Goal: Answer question/provide support

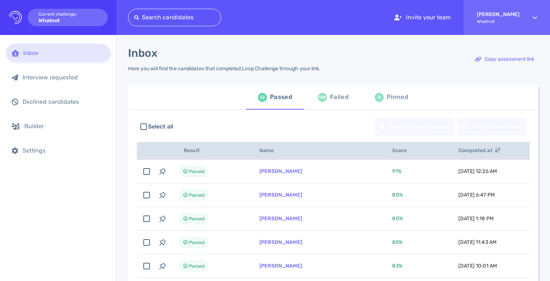
drag, startPoint x: 396, startPoint y: 98, endPoint x: 315, endPoint y: 100, distance: 81.1
click at [395, 98] on div "Pinned" at bounding box center [397, 97] width 21 height 11
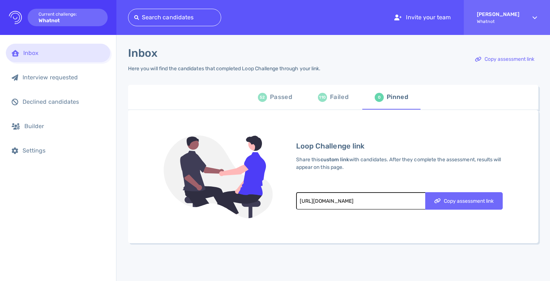
click at [270, 97] on div "Passed" at bounding box center [281, 97] width 22 height 11
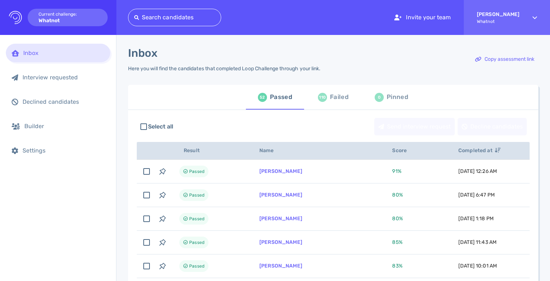
click at [323, 98] on div "110" at bounding box center [322, 97] width 9 height 9
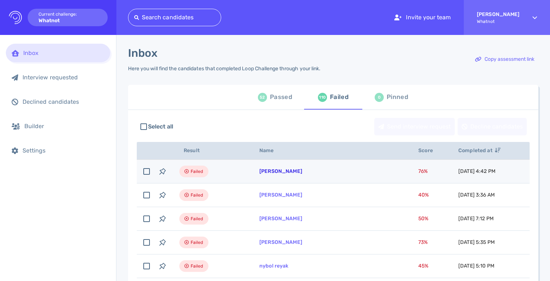
click at [269, 173] on link "[PERSON_NAME]" at bounding box center [280, 171] width 43 height 6
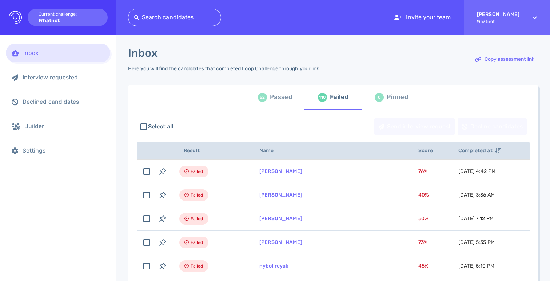
click at [266, 102] on div "52 Passed" at bounding box center [275, 97] width 34 height 20
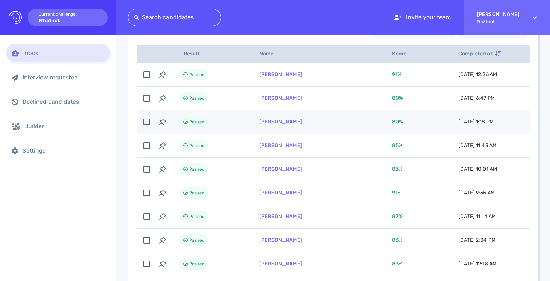
scroll to position [29, 0]
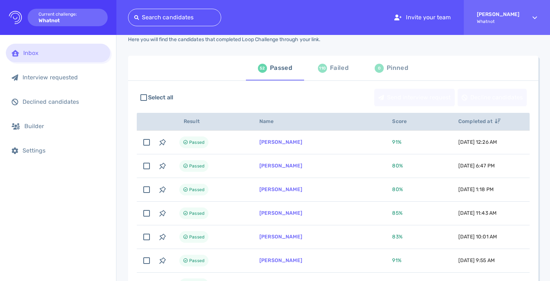
click at [331, 71] on div "Failed" at bounding box center [339, 68] width 19 height 11
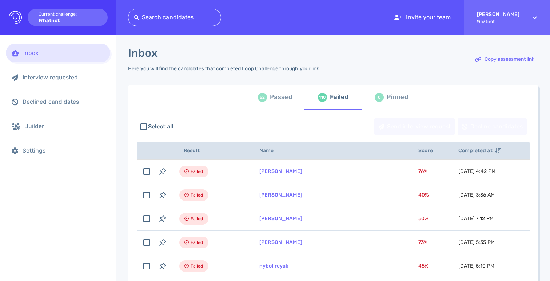
click at [264, 97] on div "52" at bounding box center [262, 97] width 9 height 9
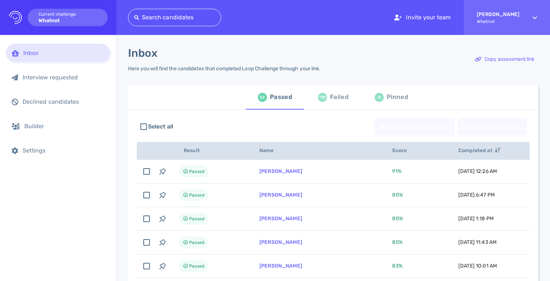
click at [483, 108] on div "52 Passed 110 Failed 0 Pinned" at bounding box center [333, 97] width 410 height 25
click at [334, 105] on div "110 Failed" at bounding box center [333, 97] width 31 height 20
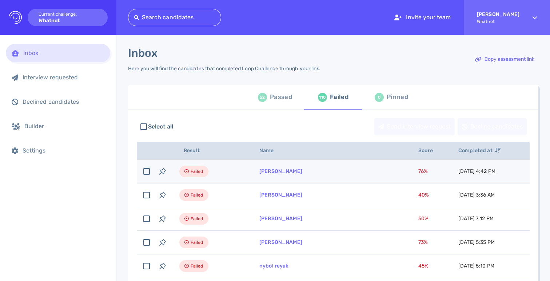
click at [324, 170] on td "[PERSON_NAME]" at bounding box center [330, 172] width 159 height 24
checkbox input "true"
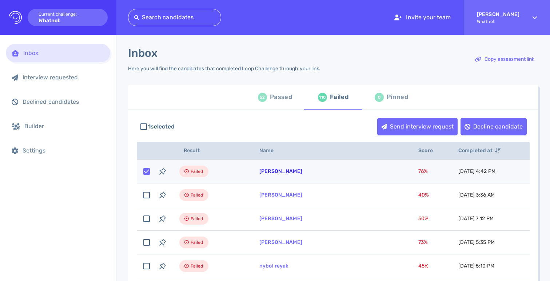
click at [277, 172] on link "[PERSON_NAME]" at bounding box center [280, 171] width 43 height 6
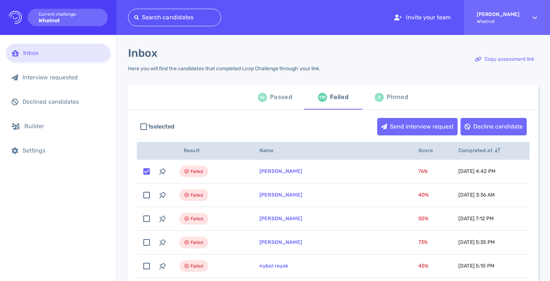
click at [361, 64] on div "Inbox Here you will find the candidates that completed Loop Challenge through y…" at bounding box center [333, 64] width 410 height 34
click at [427, 51] on div "Inbox Here you will find the candidates that completed Loop Challenge through y…" at bounding box center [333, 64] width 410 height 34
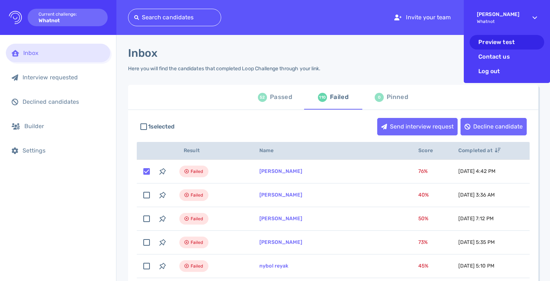
click at [494, 48] on li "Preview test" at bounding box center [507, 42] width 75 height 15
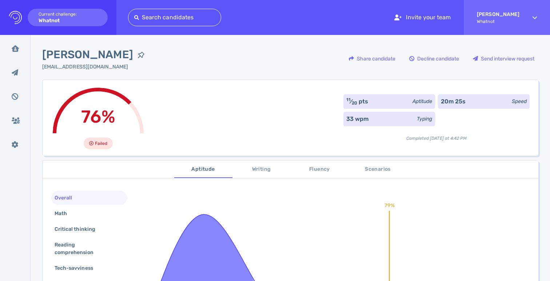
click at [243, 121] on div "76% Failed 11 ⁄ 20 pts Aptitude 20m 25s Speed 33 wpm Typing Completed today at …" at bounding box center [290, 117] width 496 height 76
click at [84, 54] on span "[PERSON_NAME]" at bounding box center [87, 55] width 91 height 16
copy div "[PERSON_NAME]"
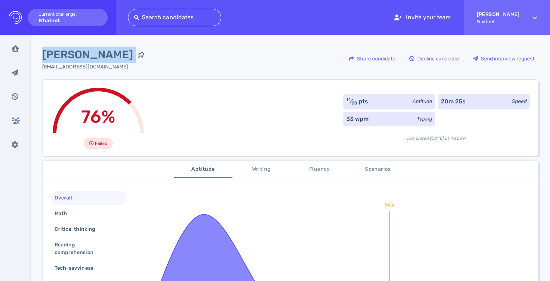
click at [78, 56] on span "[PERSON_NAME]" at bounding box center [87, 55] width 91 height 16
click at [93, 50] on span "[PERSON_NAME]" at bounding box center [87, 55] width 91 height 16
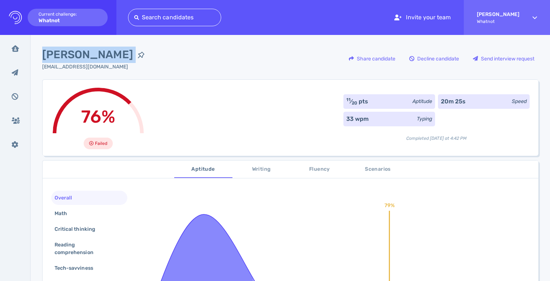
click at [93, 51] on span "[PERSON_NAME]" at bounding box center [87, 55] width 91 height 16
click at [264, 101] on div "76% Failed 11 ⁄ 20 pts Aptitude 20m 25s Speed 33 wpm Typing Completed today at …" at bounding box center [290, 117] width 496 height 76
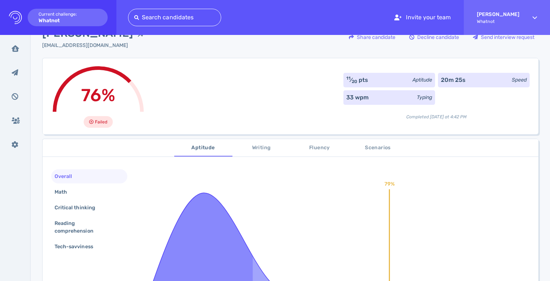
scroll to position [63, 0]
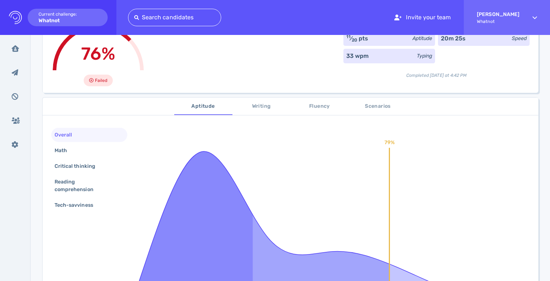
click at [368, 104] on span "Scenarios" at bounding box center [377, 106] width 49 height 9
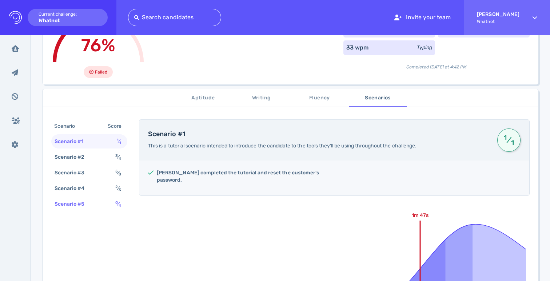
scroll to position [73, 0]
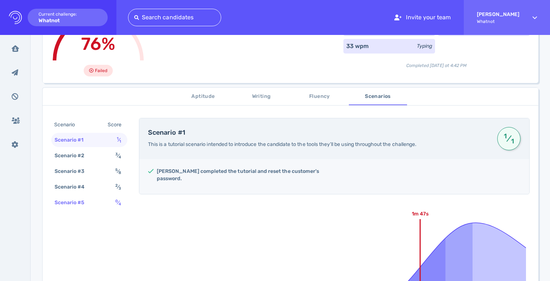
click at [105, 204] on div "Scenario #5 0 ⁄ 4" at bounding box center [89, 202] width 76 height 14
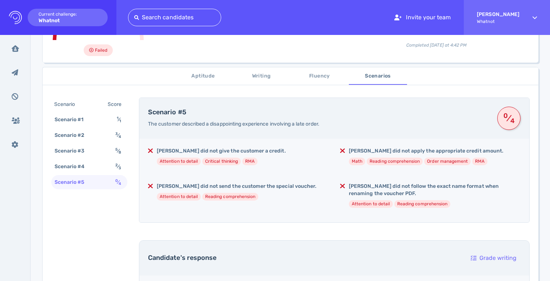
scroll to position [136, 0]
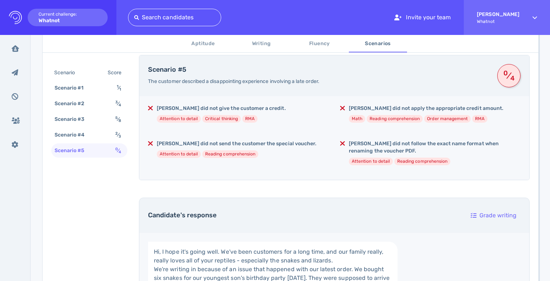
click at [332, 162] on div "Julie did not give the customer a credit. Attention to detail Critical thinking…" at bounding box center [334, 138] width 390 height 84
drag, startPoint x: 415, startPoint y: 153, endPoint x: 423, endPoint y: 154, distance: 8.0
click at [423, 154] on div "Julie did not give the customer a credit. Attention to detail Critical thinking…" at bounding box center [334, 138] width 390 height 84
click at [428, 156] on div "Julie did not follow the exact name format when renaming the voucher PDF. Atten…" at bounding box center [435, 155] width 172 height 31
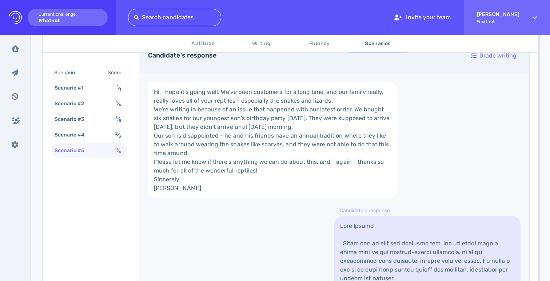
scroll to position [483, 0]
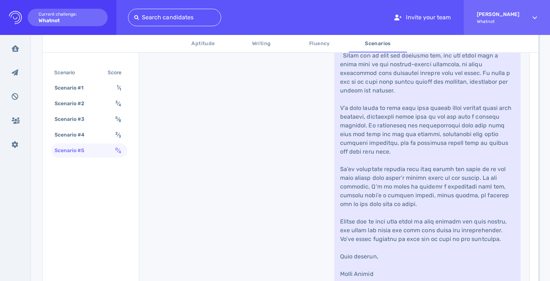
drag, startPoint x: 391, startPoint y: 155, endPoint x: 359, endPoint y: 150, distance: 31.9
click at [391, 155] on link at bounding box center [427, 165] width 186 height 274
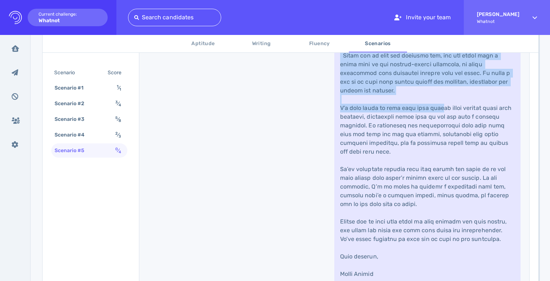
drag, startPoint x: 410, startPoint y: 148, endPoint x: 434, endPoint y: 190, distance: 48.1
click at [434, 190] on link at bounding box center [427, 165] width 186 height 274
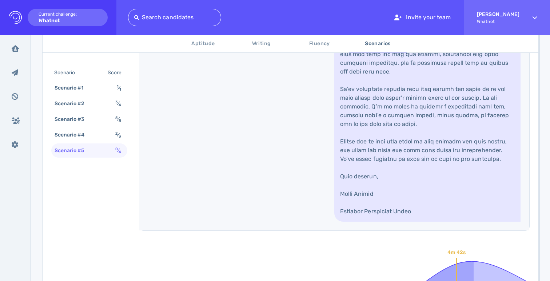
scroll to position [633, 0]
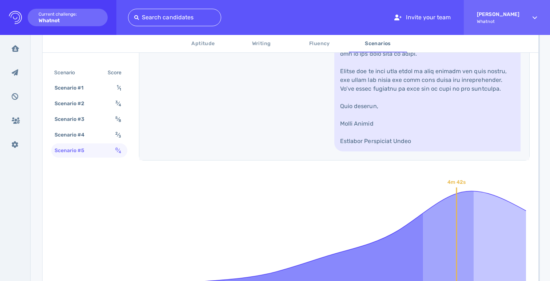
click at [434, 151] on link at bounding box center [427, 15] width 186 height 274
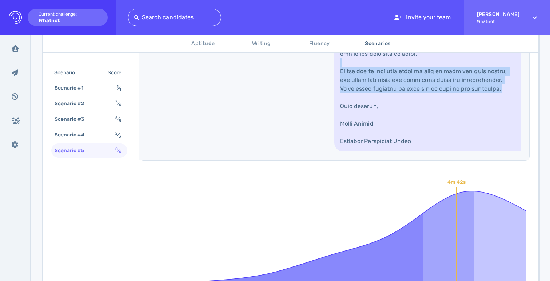
drag, startPoint x: 389, startPoint y: 168, endPoint x: 399, endPoint y: 178, distance: 13.9
click at [399, 151] on link at bounding box center [427, 15] width 186 height 274
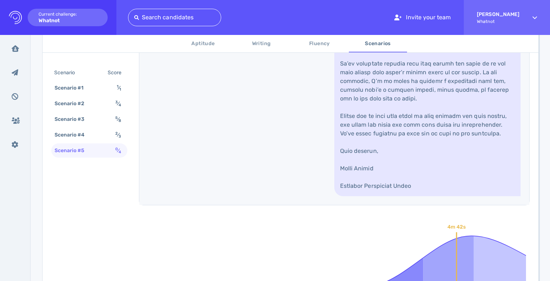
scroll to position [580, 0]
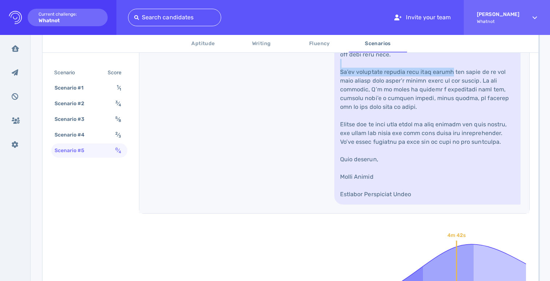
drag, startPoint x: 343, startPoint y: 144, endPoint x: 446, endPoint y: 154, distance: 103.4
click at [446, 154] on link at bounding box center [427, 68] width 186 height 274
drag, startPoint x: 446, startPoint y: 154, endPoint x: 454, endPoint y: 208, distance: 55.1
click at [446, 154] on link at bounding box center [427, 68] width 186 height 274
drag, startPoint x: 454, startPoint y: 208, endPoint x: 384, endPoint y: 207, distance: 70.2
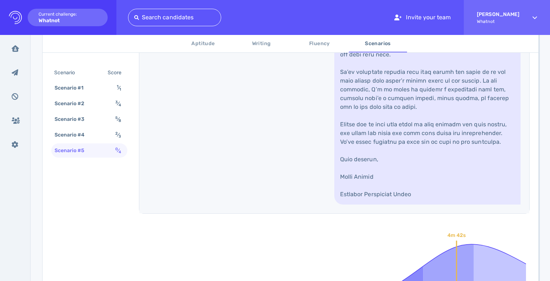
click at [454, 204] on link at bounding box center [427, 68] width 186 height 274
drag, startPoint x: 415, startPoint y: 190, endPoint x: 366, endPoint y: 172, distance: 52.4
click at [415, 190] on link at bounding box center [427, 68] width 186 height 274
drag, startPoint x: 417, startPoint y: 159, endPoint x: 481, endPoint y: 162, distance: 63.7
click at [481, 162] on link at bounding box center [427, 68] width 186 height 274
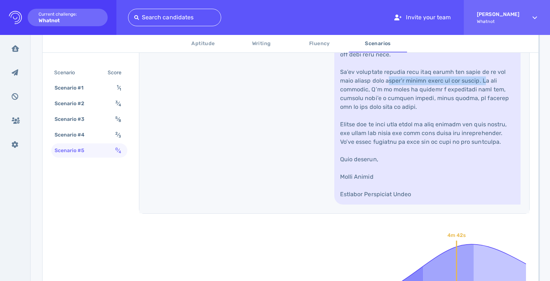
click at [481, 162] on link at bounding box center [427, 68] width 186 height 274
drag, startPoint x: 480, startPoint y: 198, endPoint x: 395, endPoint y: 191, distance: 85.4
click at [478, 197] on link at bounding box center [427, 68] width 186 height 274
drag, startPoint x: 367, startPoint y: 171, endPoint x: 449, endPoint y: 168, distance: 81.9
click at [449, 168] on link at bounding box center [427, 68] width 186 height 274
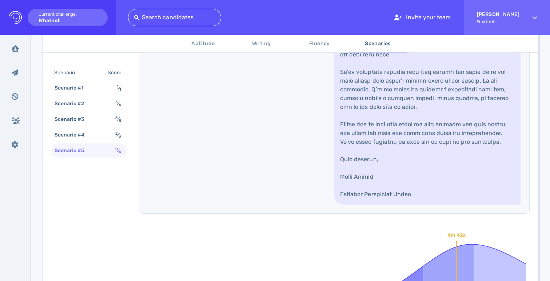
drag, startPoint x: 449, startPoint y: 168, endPoint x: 462, endPoint y: 194, distance: 28.7
click at [450, 170] on link at bounding box center [427, 68] width 186 height 274
click at [462, 194] on link at bounding box center [427, 68] width 186 height 274
drag, startPoint x: 358, startPoint y: 181, endPoint x: 436, endPoint y: 175, distance: 78.1
click at [436, 175] on link at bounding box center [427, 68] width 186 height 274
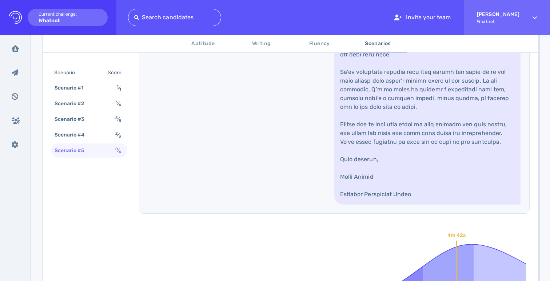
drag, startPoint x: 444, startPoint y: 180, endPoint x: 406, endPoint y: 187, distance: 38.3
click at [444, 181] on link at bounding box center [427, 68] width 186 height 274
drag, startPoint x: 393, startPoint y: 176, endPoint x: 460, endPoint y: 176, distance: 66.9
click at [458, 176] on link at bounding box center [427, 68] width 186 height 274
drag, startPoint x: 460, startPoint y: 176, endPoint x: 470, endPoint y: 203, distance: 29.3
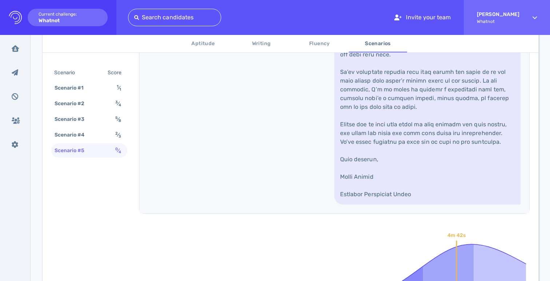
click at [460, 176] on link at bounding box center [427, 68] width 186 height 274
click at [470, 204] on link at bounding box center [427, 68] width 186 height 274
click at [339, 196] on link at bounding box center [427, 68] width 186 height 274
drag, startPoint x: 348, startPoint y: 186, endPoint x: 431, endPoint y: 185, distance: 83.7
click at [431, 185] on link at bounding box center [427, 68] width 186 height 274
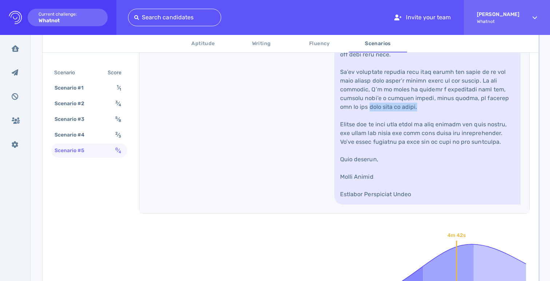
drag, startPoint x: 431, startPoint y: 185, endPoint x: 463, endPoint y: 215, distance: 43.5
click at [432, 185] on link at bounding box center [427, 68] width 186 height 274
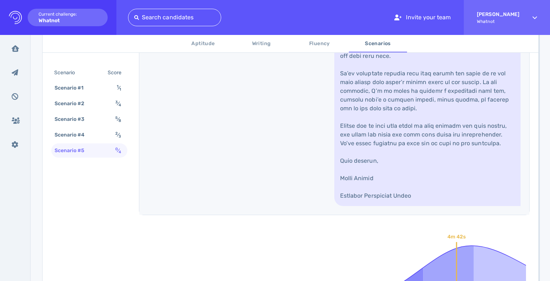
click at [348, 206] on link at bounding box center [427, 69] width 186 height 274
drag, startPoint x: 389, startPoint y: 204, endPoint x: 430, endPoint y: 204, distance: 41.8
click at [430, 204] on link at bounding box center [427, 69] width 186 height 274
drag, startPoint x: 436, startPoint y: 204, endPoint x: 449, endPoint y: 227, distance: 26.4
click at [436, 204] on link at bounding box center [427, 69] width 186 height 274
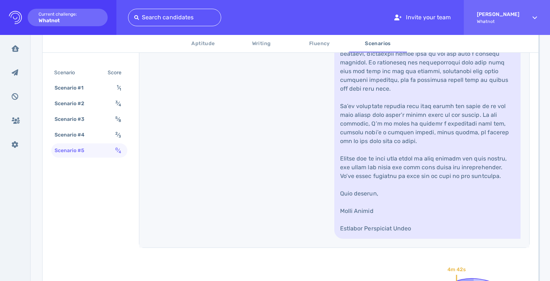
scroll to position [490, 0]
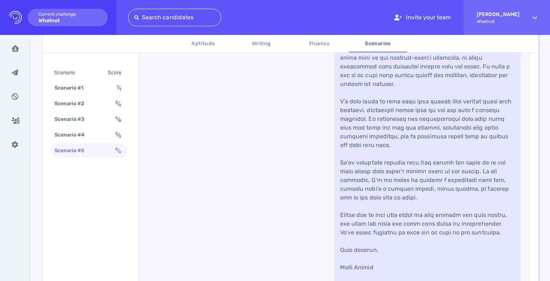
click at [409, 213] on link at bounding box center [427, 158] width 186 height 274
drag, startPoint x: 352, startPoint y: 180, endPoint x: 469, endPoint y: 185, distance: 116.5
click at [468, 184] on link at bounding box center [427, 158] width 186 height 274
click at [469, 185] on link at bounding box center [427, 158] width 186 height 274
click at [469, 226] on link at bounding box center [427, 158] width 186 height 274
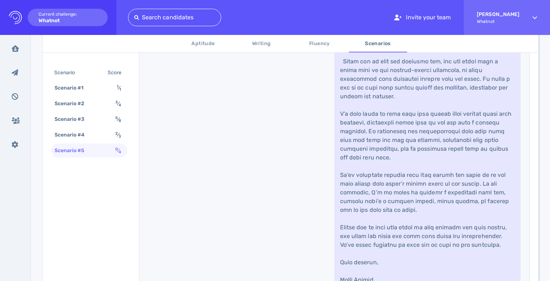
scroll to position [477, 0]
click at [334, 201] on link at bounding box center [427, 171] width 186 height 274
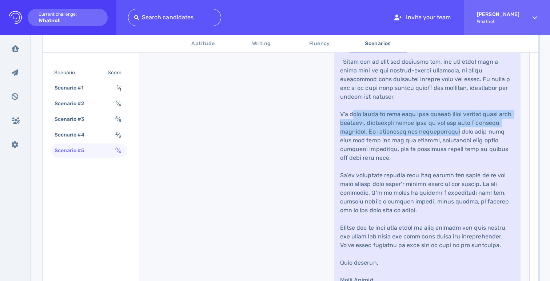
drag, startPoint x: 439, startPoint y: 201, endPoint x: 455, endPoint y: 206, distance: 16.1
click at [455, 206] on link at bounding box center [427, 171] width 186 height 274
drag, startPoint x: 455, startPoint y: 206, endPoint x: 460, endPoint y: 227, distance: 22.1
click at [455, 206] on link at bounding box center [427, 171] width 186 height 274
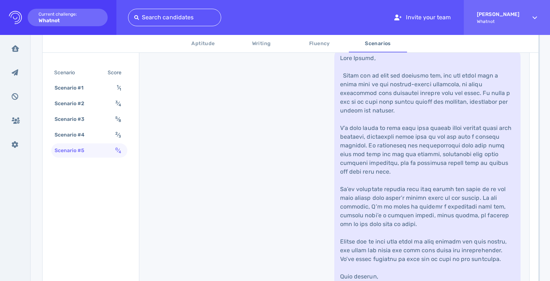
scroll to position [462, 0]
click at [462, 232] on link at bounding box center [427, 186] width 186 height 274
drag, startPoint x: 347, startPoint y: 164, endPoint x: 456, endPoint y: 184, distance: 111.0
click at [456, 184] on link at bounding box center [427, 186] width 186 height 274
drag, startPoint x: 456, startPoint y: 184, endPoint x: 459, endPoint y: 198, distance: 14.6
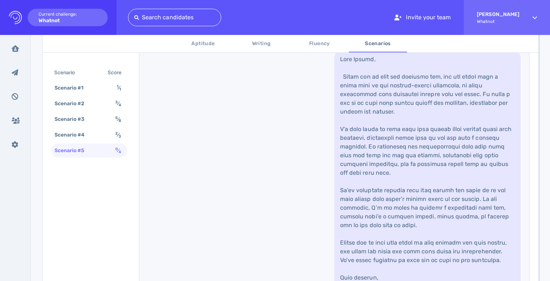
click at [456, 184] on link at bounding box center [427, 186] width 186 height 274
click at [459, 198] on link at bounding box center [427, 186] width 186 height 274
click at [439, 175] on link at bounding box center [427, 186] width 186 height 274
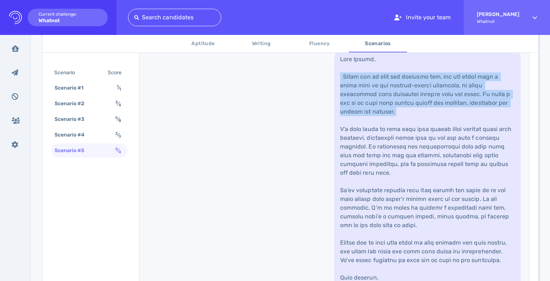
click at [439, 175] on link at bounding box center [427, 186] width 186 height 274
click at [442, 200] on link at bounding box center [427, 186] width 186 height 274
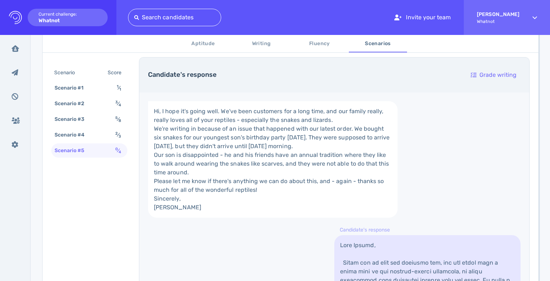
scroll to position [327, 0]
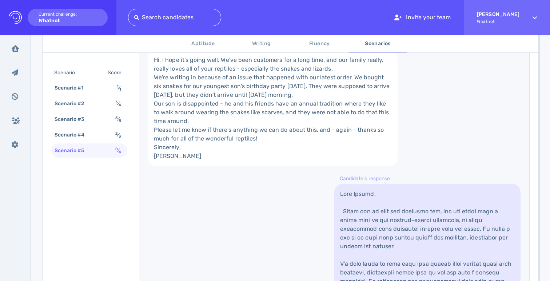
drag, startPoint x: 328, startPoint y: 201, endPoint x: 295, endPoint y: 195, distance: 33.0
click at [327, 166] on link "Hi, I hope it's going well. We've been customers for a long time, and our famil…" at bounding box center [273, 108] width 250 height 116
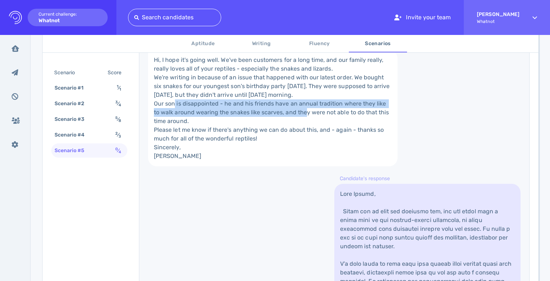
drag, startPoint x: 172, startPoint y: 142, endPoint x: 319, endPoint y: 144, distance: 146.6
click at [315, 143] on link "Hi, I hope it's going well. We've been customers for a long time, and our famil…" at bounding box center [273, 108] width 250 height 116
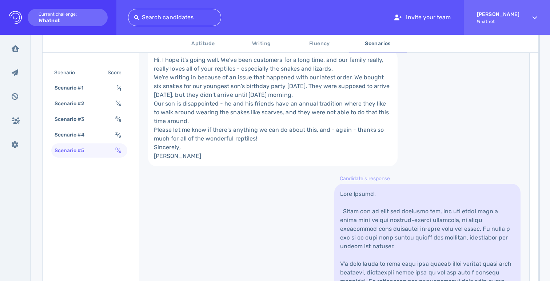
click at [319, 144] on link "Hi, I hope it's going well. We've been customers for a long time, and our famil…" at bounding box center [273, 108] width 250 height 116
click at [321, 166] on link "Hi, I hope it's going well. We've been customers for a long time, and our famil…" at bounding box center [273, 108] width 250 height 116
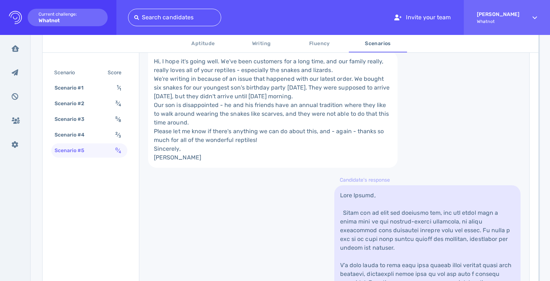
drag, startPoint x: 161, startPoint y: 186, endPoint x: 271, endPoint y: 192, distance: 110.7
click at [271, 168] on link "Hi, I hope it's going well. We've been customers for a long time, and our famil…" at bounding box center [273, 109] width 250 height 116
click at [276, 168] on link "Hi, I hope it's going well. We've been customers for a long time, and our famil…" at bounding box center [273, 109] width 250 height 116
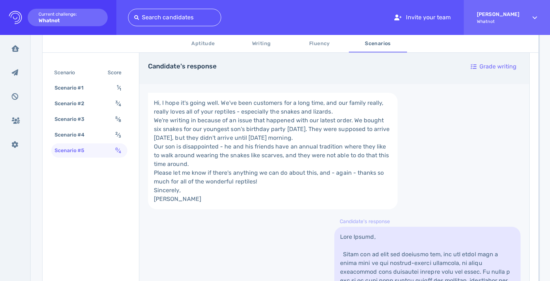
scroll to position [276, 0]
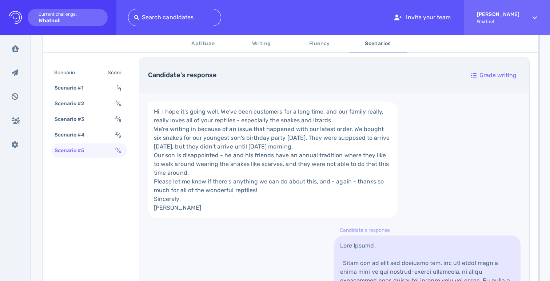
drag, startPoint x: 236, startPoint y: 172, endPoint x: 172, endPoint y: 145, distance: 69.6
click at [236, 171] on link "Hi, I hope it's going well. We've been customers for a long time, and our famil…" at bounding box center [273, 159] width 250 height 116
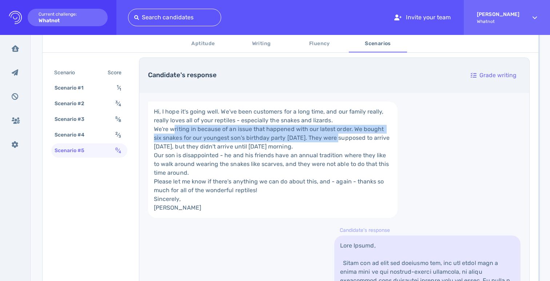
drag, startPoint x: 171, startPoint y: 145, endPoint x: 323, endPoint y: 159, distance: 152.3
click at [323, 159] on link "Hi, I hope it's going well. We've been customers for a long time, and our famil…" at bounding box center [273, 159] width 250 height 116
drag
click at [323, 159] on link "Hi, I hope it's going well. We've been customers for a long time, and our famil…" at bounding box center [273, 159] width 250 height 116
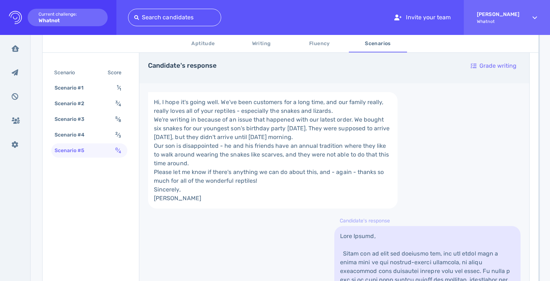
scroll to position [93, 0]
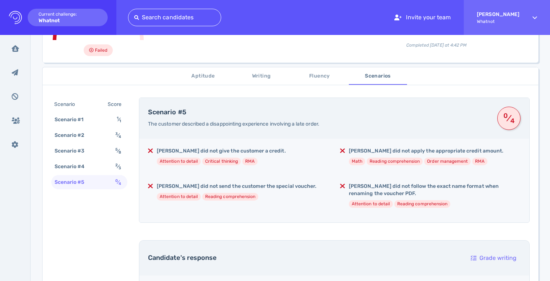
click at [356, 163] on li "Math" at bounding box center [357, 162] width 16 height 8
click at [362, 154] on h5 "Julie did not apply the appropriate credit amount." at bounding box center [426, 150] width 155 height 7
click at [394, 179] on div "Julie did not give the customer a credit. Attention to detail Critical thinking…" at bounding box center [334, 181] width 390 height 84
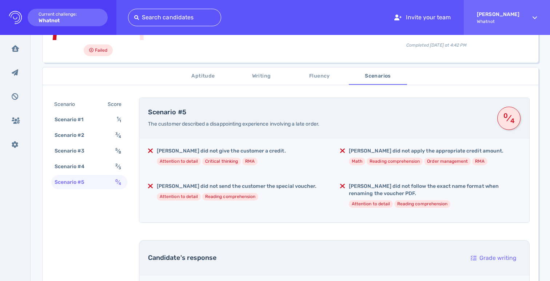
click at [385, 190] on h5 "Julie did not follow the exact name format when renaming the voucher PDF." at bounding box center [435, 190] width 172 height 15
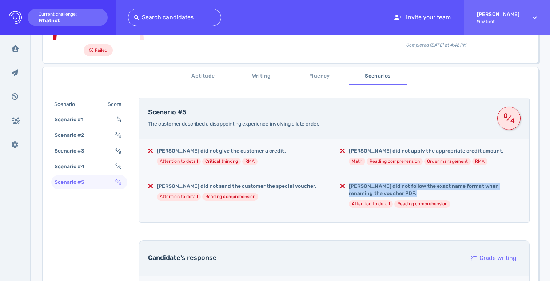
click at [385, 190] on h5 "Julie did not follow the exact name format when renaming the voucher PDF." at bounding box center [435, 190] width 172 height 15
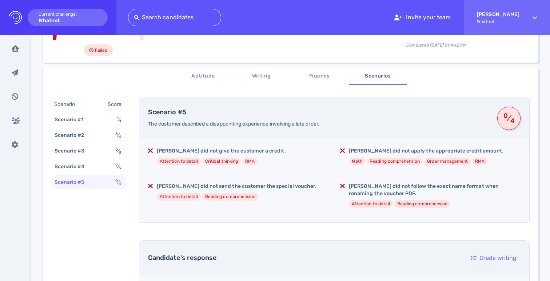
click at [216, 178] on div "Julie did not give the customer a credit. Attention to detail Critical thinking…" at bounding box center [334, 181] width 390 height 84
click at [179, 191] on div "Julie did not send the customer the special voucher. Attention to detail Readin…" at bounding box center [237, 195] width 160 height 24
click at [183, 186] on h5 "Julie did not send the customer the special voucher." at bounding box center [237, 186] width 160 height 7
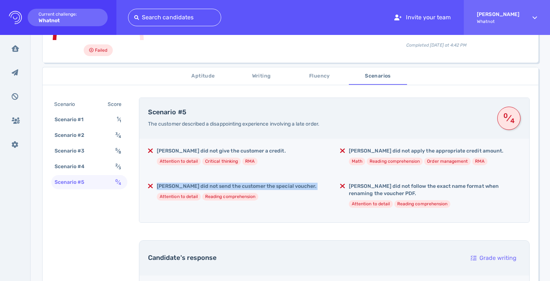
click at [183, 186] on h5 "Julie did not send the customer the special voucher." at bounding box center [237, 186] width 160 height 7
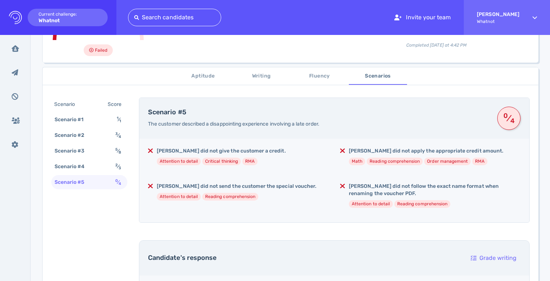
click at [202, 152] on h5 "Julie did not give the customer a credit." at bounding box center [221, 150] width 129 height 7
click at [276, 174] on div "Julie did not give the customer a credit. Attention to detail Critical thinking…" at bounding box center [334, 181] width 390 height 84
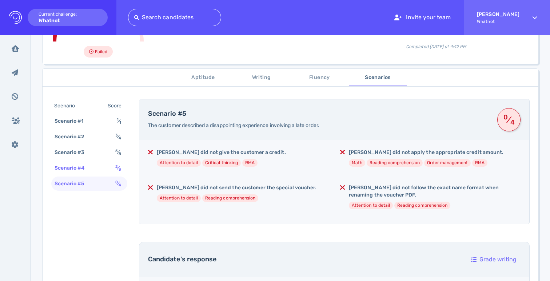
click at [87, 170] on div "Scenario #4" at bounding box center [73, 168] width 40 height 11
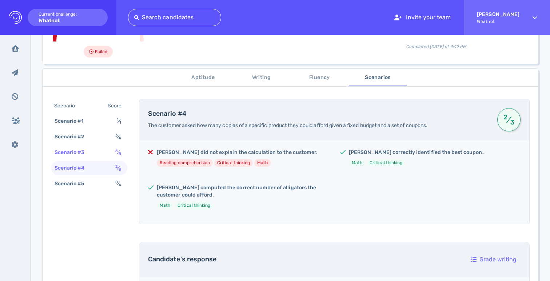
click at [89, 155] on div "Scenario #3" at bounding box center [73, 152] width 40 height 11
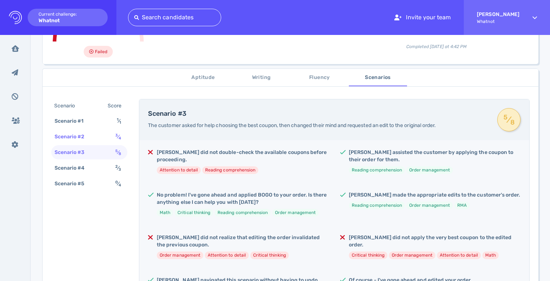
click at [95, 134] on div "Scenario #2 3 ⁄ 4" at bounding box center [89, 137] width 76 height 14
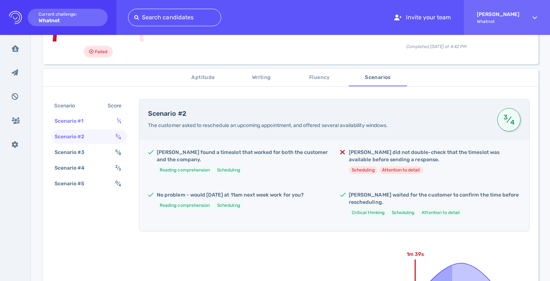
click at [94, 122] on div "Scenario #1 1 ⁄ 1" at bounding box center [89, 121] width 76 height 14
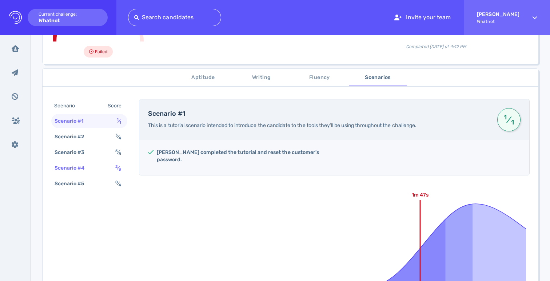
click at [93, 163] on div "Scenario #4 2 ⁄ 3" at bounding box center [89, 168] width 76 height 14
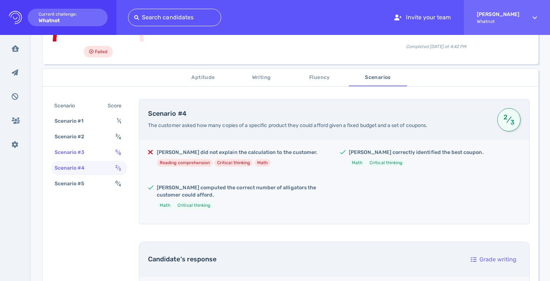
click at [93, 148] on div "Scenario #3 5 ⁄ 8" at bounding box center [89, 152] width 76 height 14
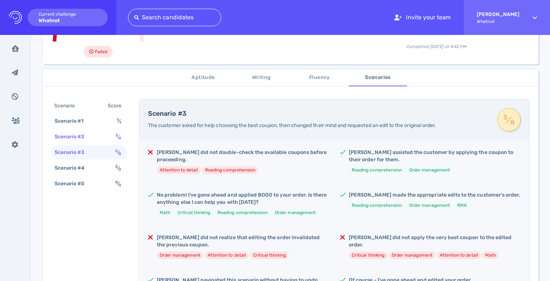
click at [93, 136] on div "Scenario #2 3 ⁄ 4" at bounding box center [89, 137] width 76 height 14
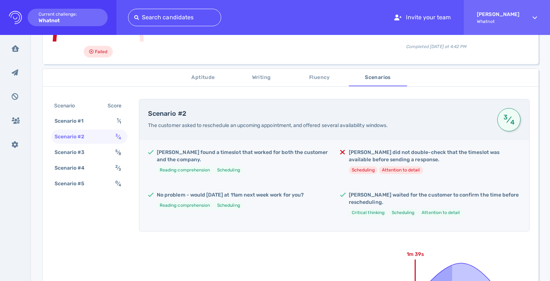
click at [94, 113] on div "Scenario Score Scenario #1 1 ⁄ 1 Scenario #2 3 ⁄ 4 Scenario #3 5 ⁄ 8 Scenario #…" at bounding box center [89, 145] width 76 height 93
click at [96, 188] on div "Scenario #5 0 ⁄ 4" at bounding box center [89, 183] width 76 height 14
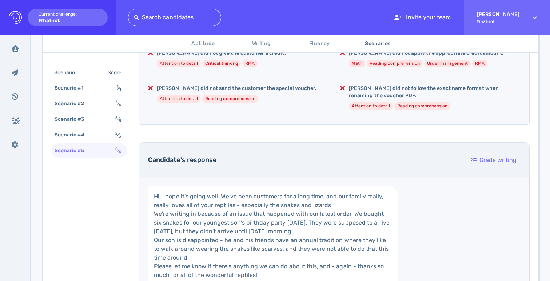
scroll to position [93, 0]
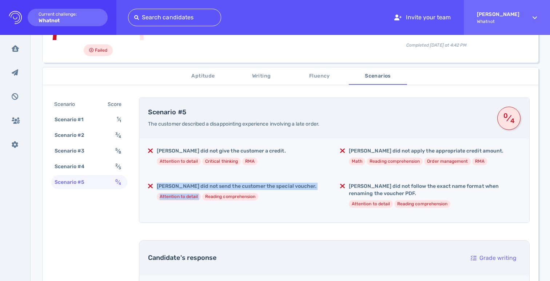
click at [286, 191] on div "Julie did not send the customer the special voucher. Attention to detail Readin…" at bounding box center [238, 195] width 180 height 24
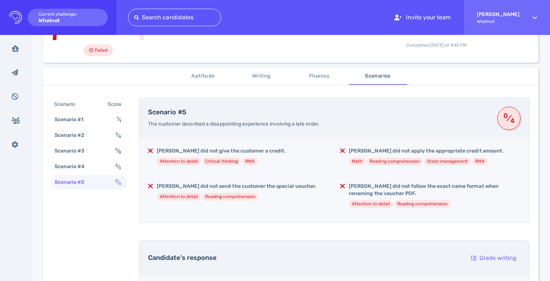
click at [287, 193] on div "Julie did not send the customer the special voucher. Attention to detail Readin…" at bounding box center [238, 195] width 180 height 24
click at [289, 218] on div "Julie did not give the customer a credit. Attention to detail Critical thinking…" at bounding box center [334, 181] width 390 height 84
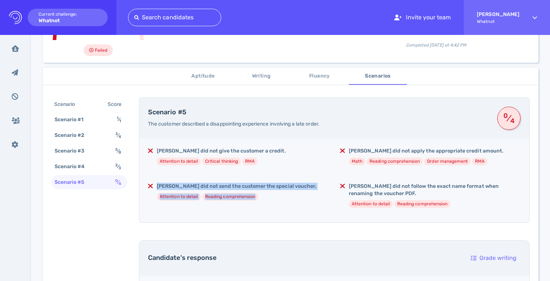
click at [316, 195] on div "Julie did not send the customer the special voucher. Attention to detail Readin…" at bounding box center [238, 195] width 180 height 24
click at [313, 198] on div "Julie did not send the customer the special voucher. Attention to detail Readin…" at bounding box center [238, 195] width 180 height 24
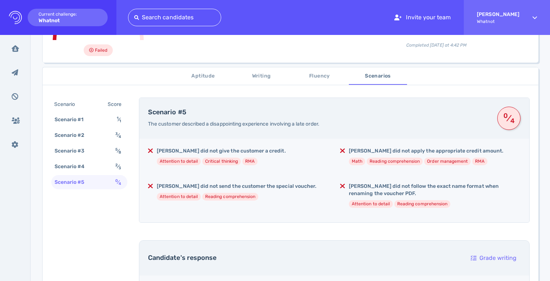
click at [239, 194] on li "Reading comprehension" at bounding box center [230, 197] width 56 height 8
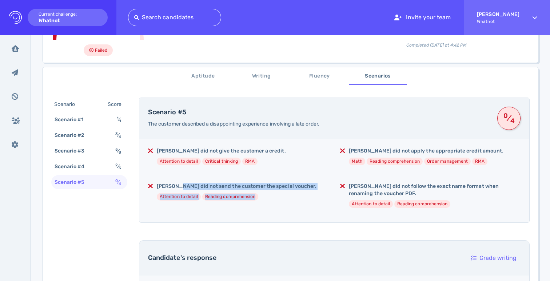
click at [273, 202] on div "Julie did not send the customer the special voucher. Attention to detail Readin…" at bounding box center [237, 195] width 160 height 24
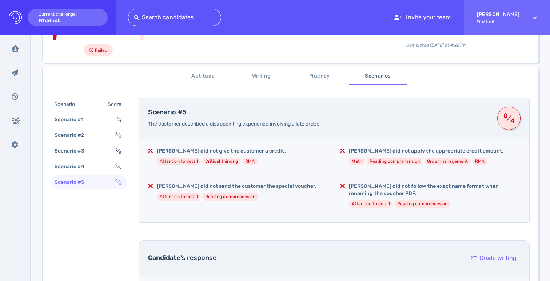
click at [275, 203] on div "Julie did not send the customer the special voucher. Attention to detail Readin…" at bounding box center [237, 195] width 160 height 24
click at [280, 210] on div "Julie did not give the customer a credit. Attention to detail Critical thinking…" at bounding box center [334, 181] width 390 height 84
click at [230, 216] on div "Julie did not give the customer a credit. Attention to detail Critical thinking…" at bounding box center [334, 181] width 390 height 84
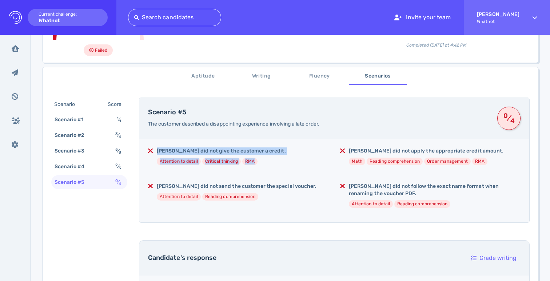
click at [299, 162] on div "Julie did not give the customer a credit. Attention to detail Critical thinking…" at bounding box center [238, 159] width 180 height 24
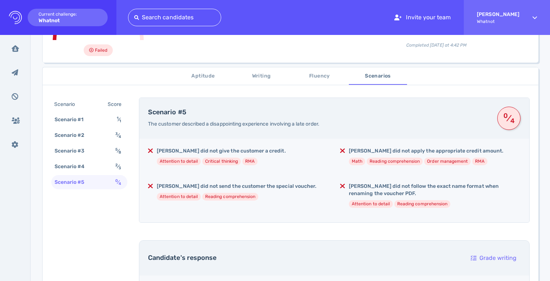
click at [300, 190] on div "Julie did not send the customer the special voucher. Attention to detail Readin…" at bounding box center [238, 195] width 180 height 24
click at [318, 196] on div "Julie did not send the customer the special voucher. Attention to detail Readin…" at bounding box center [238, 195] width 180 height 24
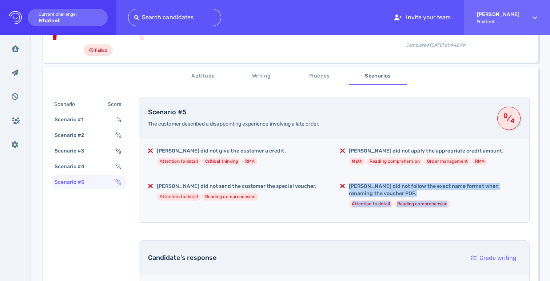
click at [470, 208] on div "Julie did not follow the exact name format when renaming the voucher PDF. Atten…" at bounding box center [430, 198] width 180 height 31
click at [470, 208] on div "Julie did not follow the exact name format when renaming the voucher PDF. Atten…" at bounding box center [435, 198] width 172 height 31
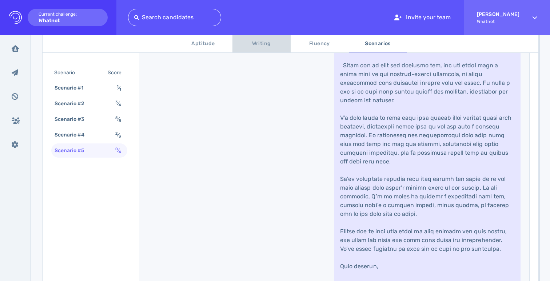
click at [254, 47] on span "Writing" at bounding box center [261, 43] width 49 height 9
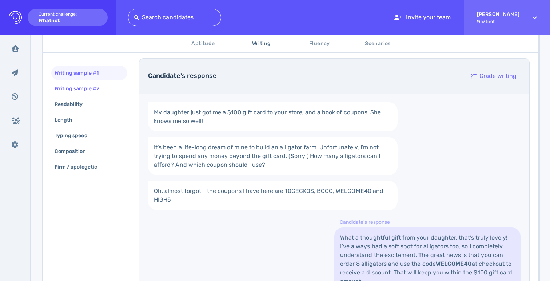
click at [89, 92] on div "Writing sample #2" at bounding box center [80, 88] width 55 height 11
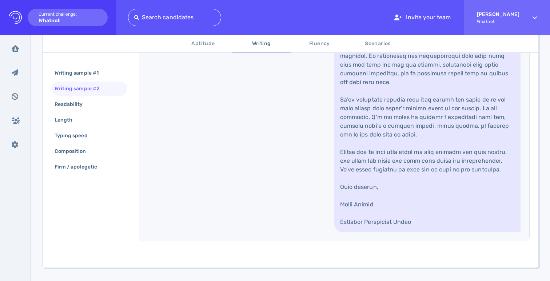
scroll to position [403, 0]
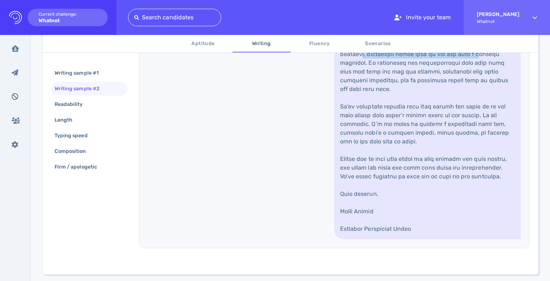
click at [471, 136] on link at bounding box center [427, 102] width 186 height 274
click at [469, 162] on link at bounding box center [427, 102] width 186 height 274
click at [448, 142] on link at bounding box center [427, 102] width 186 height 274
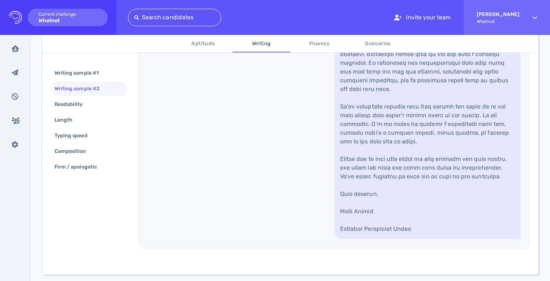
click at [456, 169] on link at bounding box center [427, 102] width 186 height 274
click at [443, 187] on link at bounding box center [427, 102] width 186 height 274
click at [443, 188] on link at bounding box center [427, 102] width 186 height 274
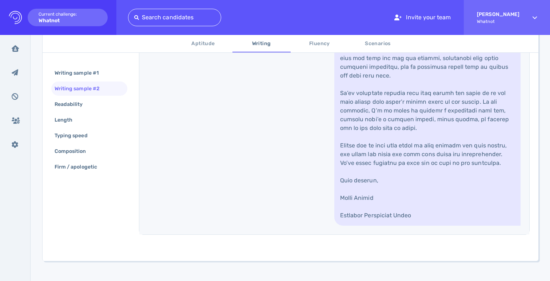
scroll to position [418, 0]
click at [468, 179] on link at bounding box center [427, 88] width 186 height 274
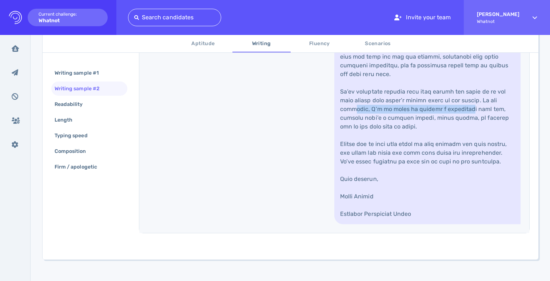
click at [457, 186] on link at bounding box center [427, 88] width 186 height 274
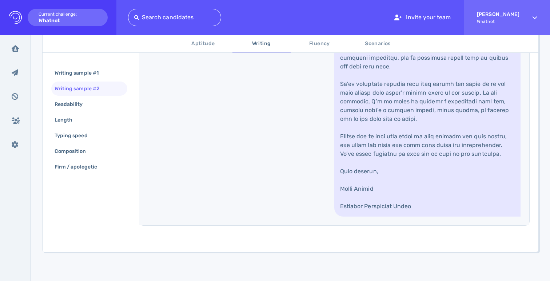
scroll to position [463, 0]
click at [453, 150] on link at bounding box center [427, 80] width 186 height 274
click at [453, 151] on link at bounding box center [427, 80] width 186 height 274
click at [455, 180] on link at bounding box center [427, 80] width 186 height 274
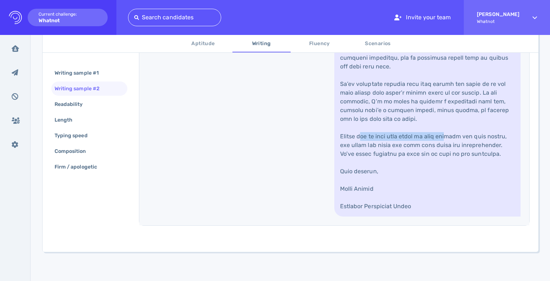
click at [456, 162] on link at bounding box center [427, 80] width 186 height 274
click at [454, 197] on link at bounding box center [427, 80] width 186 height 274
click at [465, 170] on link at bounding box center [427, 80] width 186 height 274
click at [465, 171] on link at bounding box center [427, 80] width 186 height 274
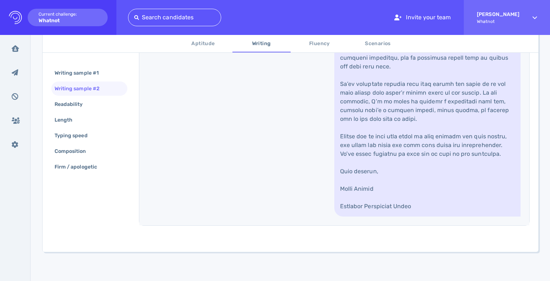
click at [462, 201] on link at bounding box center [427, 80] width 186 height 274
click at [478, 184] on link at bounding box center [427, 80] width 186 height 274
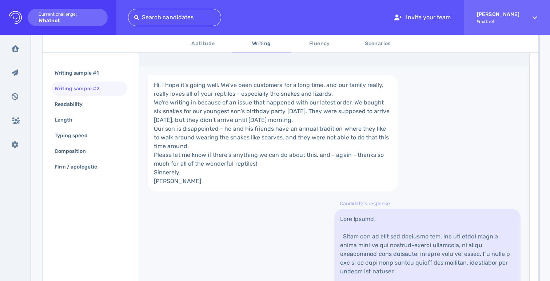
click at [279, 191] on link "Hi, I hope it's going well. We've been customers for a long time, and our famil…" at bounding box center [273, 133] width 250 height 116
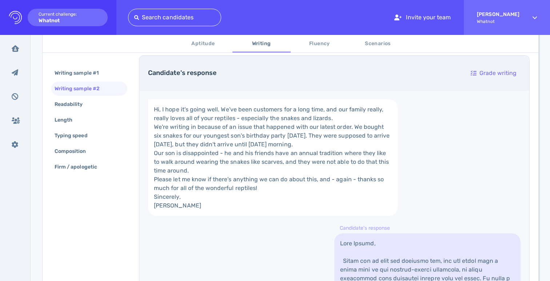
scroll to position [135, 0]
click at [201, 157] on link "Hi, I hope it's going well. We've been customers for a long time, and our famil…" at bounding box center [273, 158] width 250 height 116
click at [167, 192] on link "Hi, I hope it's going well. We've been customers for a long time, and our famil…" at bounding box center [273, 158] width 250 height 116
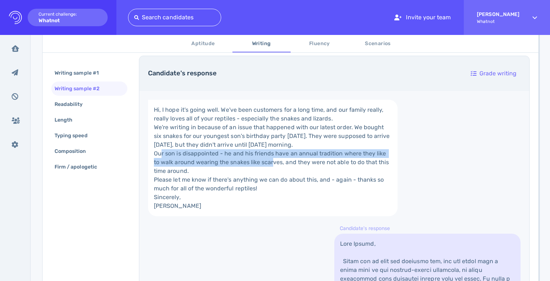
click at [262, 199] on link "Hi, I hope it's going well. We've been customers for a long time, and our famil…" at bounding box center [273, 158] width 250 height 116
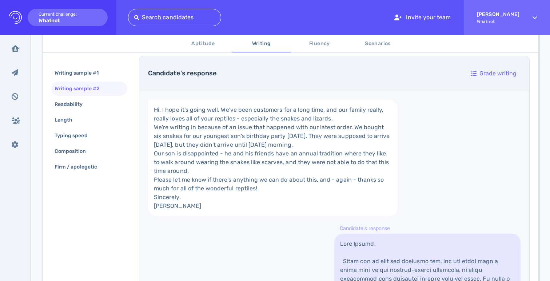
click at [262, 200] on link "Hi, I hope it's going well. We've been customers for a long time, and our famil…" at bounding box center [273, 158] width 250 height 116
click at [267, 216] on link "Hi, I hope it's going well. We've been customers for a long time, and our famil…" at bounding box center [273, 158] width 250 height 116
click at [302, 216] on link "Hi, I hope it's going well. We've been customers for a long time, and our famil…" at bounding box center [273, 158] width 250 height 116
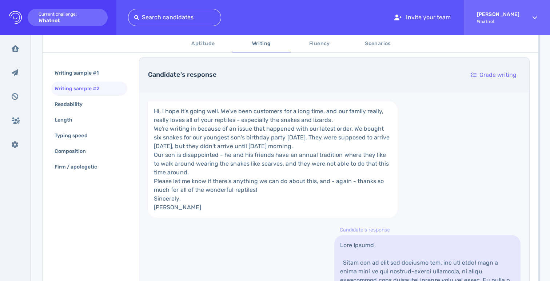
click at [303, 218] on link "Hi, I hope it's going well. We've been customers for a long time, and our famil…" at bounding box center [273, 159] width 250 height 116
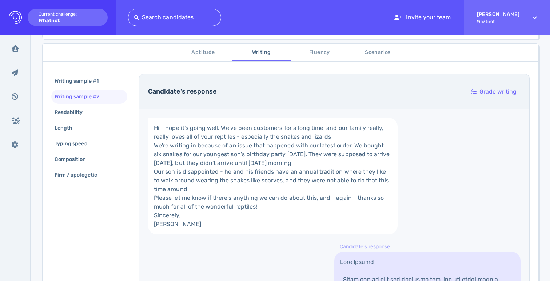
scroll to position [0, 0]
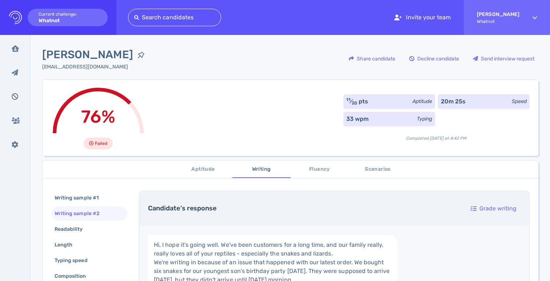
click at [213, 169] on span "Aptitude" at bounding box center [203, 169] width 49 height 9
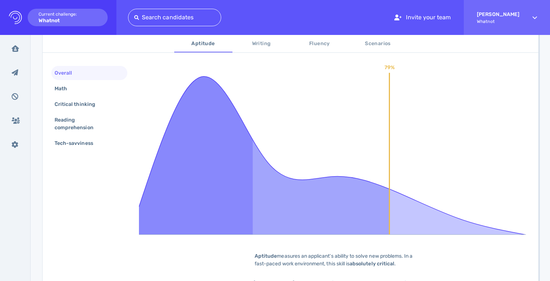
click at [70, 108] on div "Critical thinking" at bounding box center [78, 104] width 51 height 11
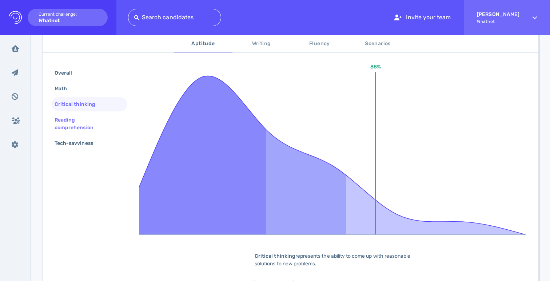
click at [71, 121] on div "Reading comprehension" at bounding box center [86, 124] width 67 height 18
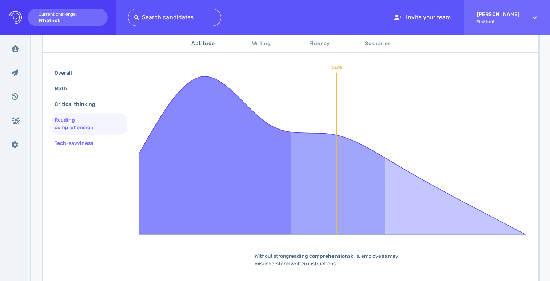
click at [68, 143] on div "Tech-savviness" at bounding box center [77, 143] width 49 height 11
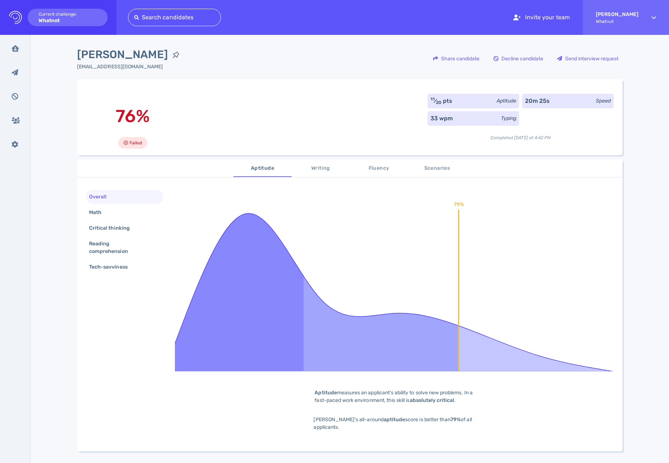
click at [442, 170] on span "Scenarios" at bounding box center [437, 168] width 49 height 9
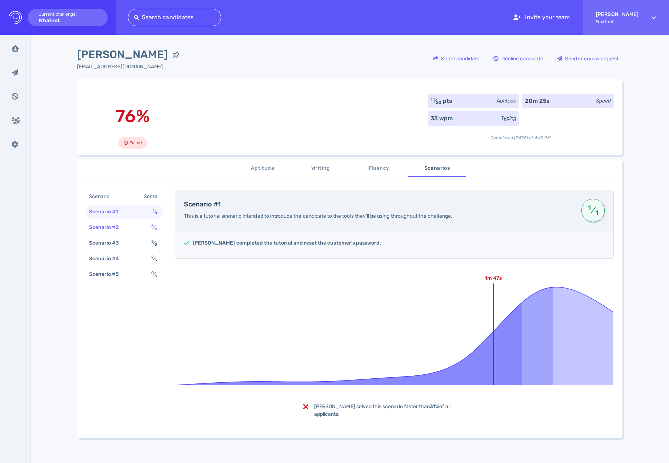
click at [112, 229] on div "Scenario #2" at bounding box center [108, 227] width 40 height 11
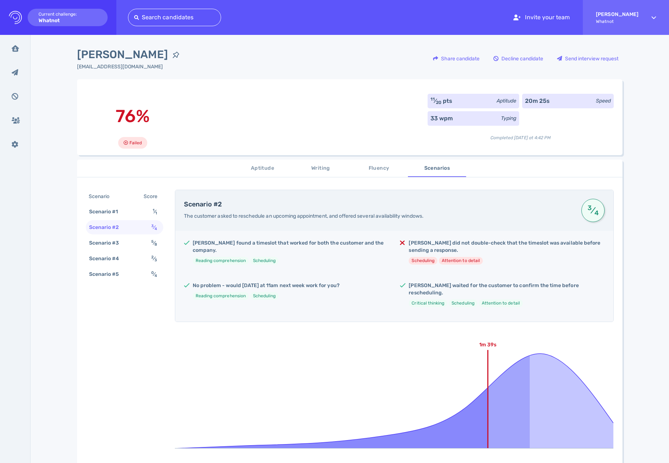
drag, startPoint x: 409, startPoint y: 241, endPoint x: 528, endPoint y: 262, distance: 120.8
click at [528, 262] on div "Julie did not double-check that the timeslot was available before sending a res…" at bounding box center [507, 255] width 196 height 31
click at [528, 262] on ul "Scheduling Attention to detail" at bounding box center [507, 261] width 196 height 8
click at [108, 248] on div "Scenario #3" at bounding box center [108, 243] width 40 height 11
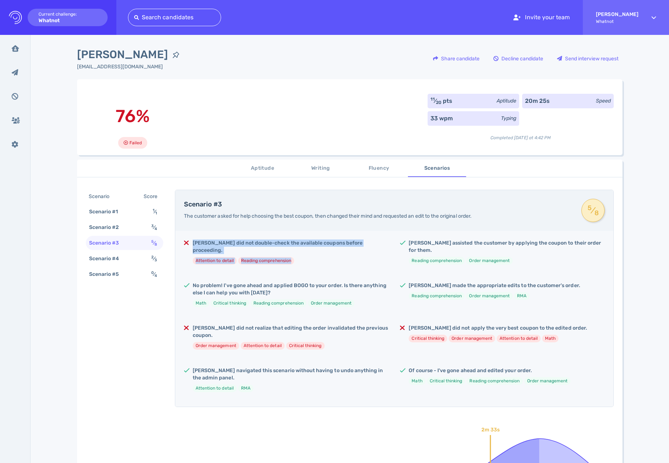
drag, startPoint x: 192, startPoint y: 247, endPoint x: 331, endPoint y: 260, distance: 139.2
click at [331, 260] on div "Julie did not double-check the available coupons before proceeding. Attention t…" at bounding box center [286, 255] width 205 height 31
click at [331, 260] on div "Julie did not double-check the available coupons before proceeding. Attention t…" at bounding box center [291, 255] width 196 height 31
click at [202, 280] on h5 "Julie did not realize that editing the order invalidated the previous coupon." at bounding box center [291, 332] width 196 height 15
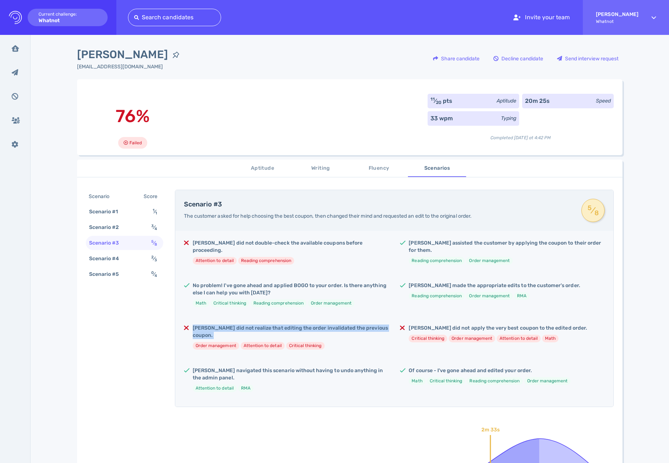
click at [202, 280] on h5 "Julie did not realize that editing the order invalidated the previous coupon." at bounding box center [291, 332] width 196 height 15
click at [207, 244] on h5 "Julie did not double-check the available coupons before proceeding." at bounding box center [291, 247] width 196 height 15
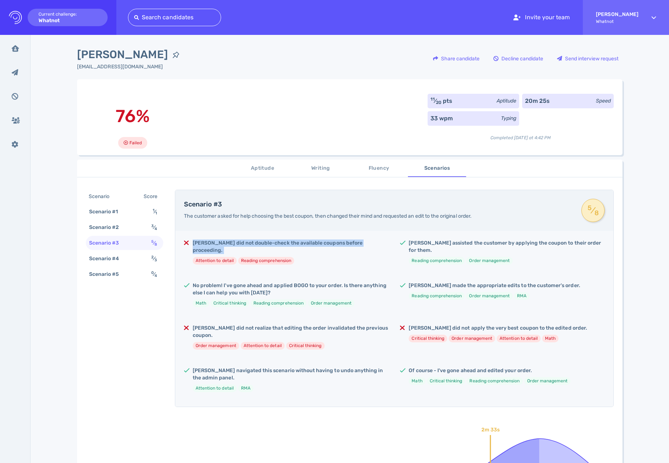
click at [207, 244] on h5 "Julie did not double-check the available coupons before proceeding." at bounding box center [291, 247] width 196 height 15
click at [214, 263] on div "Julie did not double-check the available coupons before proceeding. Attention t…" at bounding box center [291, 255] width 196 height 31
click at [215, 280] on h5 "Julie did not realize that editing the order invalidated the previous coupon." at bounding box center [291, 332] width 196 height 15
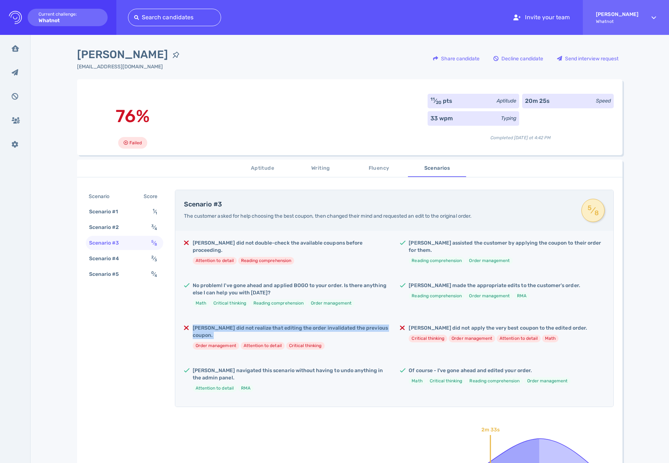
click at [215, 280] on h5 "Julie did not realize that editing the order invalidated the previous coupon." at bounding box center [291, 332] width 196 height 15
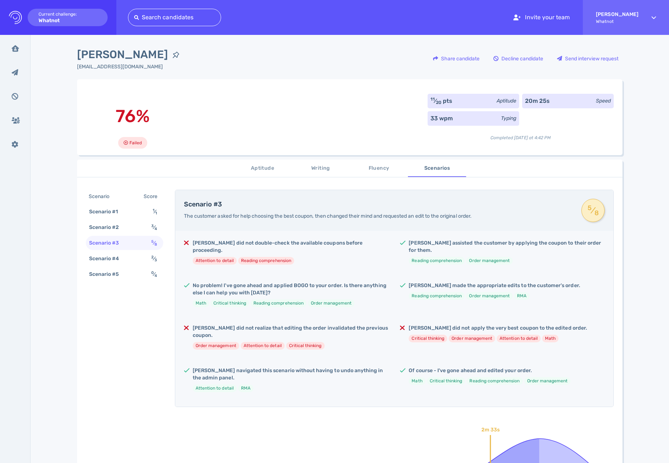
click at [511, 280] on h5 "Julie did not apply the very best coupon to the edited order." at bounding box center [498, 328] width 178 height 7
click at [467, 280] on h5 "Julie did not apply the very best coupon to the edited order." at bounding box center [498, 328] width 178 height 7
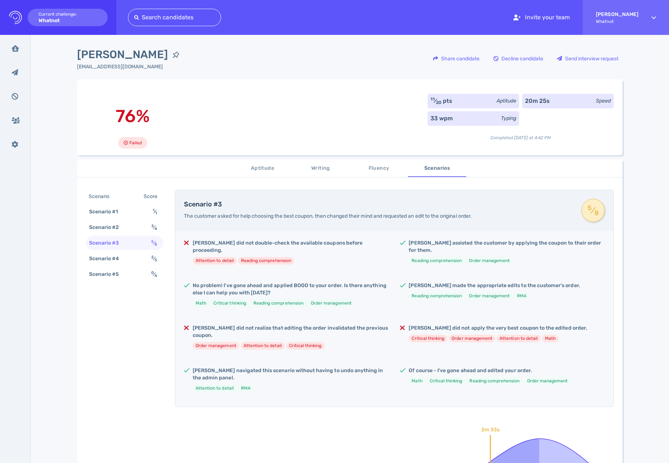
click at [304, 280] on h5 "Julie did not realize that editing the order invalidated the previous coupon." at bounding box center [291, 332] width 196 height 15
click at [207, 280] on h5 "Julie did not realize that editing the order invalidated the previous coupon." at bounding box center [291, 332] width 196 height 15
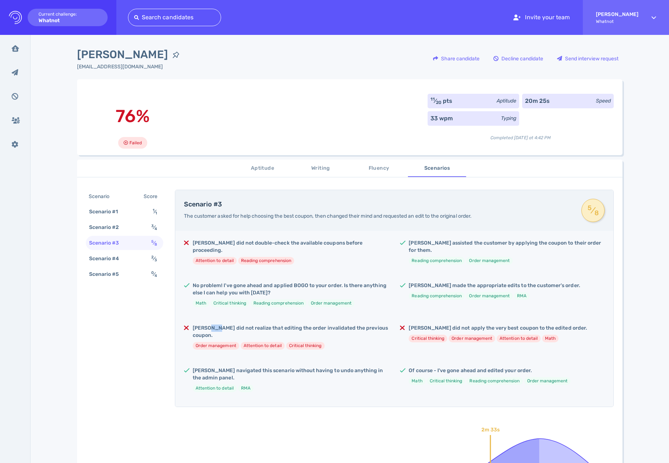
click at [207, 280] on h5 "Julie did not realize that editing the order invalidated the previous coupon." at bounding box center [291, 332] width 196 height 15
click at [208, 280] on h5 "Julie did not realize that editing the order invalidated the previous coupon." at bounding box center [291, 332] width 196 height 15
click at [138, 259] on div "Scenario #4 2 ⁄ 3" at bounding box center [124, 259] width 77 height 14
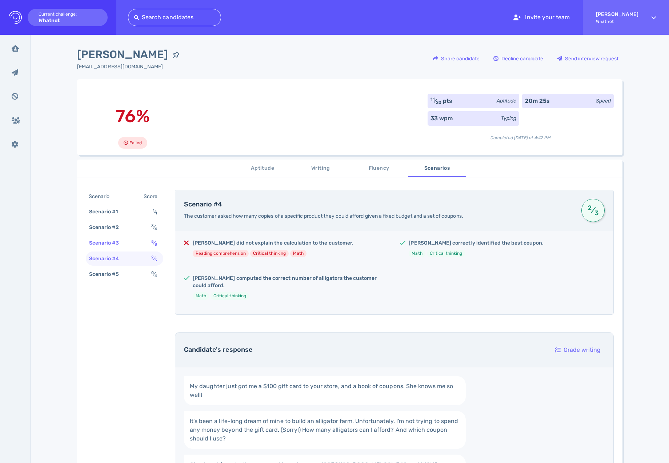
click at [142, 244] on div "Scenario #3 5 ⁄ 8" at bounding box center [124, 243] width 77 height 14
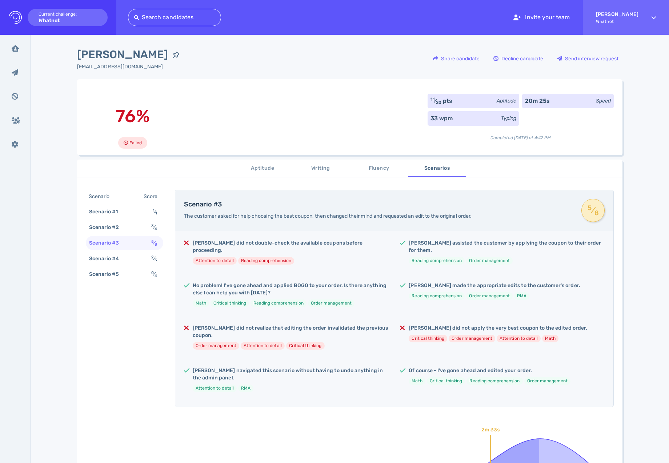
drag, startPoint x: 338, startPoint y: 311, endPoint x: 298, endPoint y: 295, distance: 43.1
click at [338, 280] on div "Julie did not double-check the available coupons before proceeding. Attention t…" at bounding box center [394, 319] width 438 height 176
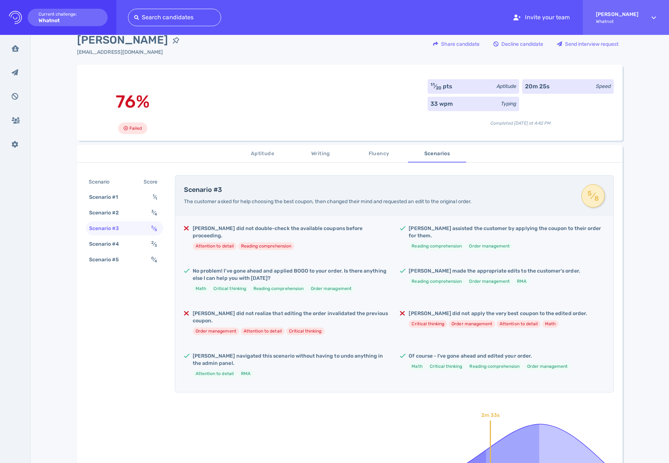
scroll to position [15, 0]
click at [136, 212] on div "Scenario #2 3 ⁄ 4" at bounding box center [124, 213] width 77 height 14
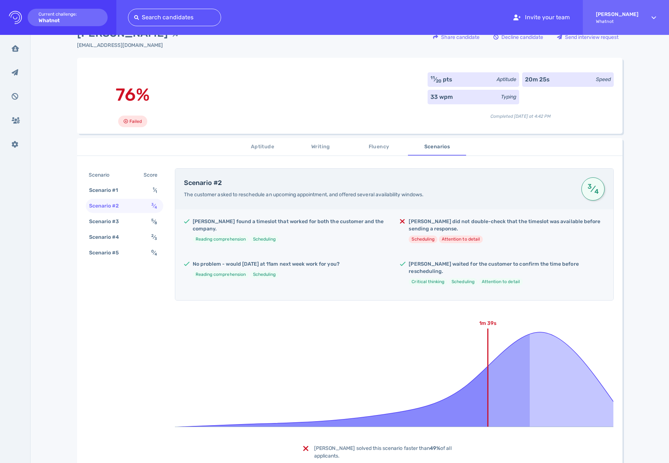
scroll to position [22, 0]
click at [143, 208] on div "Scenario #2 3 ⁄ 4" at bounding box center [124, 206] width 77 height 14
click at [418, 223] on h5 "Julie did not double-check that the timeslot was available before sending a res…" at bounding box center [507, 225] width 196 height 15
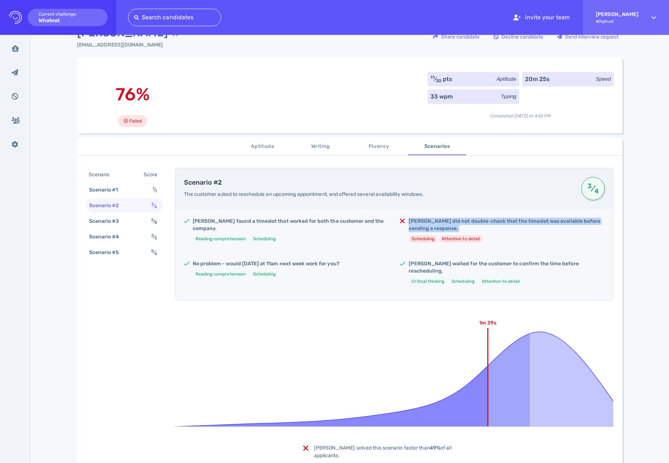
click at [418, 223] on h5 "Julie did not double-check that the timeslot was available before sending a res…" at bounding box center [507, 225] width 196 height 15
click at [486, 232] on h5 "Julie did not double-check that the timeslot was available before sending a res…" at bounding box center [507, 225] width 196 height 15
click at [108, 209] on div "Scenario #2" at bounding box center [108, 205] width 40 height 11
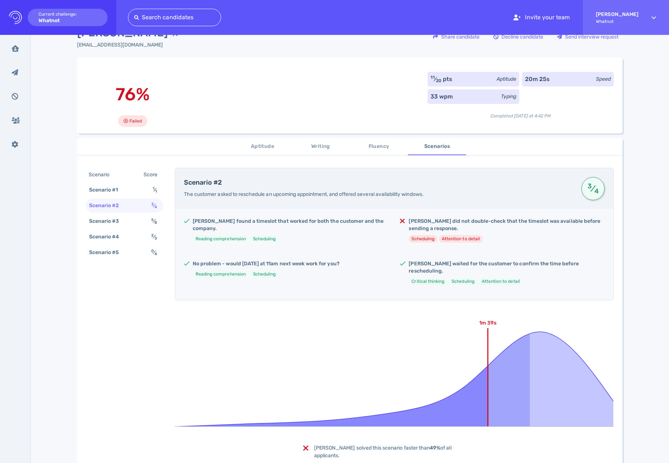
click at [260, 150] on span "Aptitude" at bounding box center [262, 146] width 49 height 9
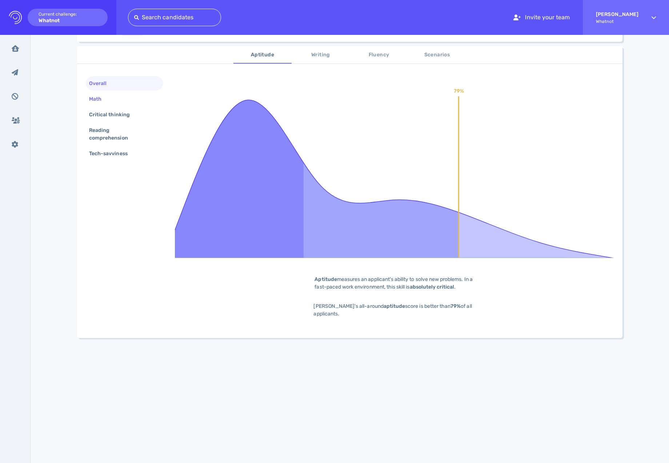
scroll to position [112, 0]
click at [109, 102] on div "Math" at bounding box center [99, 100] width 23 height 11
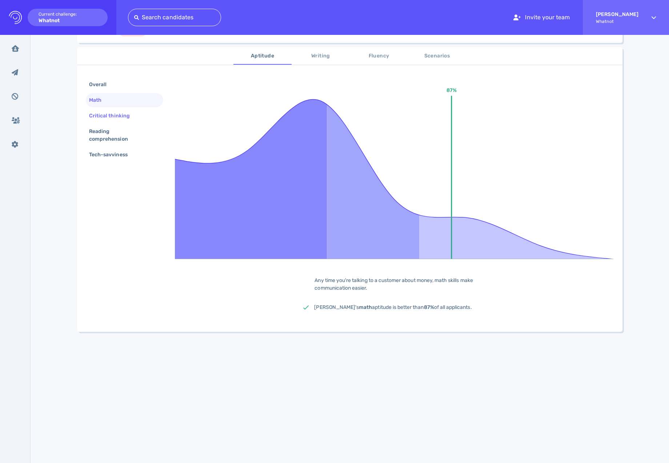
click at [109, 119] on div "Critical thinking" at bounding box center [113, 116] width 51 height 11
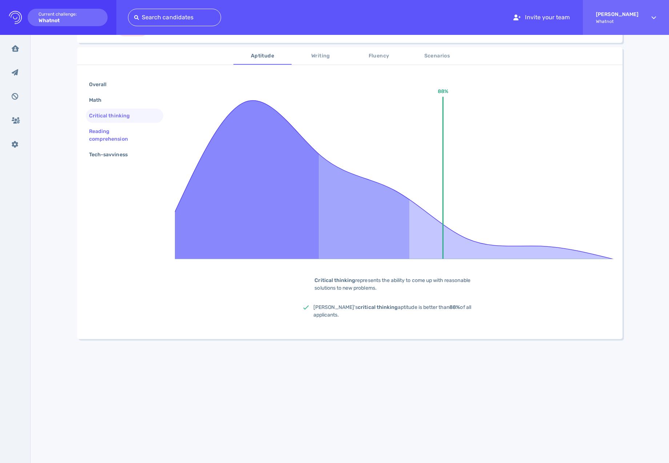
click at [110, 140] on div "Reading comprehension" at bounding box center [122, 135] width 68 height 18
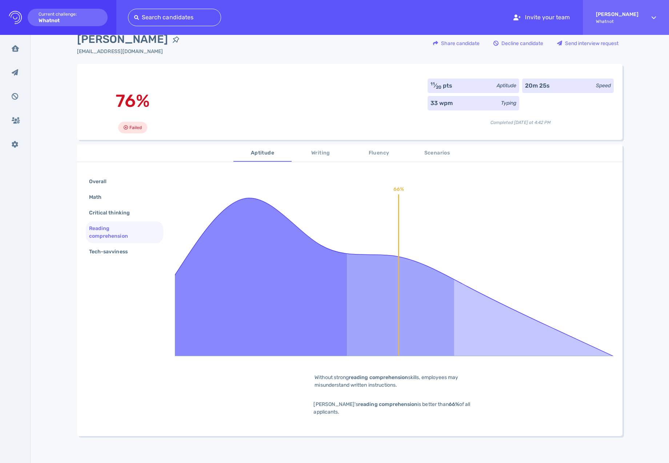
scroll to position [0, 0]
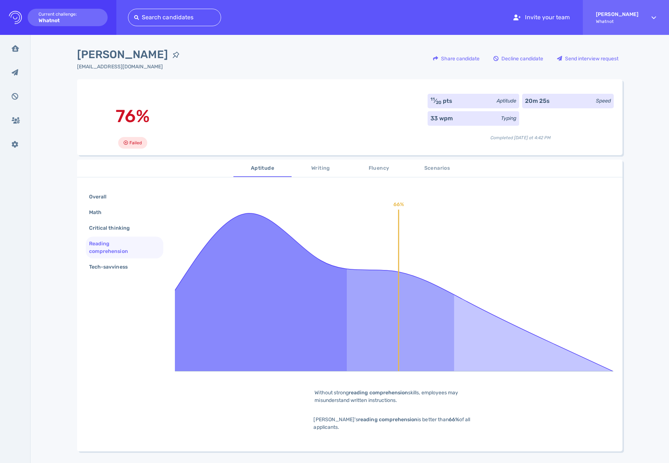
click at [441, 172] on span "Scenarios" at bounding box center [437, 168] width 49 height 9
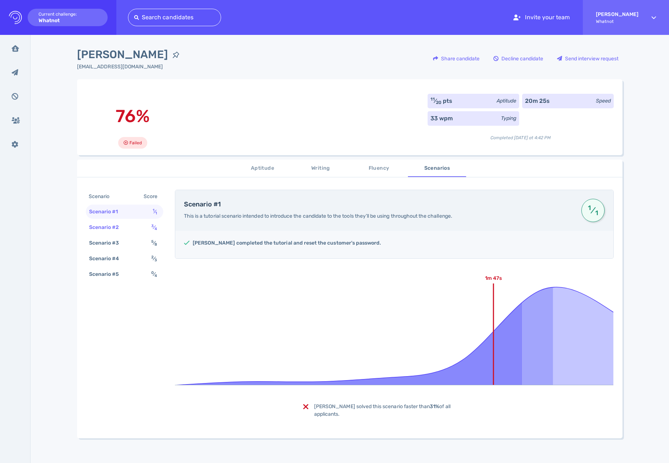
click at [120, 233] on div "Scenario #2" at bounding box center [108, 227] width 40 height 11
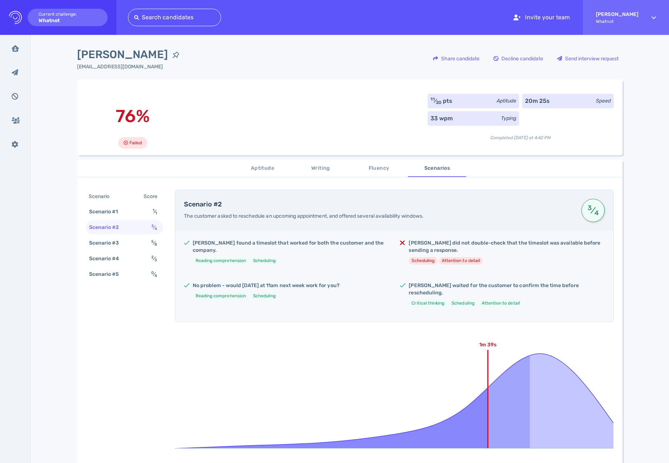
click at [241, 219] on span "The customer asked to reschedule an upcoming appointment, and offered several a…" at bounding box center [304, 216] width 240 height 6
click at [355, 238] on div "Julie found a timeslot that worked for both the customer and the company. Readi…" at bounding box center [394, 276] width 438 height 91
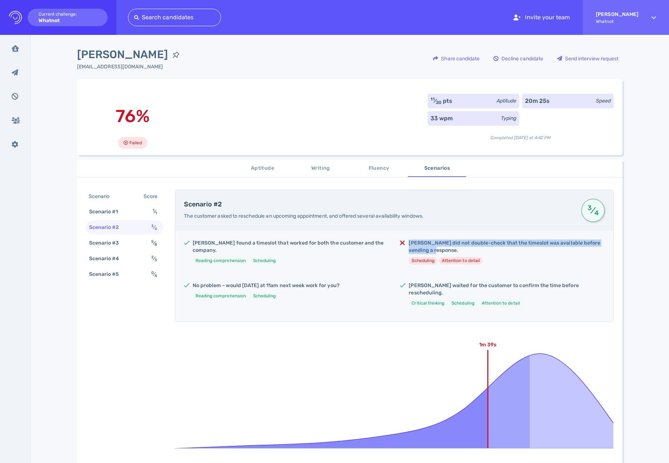
drag, startPoint x: 419, startPoint y: 246, endPoint x: 507, endPoint y: 252, distance: 88.3
click at [506, 251] on h5 "Julie did not double-check that the timeslot was available before sending a res…" at bounding box center [507, 247] width 196 height 15
click at [507, 252] on h5 "Julie did not double-check that the timeslot was available before sending a res…" at bounding box center [507, 247] width 196 height 15
click at [497, 280] on h5 "Julie waited for the customer to confirm the time before rescheduling." at bounding box center [507, 289] width 196 height 15
click at [131, 247] on div "Scenario #3 5 ⁄ 8" at bounding box center [124, 243] width 77 height 14
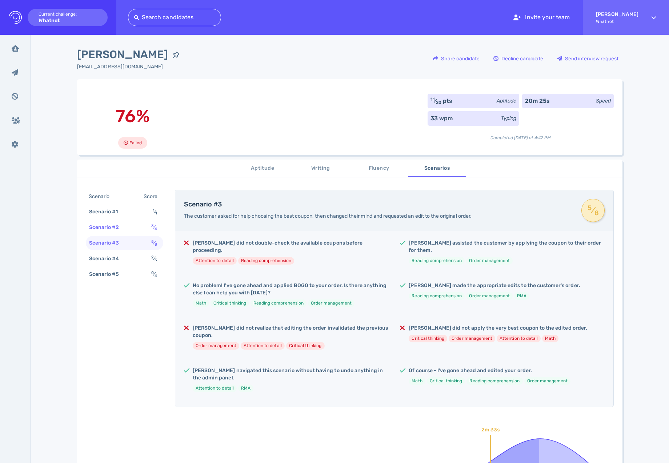
click at [121, 231] on div "Scenario #2" at bounding box center [108, 227] width 40 height 11
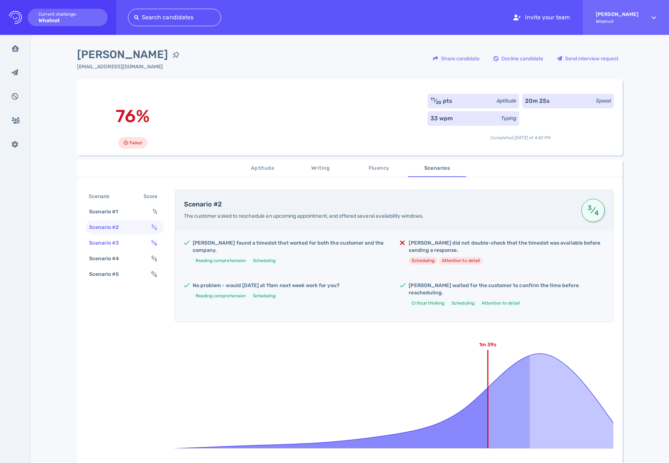
click at [124, 250] on div "Scenario #3 5 ⁄ 8" at bounding box center [124, 243] width 77 height 14
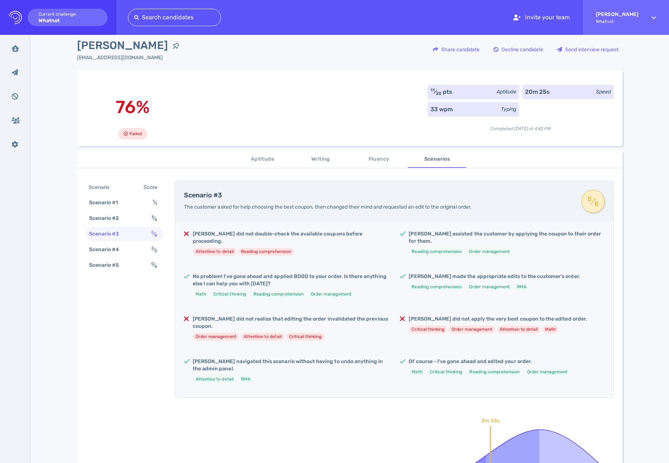
scroll to position [10, 0]
click at [216, 247] on li "Attention to detail" at bounding box center [215, 251] width 44 height 8
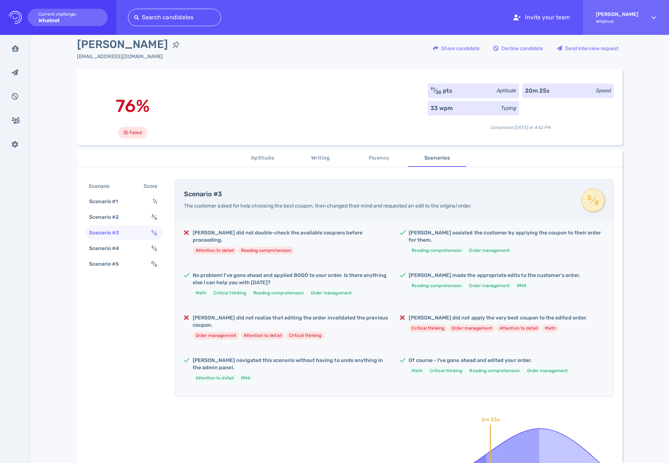
click at [235, 233] on h5 "Julie did not double-check the available coupons before proceeding." at bounding box center [291, 237] width 196 height 15
click at [270, 249] on div "Julie did not double-check the available coupons before proceeding. Attention t…" at bounding box center [291, 245] width 196 height 31
drag, startPoint x: 202, startPoint y: 205, endPoint x: 315, endPoint y: 209, distance: 112.8
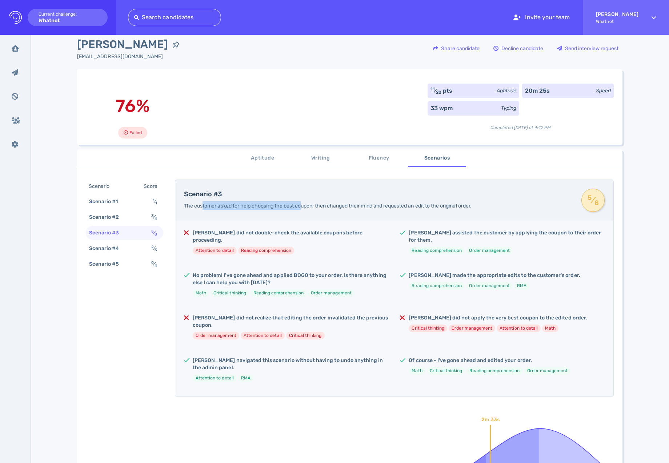
click at [311, 209] on span "The customer asked for help choosing the best coupon, then changed their mind a…" at bounding box center [328, 206] width 288 height 6
click at [320, 159] on span "Writing" at bounding box center [320, 158] width 49 height 9
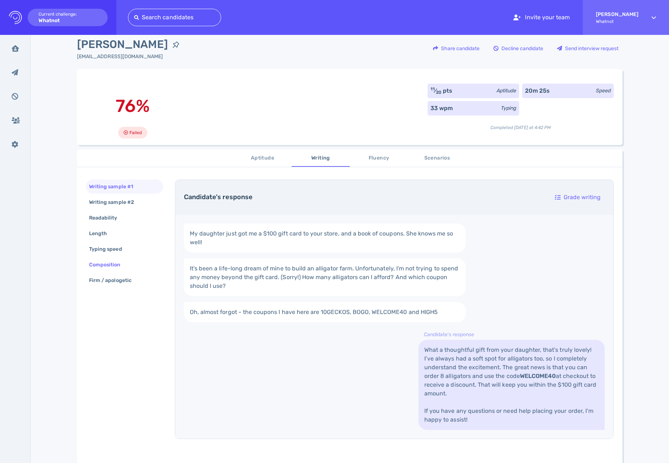
click at [109, 265] on div "Composition" at bounding box center [109, 265] width 42 height 11
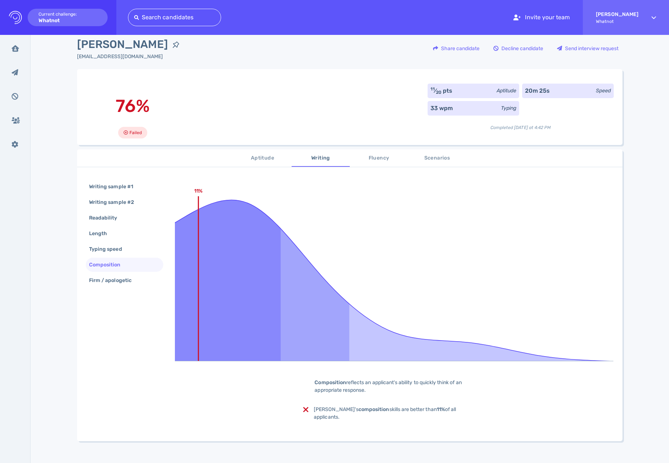
click at [263, 158] on span "Aptitude" at bounding box center [262, 158] width 49 height 9
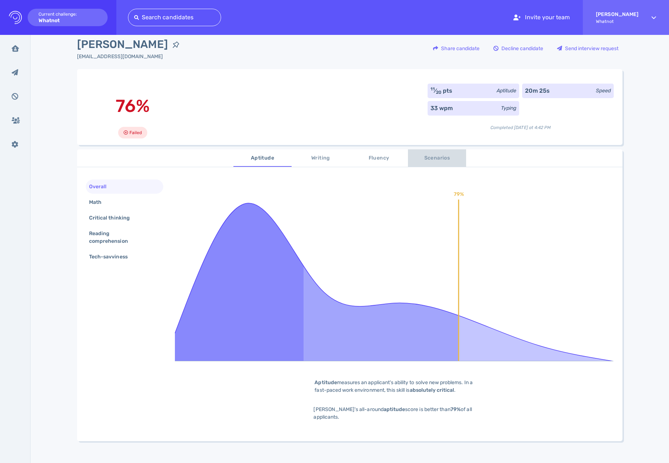
click at [435, 160] on span "Scenarios" at bounding box center [437, 158] width 49 height 9
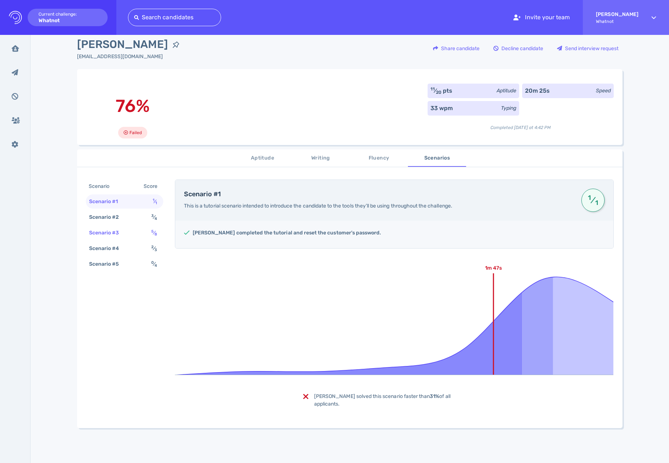
click at [105, 228] on div "Scenario #3 5 ⁄ 8" at bounding box center [124, 233] width 77 height 14
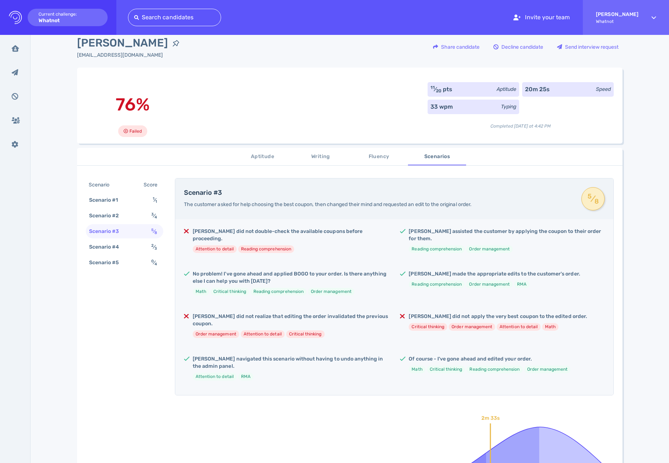
scroll to position [0, 0]
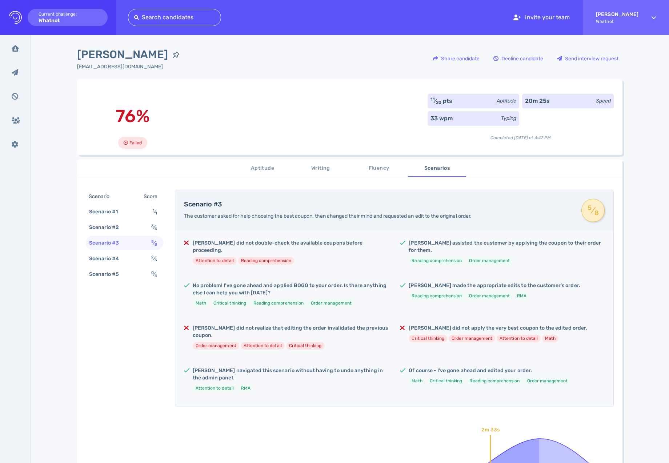
click at [279, 280] on li "Attention to detail" at bounding box center [263, 346] width 44 height 8
drag, startPoint x: 218, startPoint y: 363, endPoint x: 307, endPoint y: 358, distance: 88.9
click at [284, 280] on h5 "Julie navigated this scenario without having to undo anything in the admin pane…" at bounding box center [291, 374] width 196 height 15
drag, startPoint x: 313, startPoint y: 355, endPoint x: 323, endPoint y: 346, distance: 13.4
click at [314, 280] on h5 "Julie navigated this scenario without having to undo anything in the admin pane…" at bounding box center [291, 374] width 196 height 15
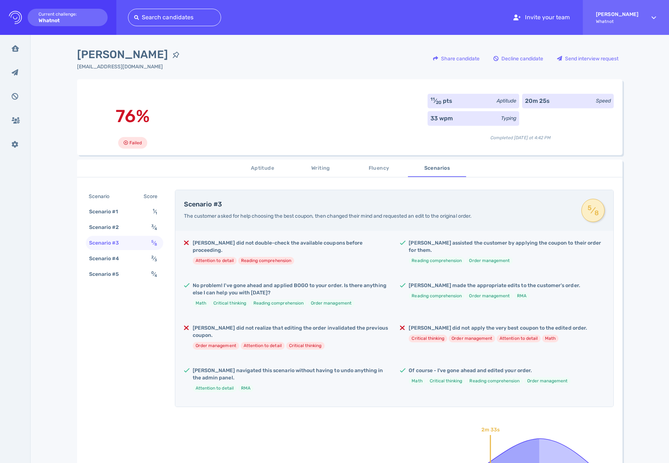
click at [550, 215] on div "5 ⁄ 8" at bounding box center [593, 210] width 23 height 23
click at [550, 214] on span "5 ⁄ 8" at bounding box center [593, 210] width 12 height 13
click at [366, 169] on span "Fluency" at bounding box center [378, 168] width 49 height 9
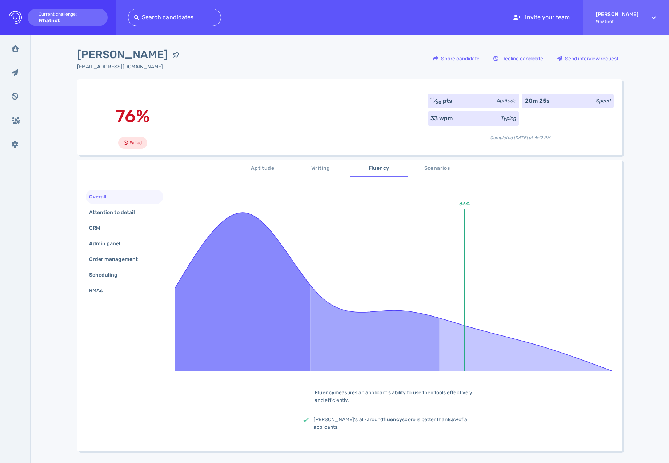
click at [307, 171] on span "Writing" at bounding box center [320, 168] width 49 height 9
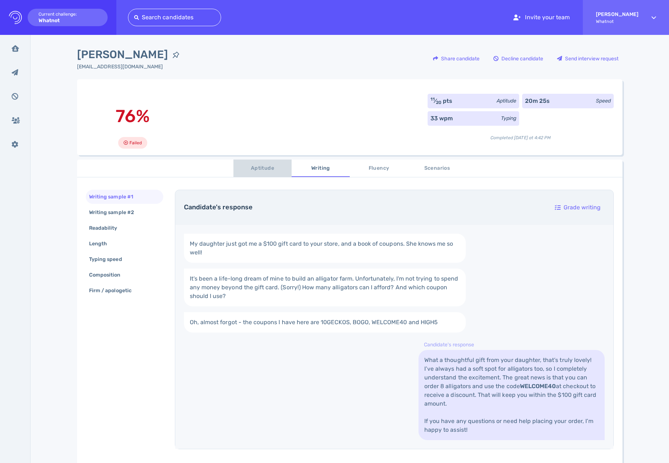
click at [272, 172] on span "Aptitude" at bounding box center [262, 168] width 49 height 9
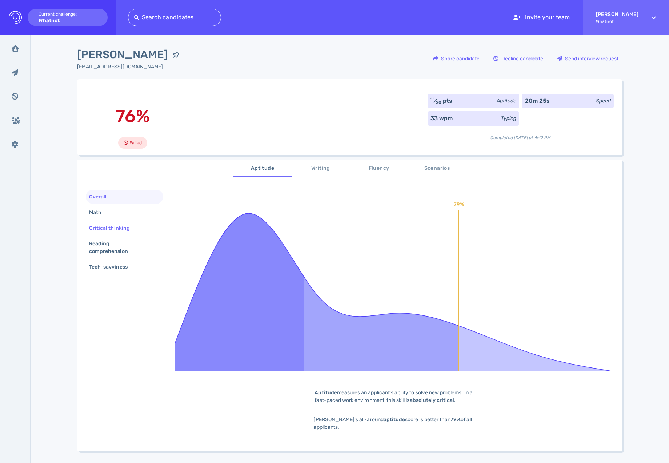
click at [99, 231] on div "Critical thinking" at bounding box center [113, 228] width 51 height 11
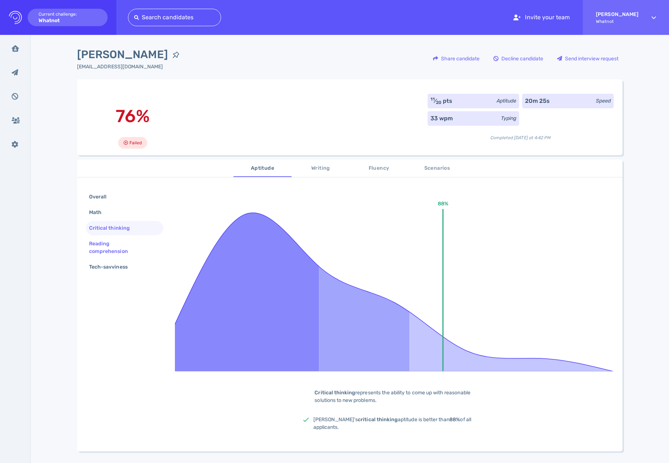
click at [103, 247] on div "Reading comprehension" at bounding box center [122, 248] width 68 height 18
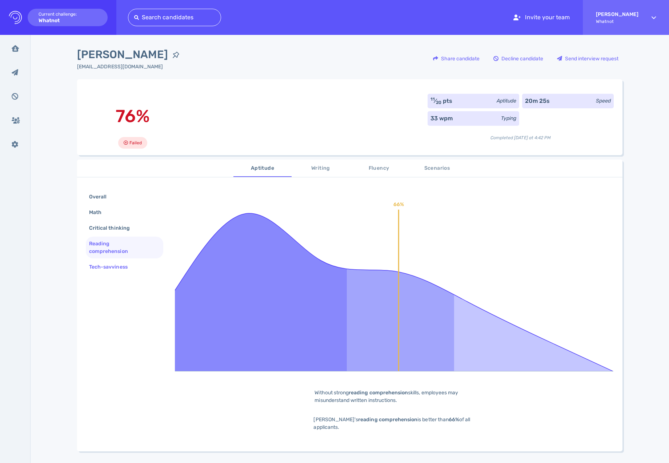
click at [89, 271] on div "Tech-savviness" at bounding box center [112, 267] width 49 height 11
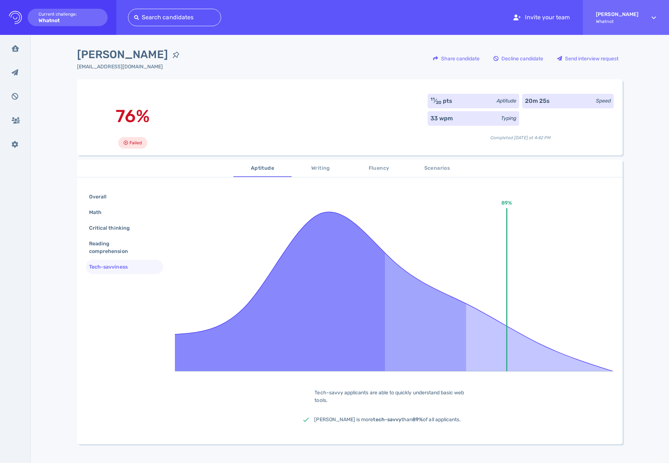
click at [427, 174] on button "Scenarios" at bounding box center [437, 168] width 58 height 17
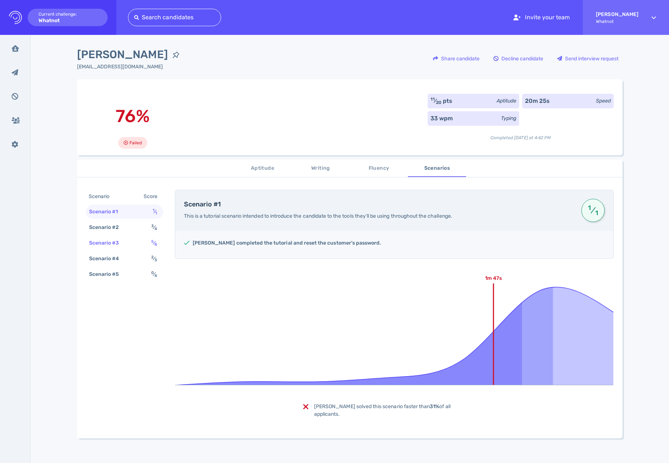
click at [129, 246] on div "Scenario #3 5 ⁄ 8" at bounding box center [124, 243] width 77 height 14
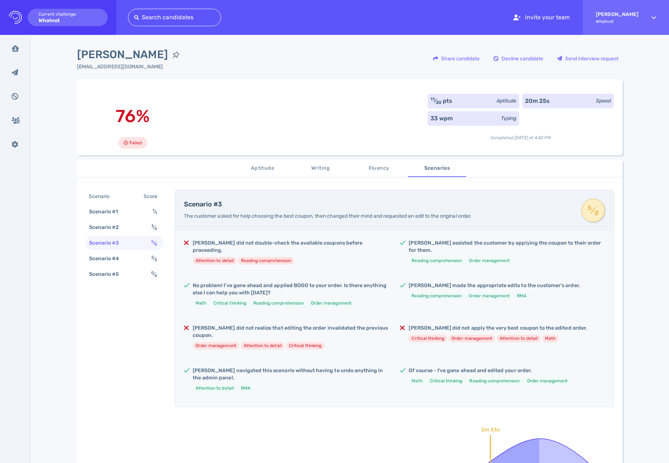
click at [226, 257] on li "Attention to detail" at bounding box center [215, 261] width 44 height 8
click at [363, 219] on span "The customer asked for help choosing the best coupon, then changed their mind a…" at bounding box center [328, 216] width 288 height 6
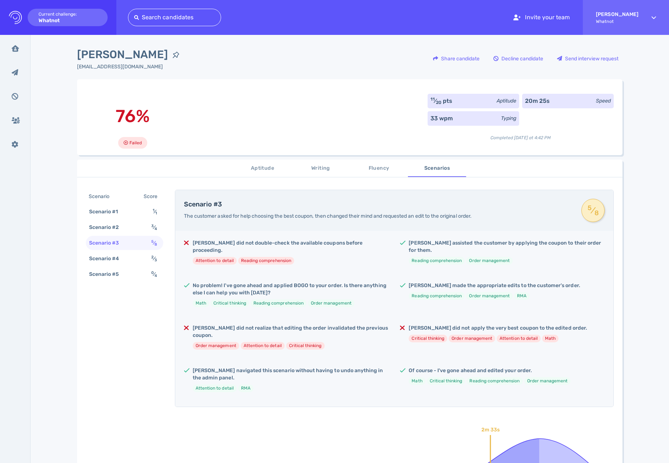
click at [230, 237] on div "Julie did not double-check the available coupons before proceeding. Attention t…" at bounding box center [394, 319] width 438 height 176
drag, startPoint x: 258, startPoint y: 247, endPoint x: 310, endPoint y: 247, distance: 52.0
click at [282, 248] on div "Julie did not double-check the available coupons before proceeding. Attention t…" at bounding box center [291, 255] width 196 height 31
click at [310, 247] on h5 "Julie did not double-check the available coupons before proceeding." at bounding box center [291, 247] width 196 height 15
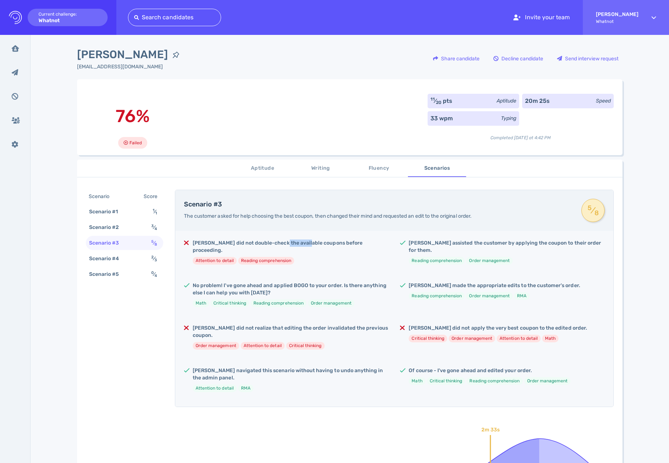
drag, startPoint x: 277, startPoint y: 246, endPoint x: 319, endPoint y: 246, distance: 42.6
click at [312, 246] on h5 "Julie did not double-check the available coupons before proceeding." at bounding box center [291, 247] width 196 height 15
click at [320, 246] on h5 "Julie did not double-check the available coupons before proceeding." at bounding box center [291, 247] width 196 height 15
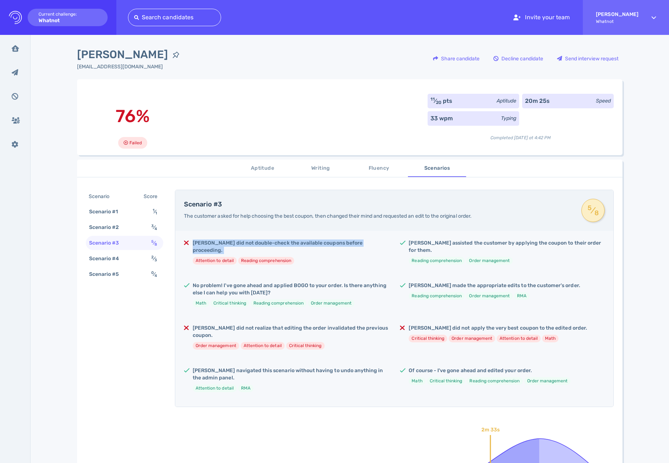
click at [239, 246] on h5 "Julie did not double-check the available coupons before proceeding." at bounding box center [291, 247] width 196 height 15
click at [239, 247] on h5 "Julie did not double-check the available coupons before proceeding." at bounding box center [291, 247] width 196 height 15
click at [277, 246] on h5 "Julie did not double-check the available coupons before proceeding." at bounding box center [291, 247] width 196 height 15
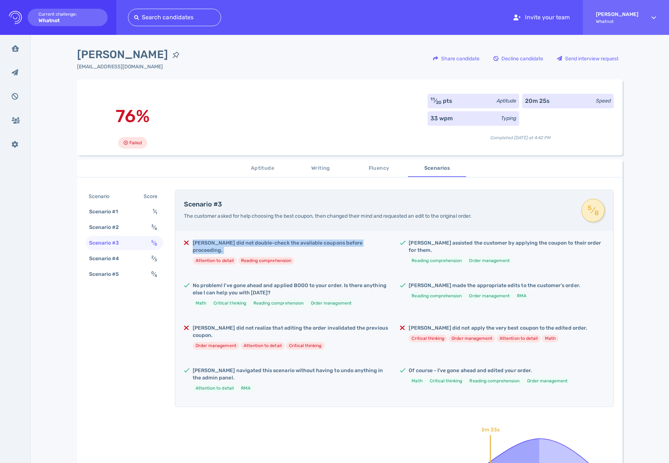
click at [277, 246] on h5 "Julie did not double-check the available coupons before proceeding." at bounding box center [291, 247] width 196 height 15
click at [326, 259] on div "Julie did not double-check the available coupons before proceeding. Attention t…" at bounding box center [291, 255] width 196 height 31
click at [216, 246] on h5 "Julie did not double-check the available coupons before proceeding." at bounding box center [291, 247] width 196 height 15
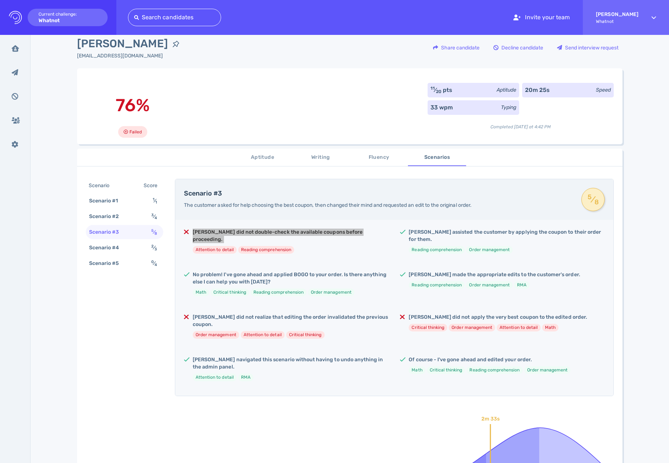
scroll to position [9, 0]
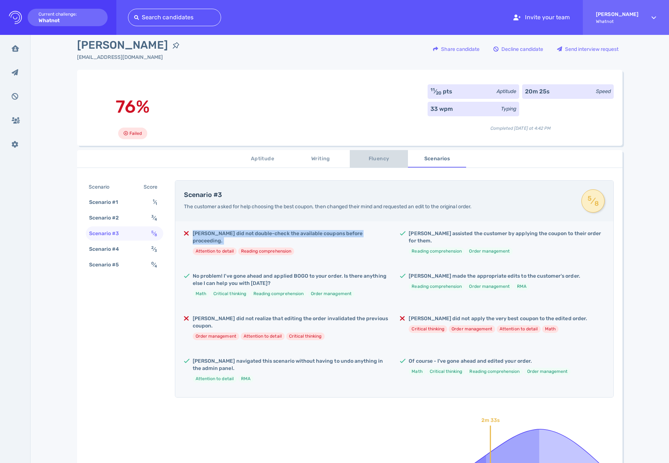
click at [379, 156] on span "Fluency" at bounding box center [378, 159] width 49 height 9
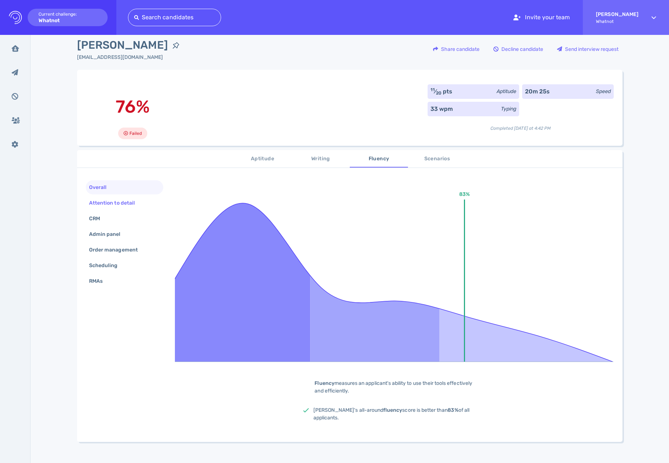
click at [113, 206] on div "Attention to detail" at bounding box center [116, 203] width 56 height 11
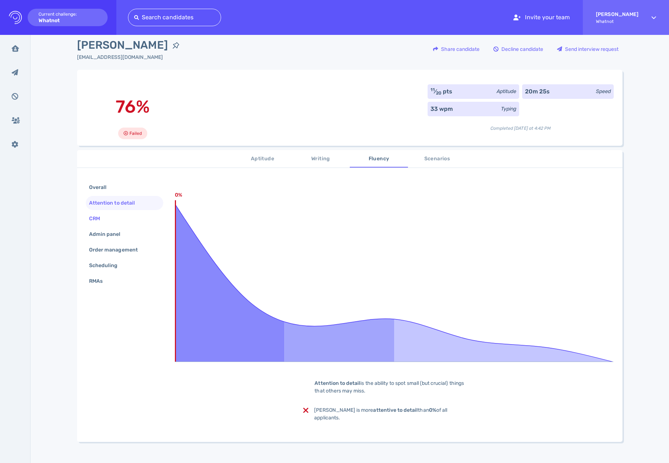
click at [111, 224] on div "CRM" at bounding box center [124, 219] width 77 height 14
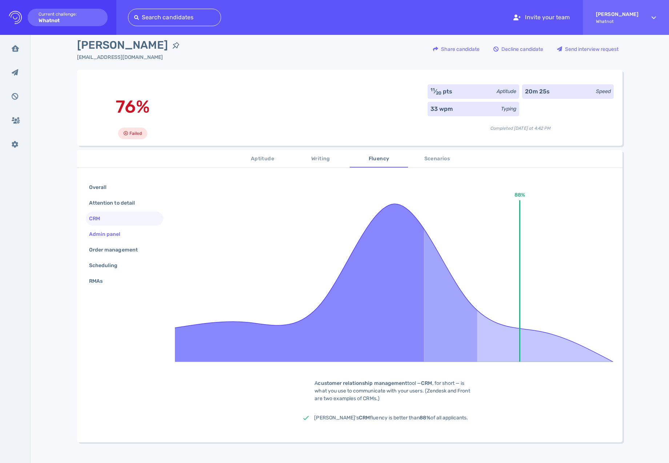
click at [101, 239] on div "Admin panel" at bounding box center [109, 234] width 42 height 11
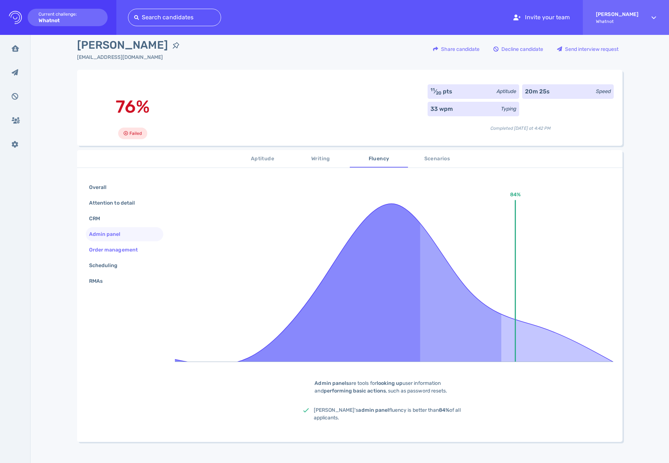
click at [106, 256] on div "Order management" at bounding box center [124, 250] width 77 height 14
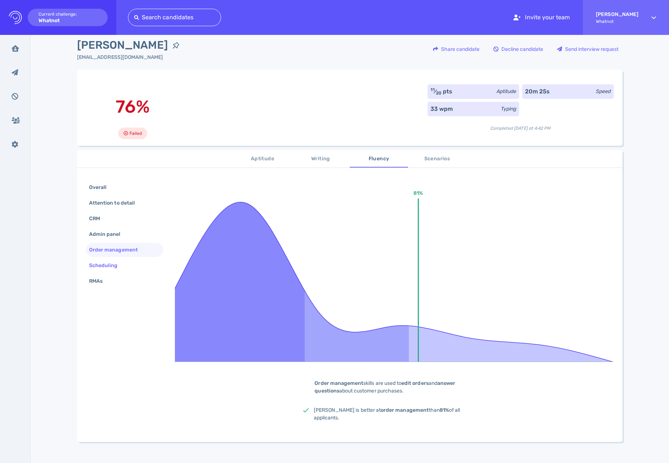
click at [106, 266] on div "Scheduling" at bounding box center [107, 265] width 39 height 11
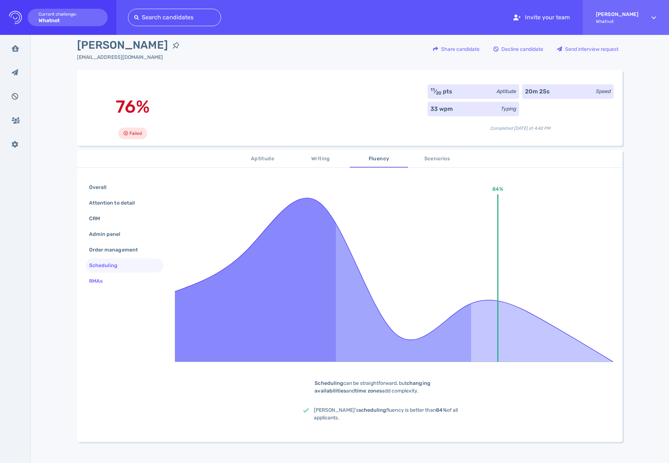
click at [97, 280] on div "RMAs" at bounding box center [100, 281] width 24 height 11
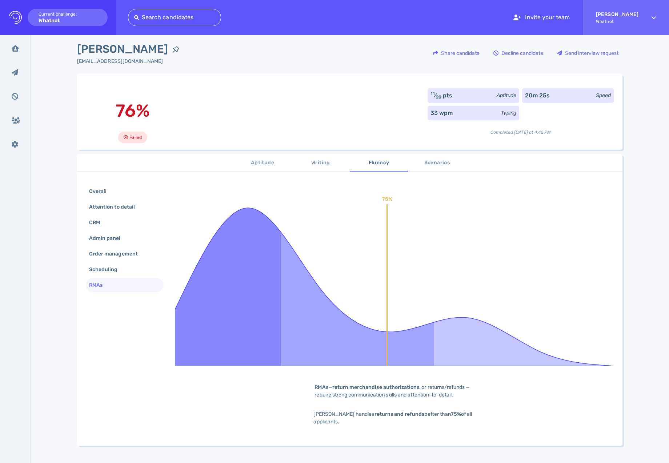
scroll to position [0, 0]
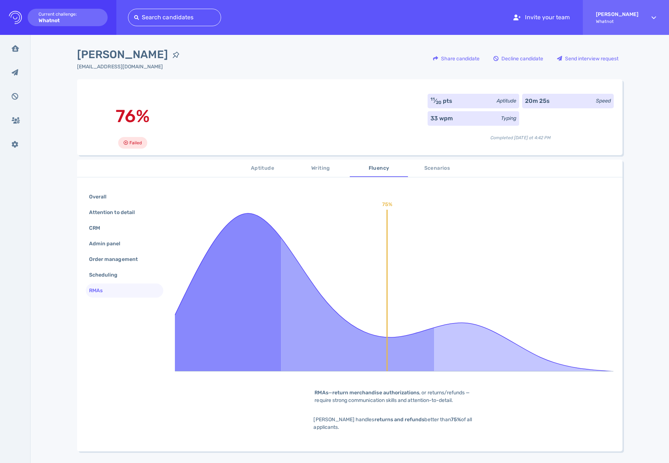
click at [315, 176] on button "Writing" at bounding box center [321, 168] width 58 height 17
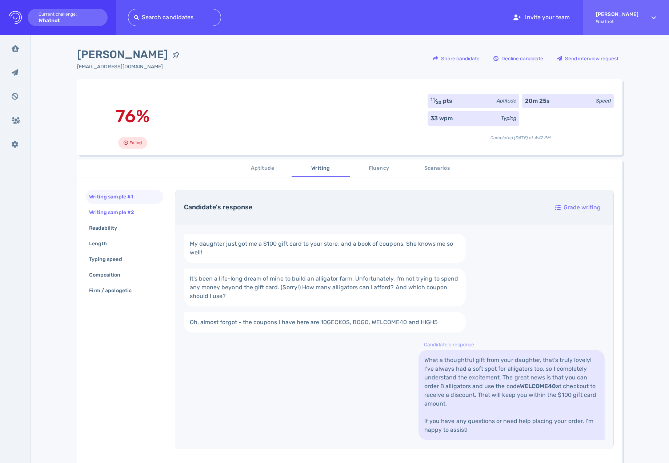
click at [116, 214] on div "Writing sample #2" at bounding box center [115, 212] width 55 height 11
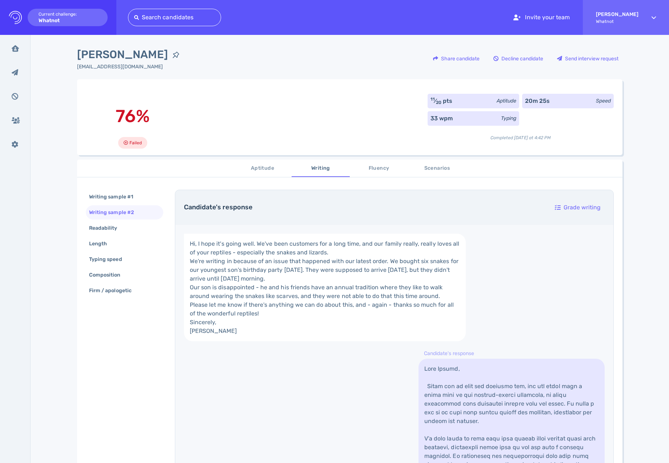
click at [255, 168] on span "Aptitude" at bounding box center [262, 168] width 49 height 9
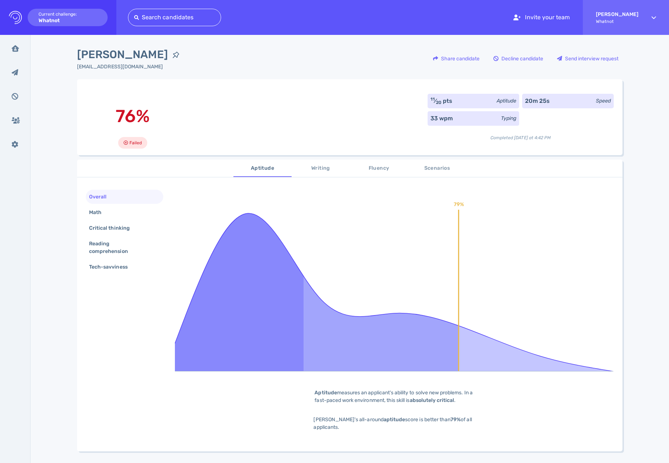
click at [448, 171] on span "Scenarios" at bounding box center [437, 168] width 49 height 9
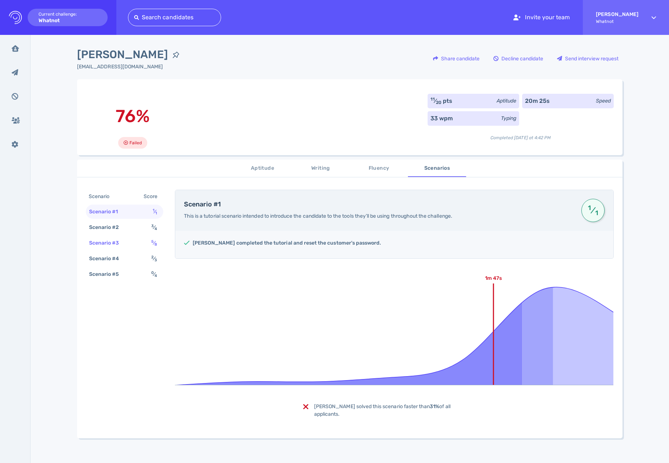
click at [116, 242] on div "Scenario #3" at bounding box center [108, 243] width 40 height 11
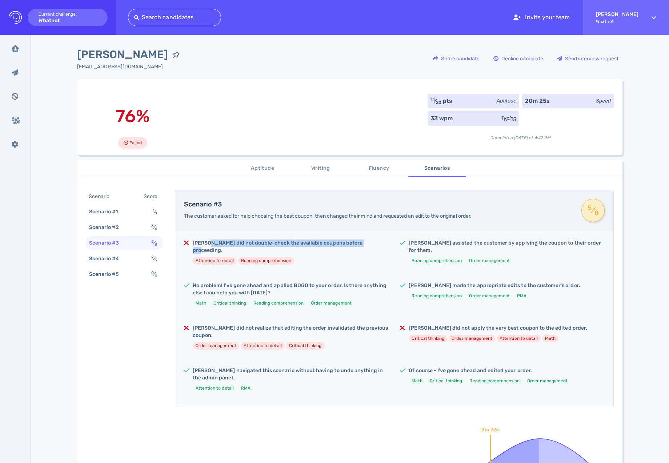
drag, startPoint x: 206, startPoint y: 243, endPoint x: 368, endPoint y: 243, distance: 161.9
click at [365, 243] on div "Julie did not double-check the available coupons before proceeding. Attention t…" at bounding box center [286, 255] width 205 height 31
click at [368, 243] on div "Julie did not double-check the available coupons before proceeding. Attention t…" at bounding box center [286, 255] width 205 height 31
click at [359, 269] on div "Julie did not double-check the available coupons before proceeding. Attention t…" at bounding box center [394, 319] width 438 height 176
click at [438, 280] on h5 "Of course - I've gone ahead and edited your order." at bounding box center [490, 370] width 162 height 7
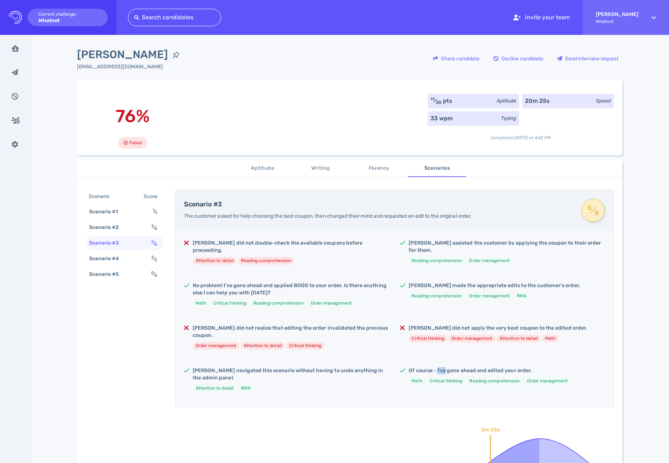
click at [438, 280] on h5 "Of course - I've gone ahead and edited your order." at bounding box center [490, 370] width 162 height 7
click at [437, 280] on h5 "Of course - I've gone ahead and edited your order." at bounding box center [490, 370] width 162 height 7
click at [282, 280] on h5 "Julie navigated this scenario without having to undo anything in the admin pane…" at bounding box center [291, 374] width 196 height 15
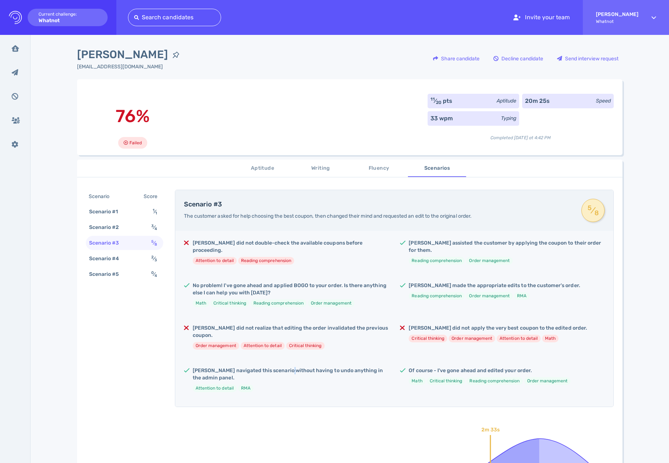
click at [282, 280] on h5 "Julie navigated this scenario without having to undo anything in the admin pane…" at bounding box center [291, 374] width 196 height 15
click at [435, 246] on h5 "Julie assisted the customer by applying the coupon to their order for them." at bounding box center [507, 247] width 196 height 15
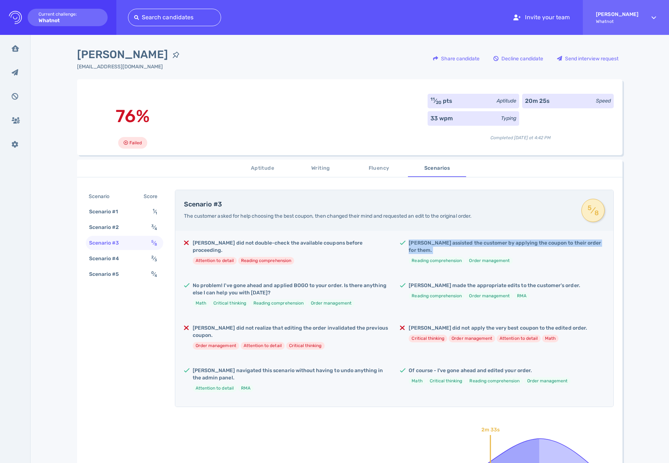
click at [435, 246] on h5 "Julie assisted the customer by applying the coupon to their order for them." at bounding box center [507, 247] width 196 height 15
click at [440, 280] on div "Julie made the appropriate edits to the customer's order. Reading comprehension…" at bounding box center [494, 294] width 171 height 24
click at [442, 280] on h5 "Julie made the appropriate edits to the customer's order." at bounding box center [494, 285] width 171 height 7
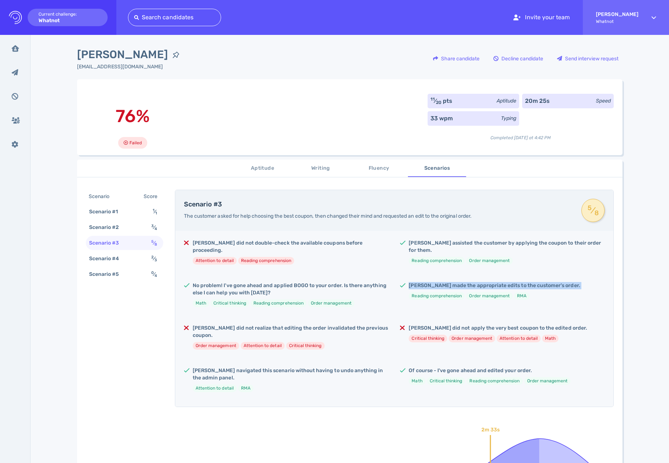
click at [442, 280] on h5 "Julie made the appropriate edits to the customer's order." at bounding box center [494, 285] width 171 height 7
click at [442, 280] on h5 "Julie did not apply the very best coupon to the edited order." at bounding box center [498, 328] width 178 height 7
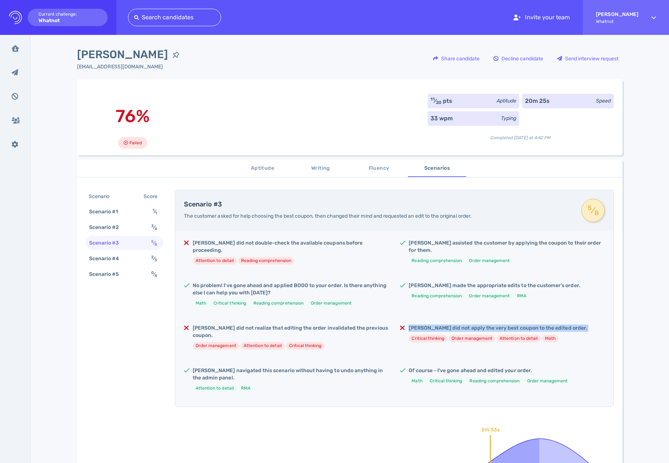
click at [442, 280] on h5 "Julie did not apply the very best coupon to the edited order." at bounding box center [498, 328] width 178 height 7
click at [259, 280] on h5 "Julie did not realize that editing the order invalidated the previous coupon." at bounding box center [291, 332] width 196 height 15
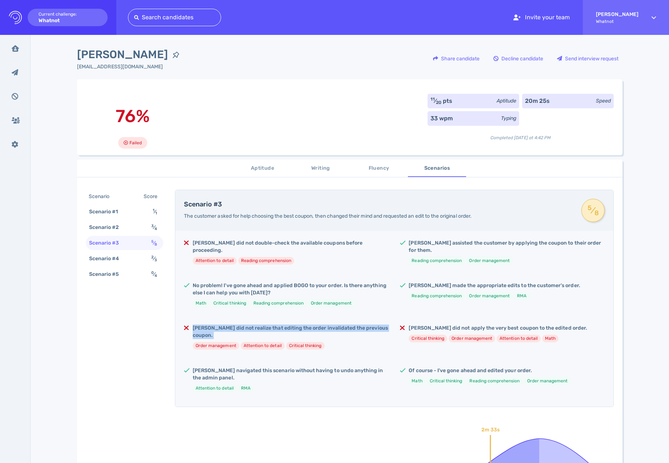
click at [259, 280] on h5 "Julie did not realize that editing the order invalidated the previous coupon." at bounding box center [291, 332] width 196 height 15
click at [247, 243] on h5 "Julie did not double-check the available coupons before proceeding." at bounding box center [291, 247] width 196 height 15
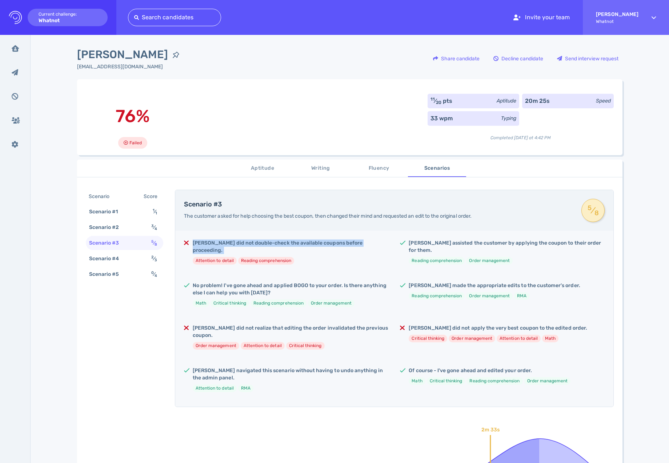
click at [247, 243] on h5 "Julie did not double-check the available coupons before proceeding." at bounding box center [291, 247] width 196 height 15
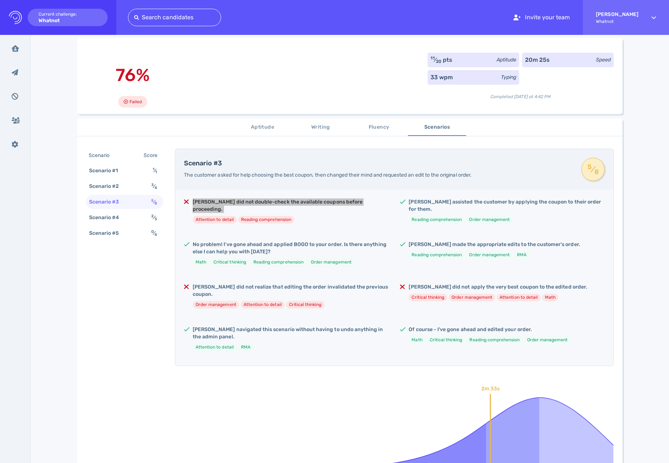
scroll to position [48, 0]
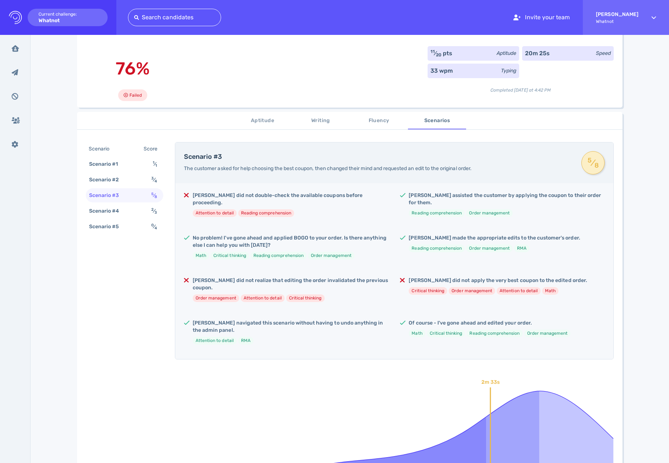
click at [549, 277] on h5 "Julie did not apply the very best coupon to the edited order." at bounding box center [498, 280] width 178 height 7
click at [336, 277] on h5 "Julie did not realize that editing the order invalidated the previous coupon." at bounding box center [291, 284] width 196 height 15
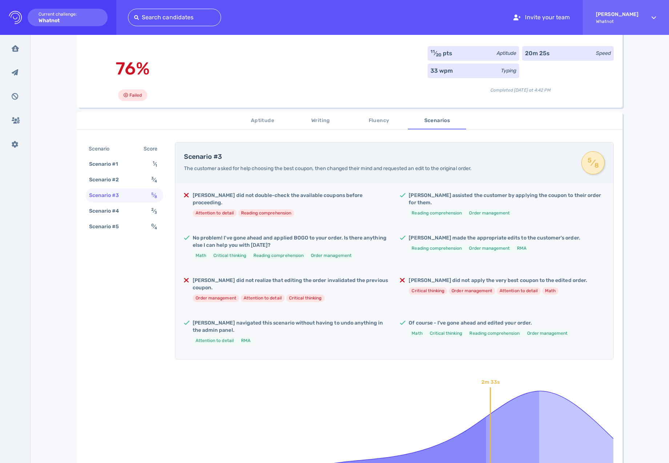
click at [354, 280] on div "Julie did not double-check the available coupons before proceeding. Attention t…" at bounding box center [394, 271] width 438 height 176
click at [346, 277] on h5 "Julie did not realize that editing the order invalidated the previous coupon." at bounding box center [291, 284] width 196 height 15
click at [347, 277] on h5 "Julie did not realize that editing the order invalidated the previous coupon." at bounding box center [291, 284] width 196 height 15
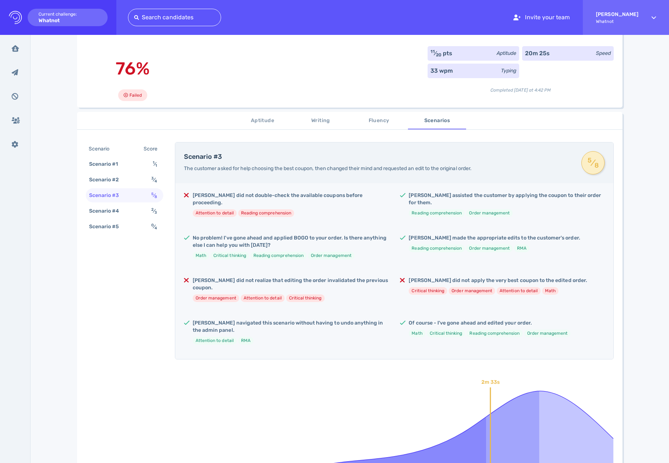
click at [347, 280] on ul "Order management Attention to detail Critical thinking" at bounding box center [291, 299] width 196 height 8
click at [346, 277] on h5 "Julie did not realize that editing the order invalidated the previous coupon." at bounding box center [291, 284] width 196 height 15
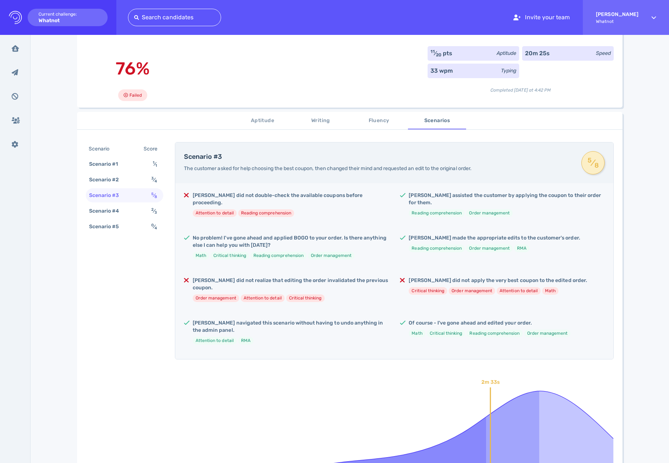
click at [359, 280] on div "Julie did not double-check the available coupons before proceeding. Attention t…" at bounding box center [394, 271] width 438 height 176
click at [348, 277] on h5 "Julie did not realize that editing the order invalidated the previous coupon." at bounding box center [291, 284] width 196 height 15
click at [259, 277] on h5 "Julie did not realize that editing the order invalidated the previous coupon." at bounding box center [291, 284] width 196 height 15
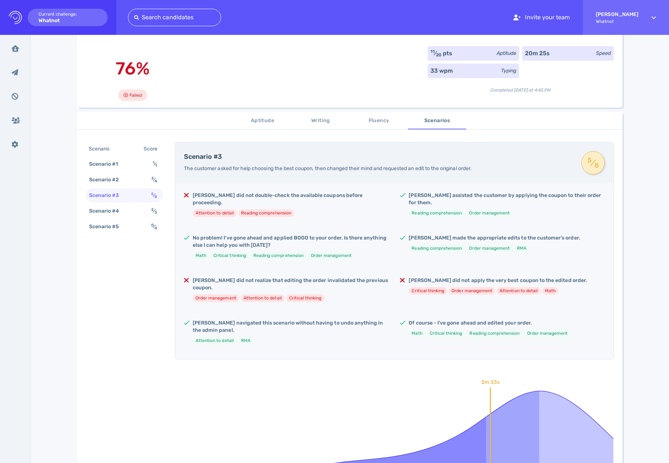
click at [251, 277] on h5 "Julie did not realize that editing the order invalidated the previous coupon." at bounding box center [291, 284] width 196 height 15
click at [231, 277] on h5 "Julie did not realize that editing the order invalidated the previous coupon." at bounding box center [291, 284] width 196 height 15
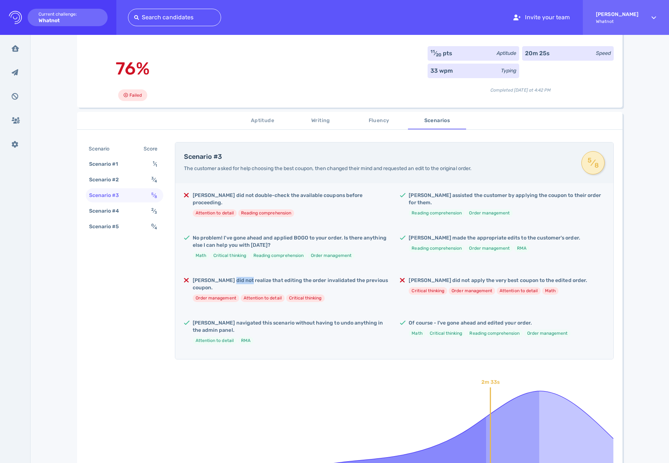
click at [231, 277] on h5 "Julie did not realize that editing the order invalidated the previous coupon." at bounding box center [291, 284] width 196 height 15
click at [328, 280] on div "Julie did not realize that editing the order invalidated the previous coupon. O…" at bounding box center [291, 292] width 196 height 31
drag, startPoint x: 286, startPoint y: 275, endPoint x: 371, endPoint y: 280, distance: 85.2
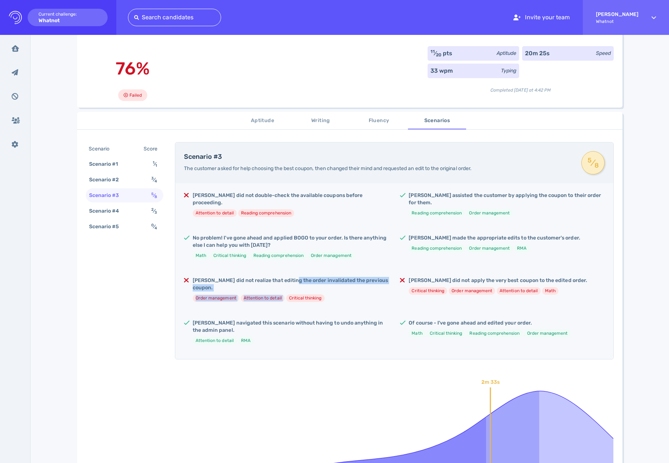
click at [371, 280] on div "Julie did not realize that editing the order invalidated the previous coupon. O…" at bounding box center [291, 292] width 196 height 31
click at [322, 277] on h5 "Julie did not realize that editing the order invalidated the previous coupon." at bounding box center [291, 284] width 196 height 15
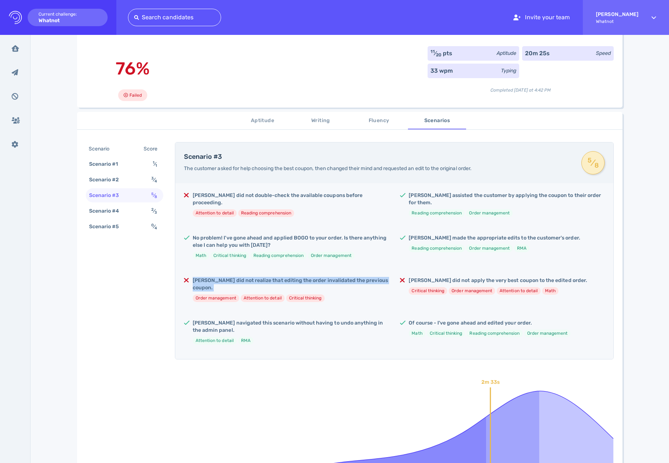
click at [322, 277] on h5 "Julie did not realize that editing the order invalidated the previous coupon." at bounding box center [291, 284] width 196 height 15
click at [365, 280] on div "Julie did not double-check the available coupons before proceeding. Attention t…" at bounding box center [394, 271] width 438 height 176
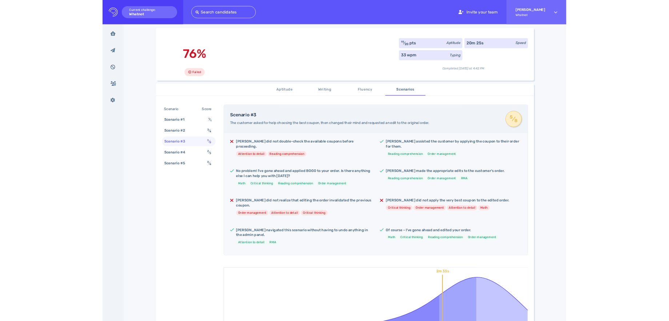
scroll to position [39, 0]
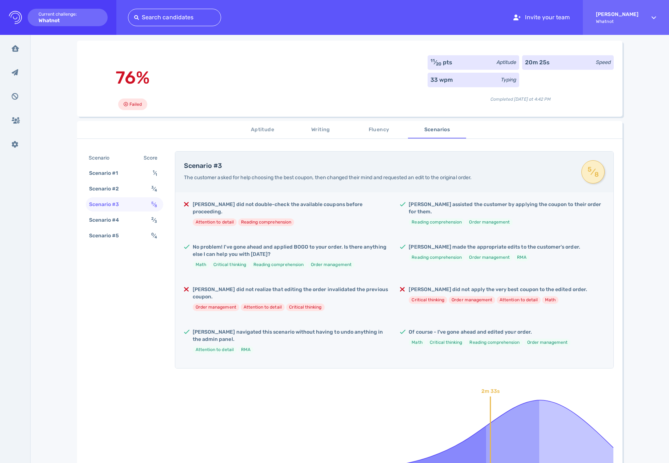
click at [240, 280] on div "Julie did not realize that editing the order invalidated the previous coupon. O…" at bounding box center [291, 301] width 196 height 31
click at [128, 215] on div "Scenario #4 2 ⁄ 3" at bounding box center [124, 220] width 77 height 14
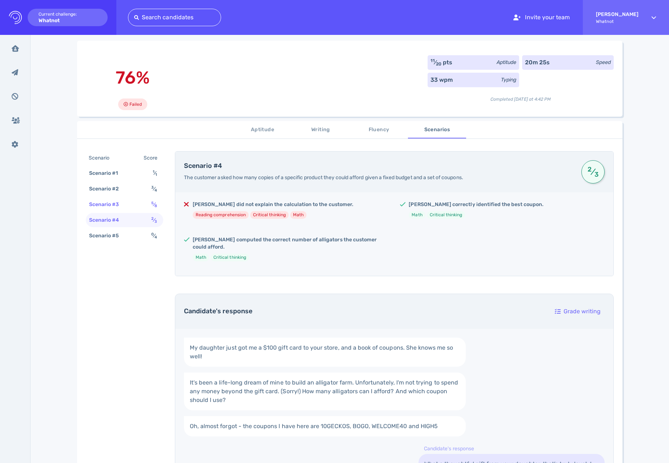
click at [135, 199] on div "Scenario #3 5 ⁄ 8" at bounding box center [124, 205] width 77 height 14
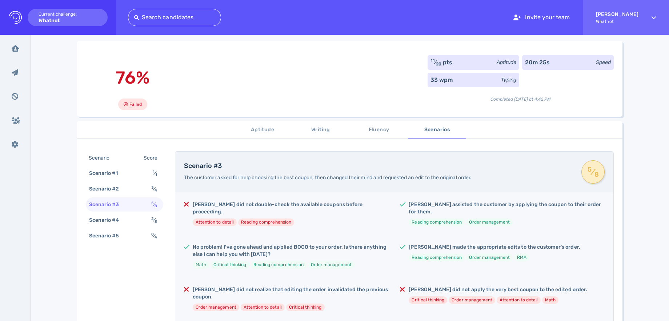
scroll to position [39, 0]
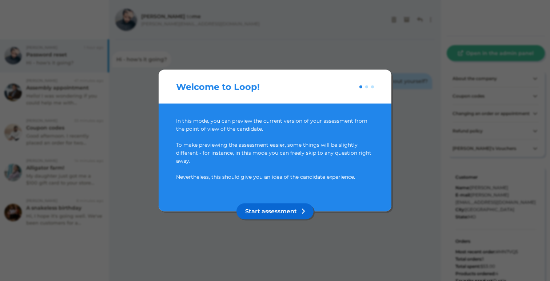
click at [274, 211] on button "Start assessment" at bounding box center [274, 211] width 77 height 16
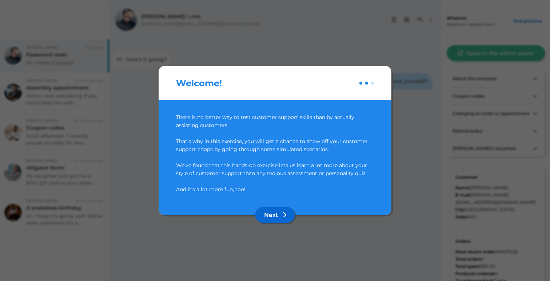
click at [274, 210] on button "Next" at bounding box center [275, 215] width 40 height 16
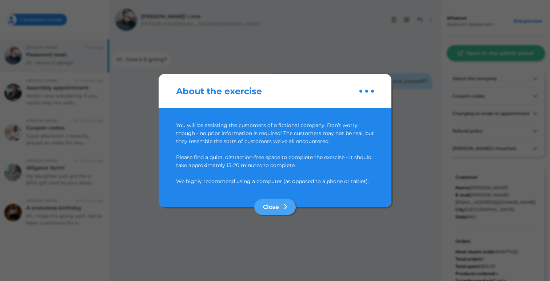
click at [274, 210] on button "Close" at bounding box center [274, 207] width 41 height 16
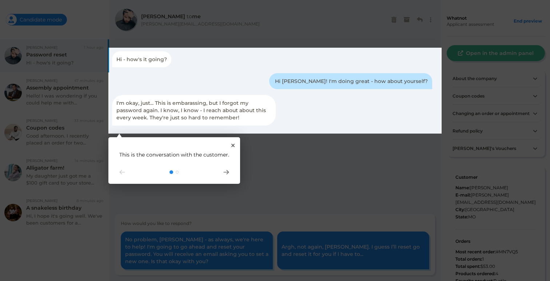
click at [273, 162] on rect at bounding box center [275, 140] width 550 height 281
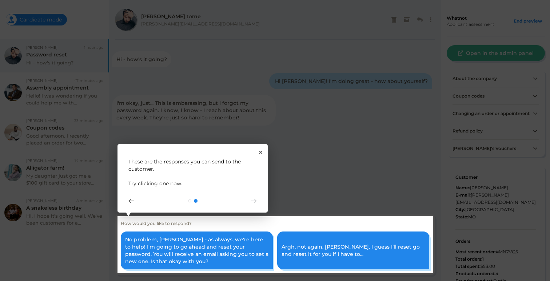
click at [232, 255] on rect at bounding box center [274, 244] width 315 height 57
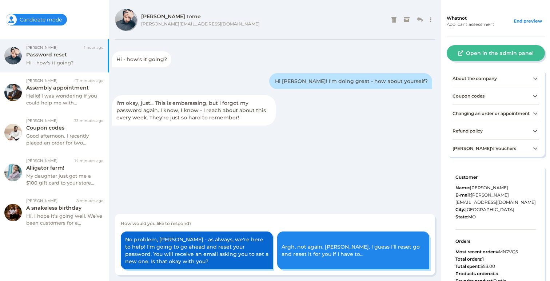
click at [233, 253] on button "No problem, Liam - as always, we're here to help! I'm going to go ahead and res…" at bounding box center [197, 250] width 152 height 38
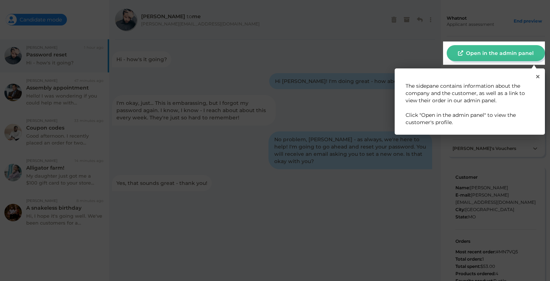
click at [508, 53] on rect at bounding box center [494, 52] width 102 height 23
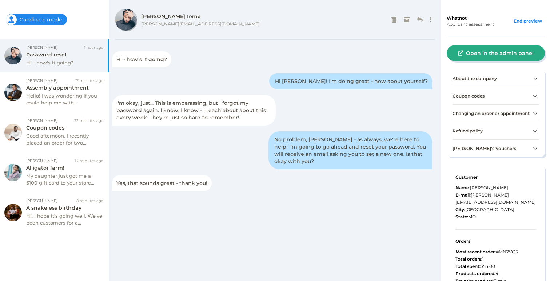
click at [509, 54] on button "Open in the admin panel" at bounding box center [496, 53] width 98 height 16
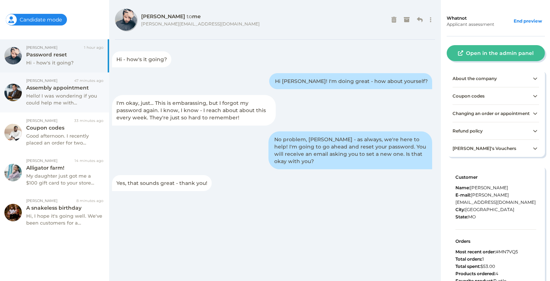
click at [56, 86] on div "Assembly appointment" at bounding box center [64, 87] width 77 height 7
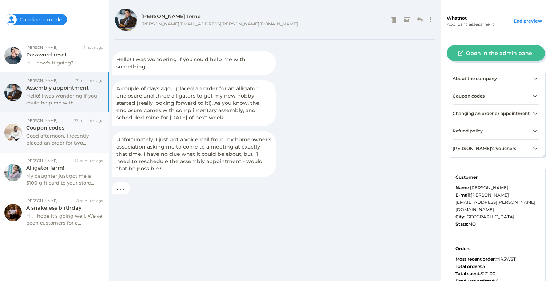
scroll to position [43, 0]
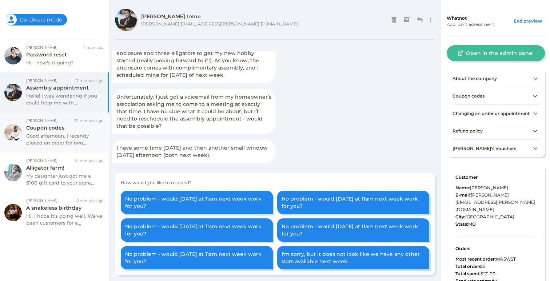
click at [64, 140] on div "Good afternoon. I recently placed an order for two..." at bounding box center [64, 139] width 77 height 14
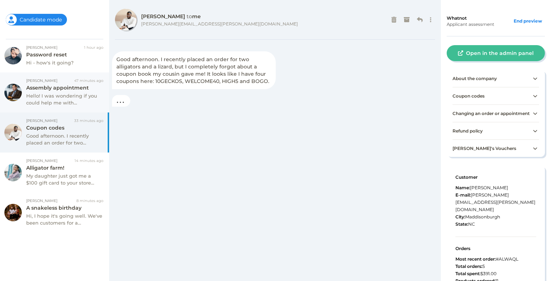
click at [57, 100] on div "Hello! I was wondering if you could help me with..." at bounding box center [64, 99] width 77 height 14
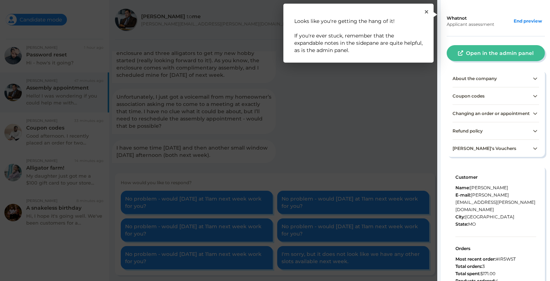
click at [428, 11] on div "1 Looks like you're getting the hang of it! If you're ever stuck, remember that…" at bounding box center [358, 33] width 150 height 59
click at [427, 9] on button "Close Tour" at bounding box center [426, 10] width 3 height 3
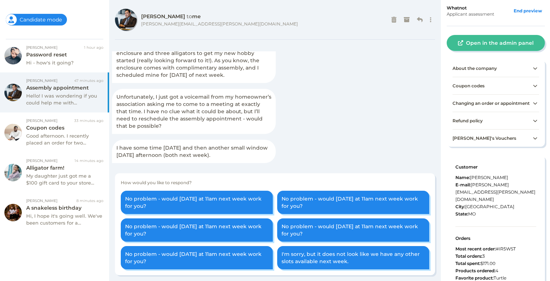
scroll to position [26, 0]
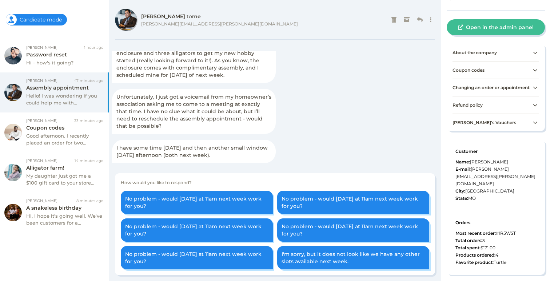
click at [471, 131] on div "Max's Vouchers" at bounding box center [496, 121] width 87 height 17
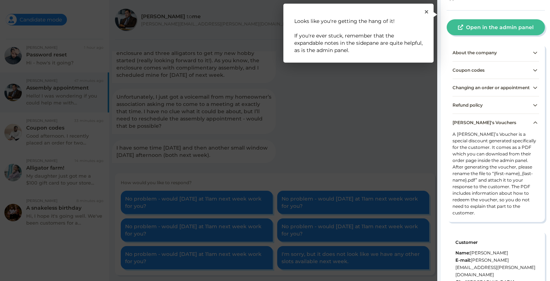
drag, startPoint x: 472, startPoint y: 141, endPoint x: 498, endPoint y: 162, distance: 33.6
click at [498, 162] on rect at bounding box center [495, 144] width 116 height 288
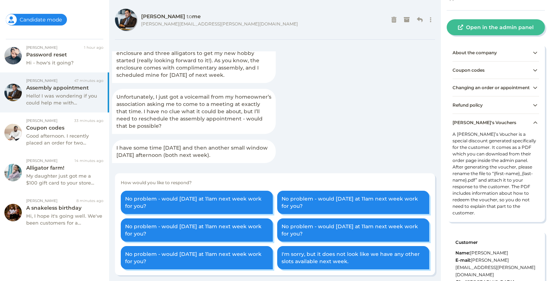
click at [498, 162] on div "A Max’s Voucher is a special discount generated specifically for the customer. …" at bounding box center [496, 176] width 87 height 91
drag, startPoint x: 479, startPoint y: 153, endPoint x: 508, endPoint y: 171, distance: 33.7
click at [508, 171] on div "Max's Vouchers A Max’s Voucher is a special discount generated specifically for…" at bounding box center [496, 167] width 98 height 108
drag, startPoint x: 508, startPoint y: 171, endPoint x: 483, endPoint y: 180, distance: 26.0
click at [508, 171] on div "A Max’s Voucher is a special discount generated specifically for the customer. …" at bounding box center [496, 176] width 87 height 91
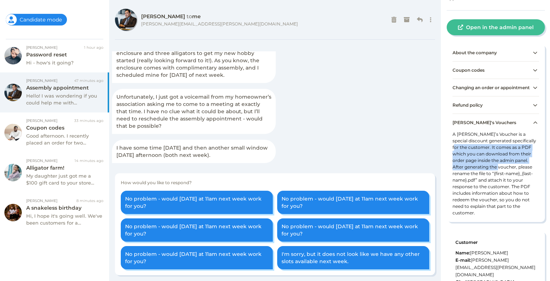
drag, startPoint x: 489, startPoint y: 155, endPoint x: 509, endPoint y: 170, distance: 25.2
click at [509, 170] on div "A Max’s Voucher is a special discount generated specifically for the customer. …" at bounding box center [496, 176] width 87 height 91
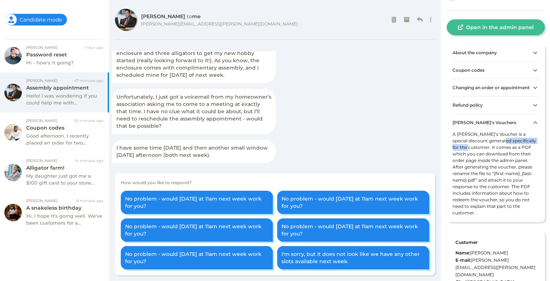
drag, startPoint x: 478, startPoint y: 150, endPoint x: 494, endPoint y: 146, distance: 16.0
click at [493, 146] on div "A Max’s Voucher is a special discount generated specifically for the customer. …" at bounding box center [496, 176] width 87 height 91
click at [495, 146] on div "A Max’s Voucher is a special discount generated specifically for the customer. …" at bounding box center [496, 176] width 87 height 91
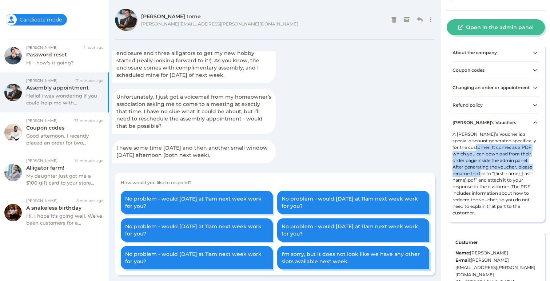
drag, startPoint x: 481, startPoint y: 152, endPoint x: 497, endPoint y: 182, distance: 33.2
click at [497, 182] on div "A Max’s Voucher is a special discount generated specifically for the customer. …" at bounding box center [496, 176] width 87 height 91
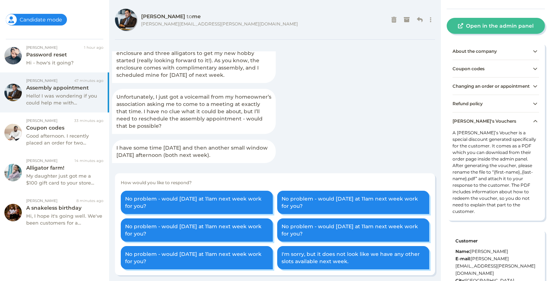
scroll to position [34, 0]
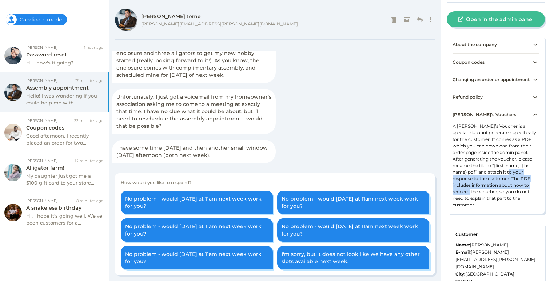
drag, startPoint x: 479, startPoint y: 188, endPoint x: 493, endPoint y: 196, distance: 16.2
click at [493, 196] on div "A Max’s Voucher is a special discount generated specifically for the customer. …" at bounding box center [496, 168] width 87 height 91
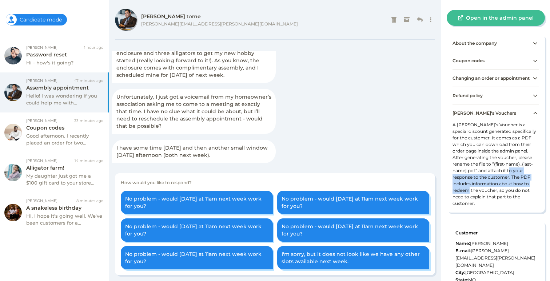
scroll to position [41, 0]
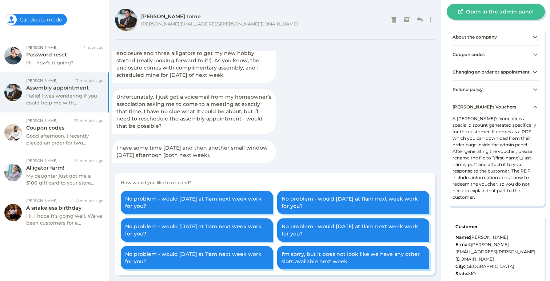
drag, startPoint x: 493, startPoint y: 196, endPoint x: 481, endPoint y: 194, distance: 12.1
click at [493, 196] on div "A Max’s Voucher is a special discount generated specifically for the customer. …" at bounding box center [496, 160] width 87 height 91
click at [514, 183] on div "A Max’s Voucher is a special discount generated specifically for the customer. …" at bounding box center [496, 160] width 87 height 91
drag, startPoint x: 472, startPoint y: 194, endPoint x: 507, endPoint y: 197, distance: 35.0
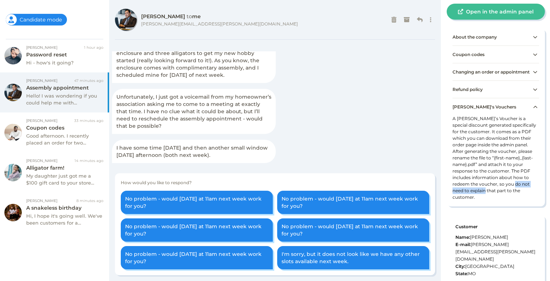
click at [507, 197] on div "A Max’s Voucher is a special discount generated specifically for the customer. …" at bounding box center [496, 160] width 87 height 91
click at [507, 198] on div "A Max’s Voucher is a special discount generated specifically for the customer. …" at bounding box center [496, 160] width 87 height 91
click at [453, 178] on div "A Max’s Voucher is a special discount generated specifically for the customer. …" at bounding box center [496, 159] width 87 height 91
drag, startPoint x: 455, startPoint y: 123, endPoint x: 474, endPoint y: 123, distance: 18.6
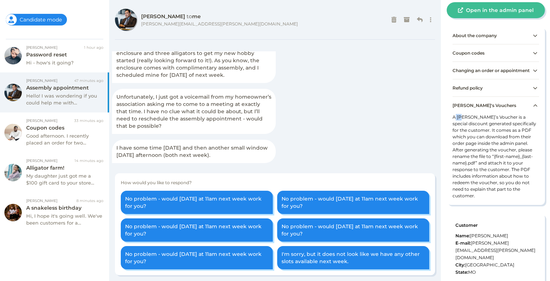
click at [469, 123] on div "A Max’s Voucher is a special discount generated specifically for the customer. …" at bounding box center [496, 159] width 87 height 91
click at [470, 73] on span "Changing an order or appointment" at bounding box center [491, 70] width 77 height 5
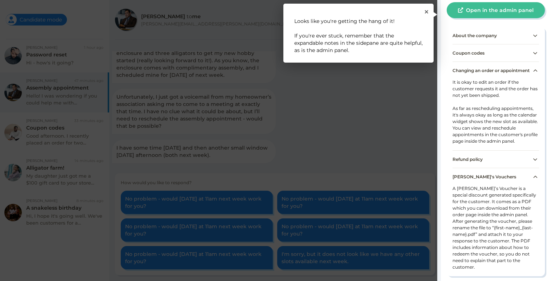
click at [482, 73] on rect at bounding box center [495, 144] width 116 height 288
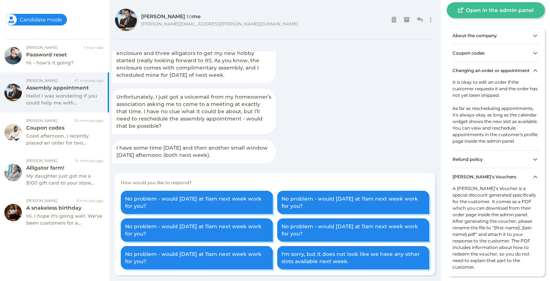
click at [475, 53] on span "Coupon codes" at bounding box center [469, 52] width 32 height 5
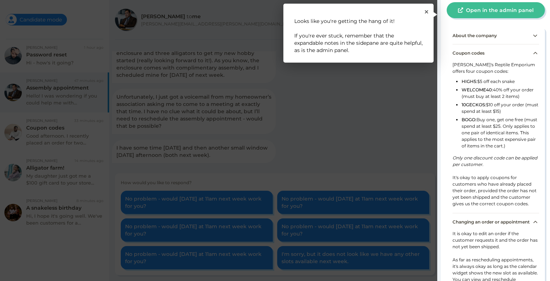
click at [481, 72] on rect at bounding box center [495, 144] width 116 height 288
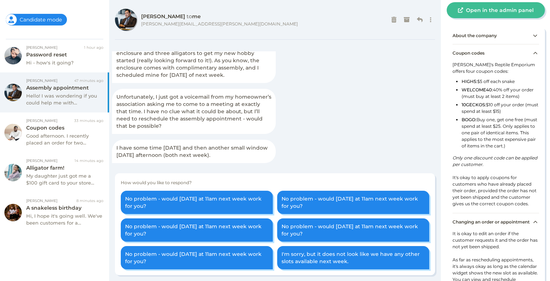
click at [463, 41] on div "About the company" at bounding box center [496, 35] width 87 height 17
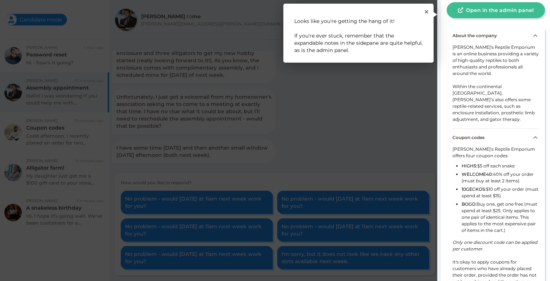
drag, startPoint x: 461, startPoint y: 45, endPoint x: 500, endPoint y: 97, distance: 64.8
click at [500, 97] on rect at bounding box center [495, 144] width 116 height 288
click at [500, 97] on div "Max's Reptile Emporium is an online business providing a variety of high-qualit…" at bounding box center [496, 86] width 87 height 84
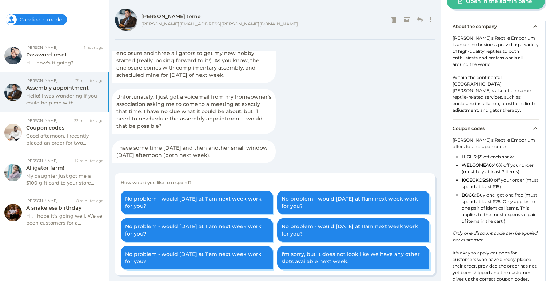
click at [479, 143] on div "Max's Reptile Emporium offers four coupon codes: HIGH5: $5 off each snake WELCO…" at bounding box center [496, 212] width 87 height 151
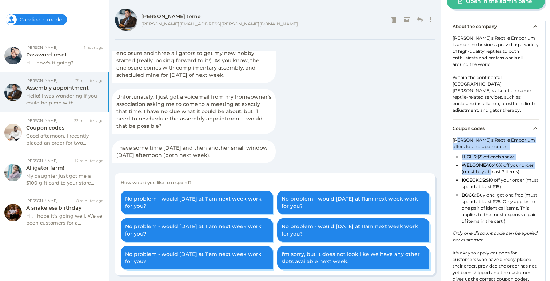
drag, startPoint x: 465, startPoint y: 136, endPoint x: 489, endPoint y: 164, distance: 37.1
click at [490, 164] on div "Max's Reptile Emporium offers four coupon codes: HIGH5: $5 off each snake WELCO…" at bounding box center [496, 212] width 87 height 151
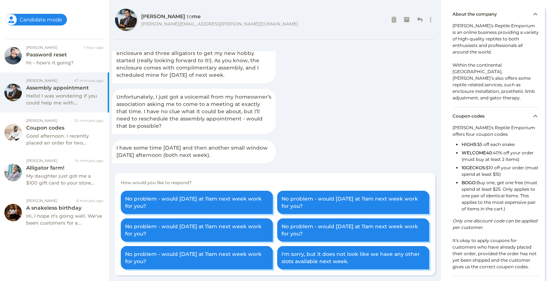
click at [496, 186] on li "BOGO: Buy one, get one free (must spend at least $25. Only applies to one pair …" at bounding box center [500, 196] width 77 height 35
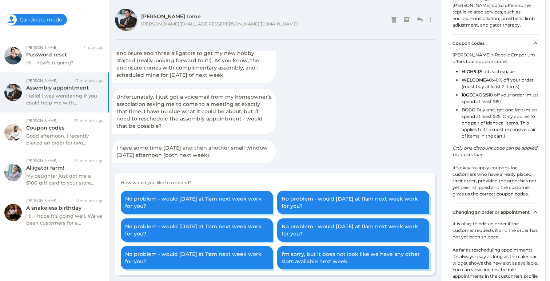
scroll to position [139, 0]
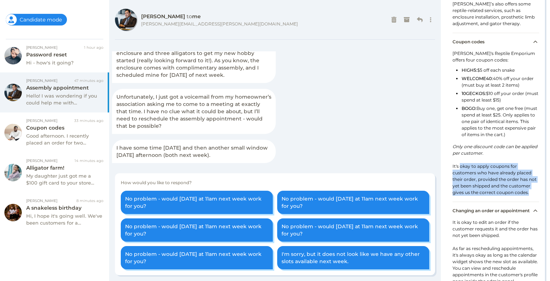
drag, startPoint x: 461, startPoint y: 163, endPoint x: 515, endPoint y: 196, distance: 63.2
click at [515, 196] on div "Max's Reptile Emporium offers four coupon codes: HIGH5: $5 off each snake WELCO…" at bounding box center [496, 125] width 87 height 151
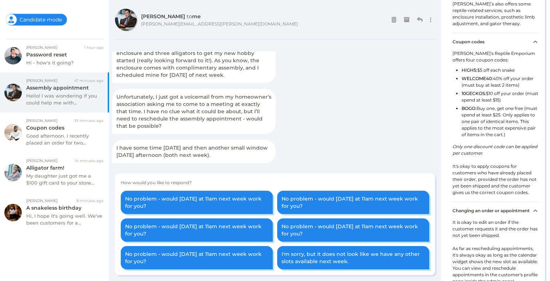
drag, startPoint x: 515, startPoint y: 196, endPoint x: 479, endPoint y: 190, distance: 36.2
click at [515, 196] on div "Max's Reptile Emporium offers four coupon codes: HIGH5: $5 off each snake WELCO…" at bounding box center [496, 125] width 87 height 151
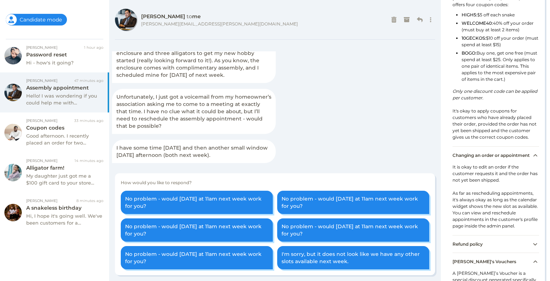
scroll to position [198, 0]
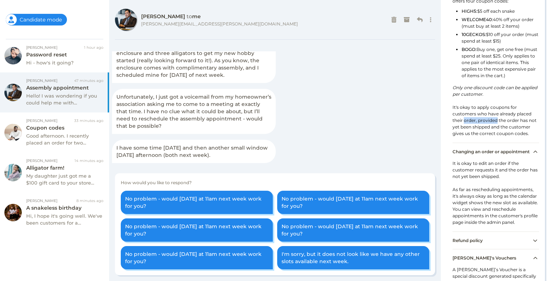
drag, startPoint x: 464, startPoint y: 119, endPoint x: 498, endPoint y: 118, distance: 34.2
click at [498, 118] on div "Max's Reptile Emporium offers four coupon codes: HIGH5: $5 off each snake WELCO…" at bounding box center [496, 66] width 87 height 151
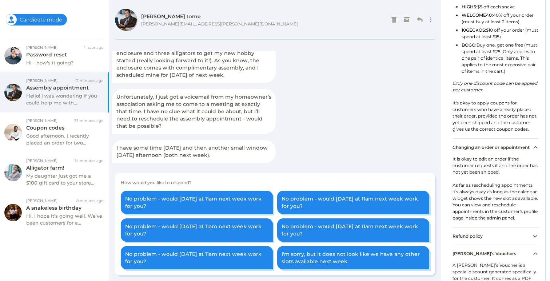
scroll to position [253, 0]
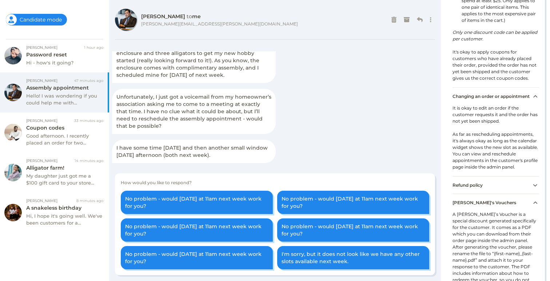
click at [478, 99] on span "Changing an order or appointment" at bounding box center [491, 95] width 77 height 5
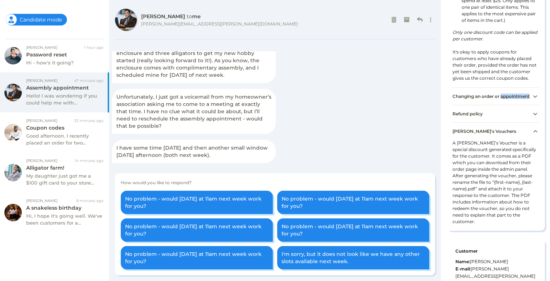
click at [478, 99] on span "Changing an order or appointment" at bounding box center [491, 95] width 77 height 5
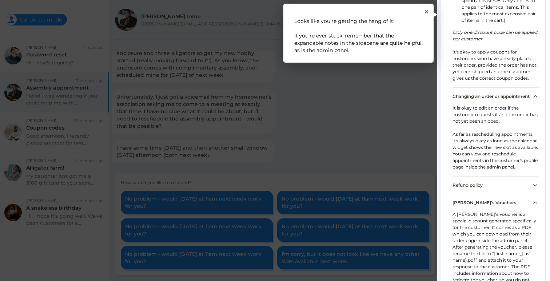
click at [467, 129] on rect at bounding box center [495, 144] width 116 height 288
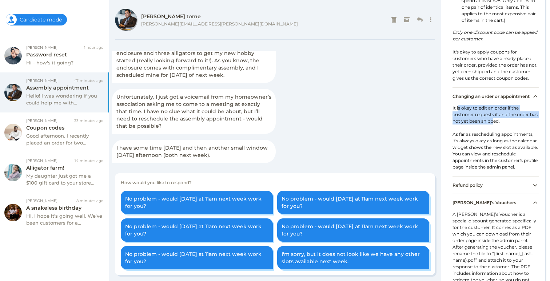
drag, startPoint x: 473, startPoint y: 123, endPoint x: 503, endPoint y: 134, distance: 32.0
click at [503, 134] on div "It is okay to edit an order if the customer requests it and the order has not y…" at bounding box center [496, 140] width 87 height 71
click at [502, 155] on div "It is okay to edit an order if the customer requests it and the order has not y…" at bounding box center [496, 140] width 87 height 71
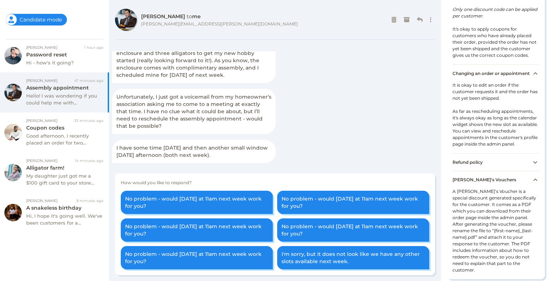
scroll to position [321, 0]
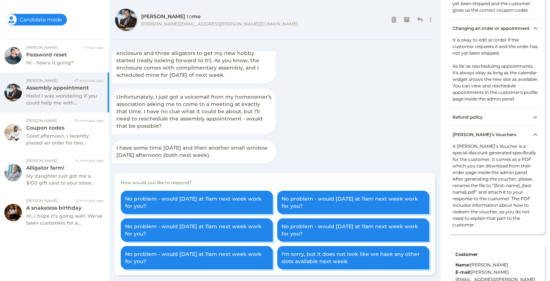
click at [485, 126] on div "Refund policy" at bounding box center [496, 116] width 87 height 17
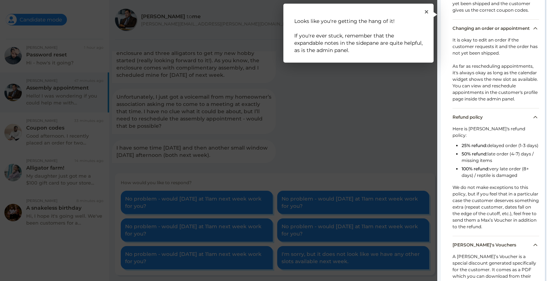
click at [480, 165] on rect at bounding box center [495, 144] width 116 height 288
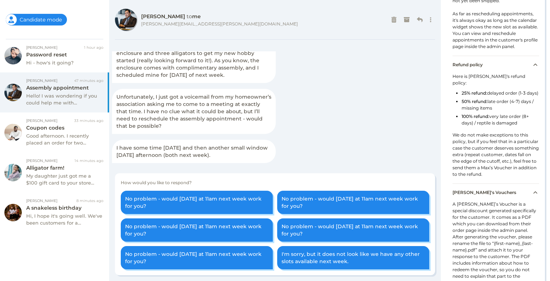
scroll to position [381, 0]
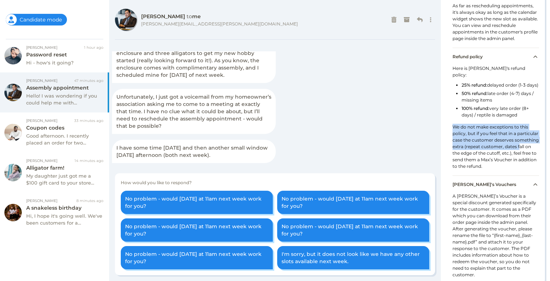
drag, startPoint x: 455, startPoint y: 146, endPoint x: 491, endPoint y: 173, distance: 45.2
click at [491, 173] on div "Here is Max's refund policy: 25% refund: delayed order (1-3 days) 50% refund: l…" at bounding box center [496, 120] width 87 height 110
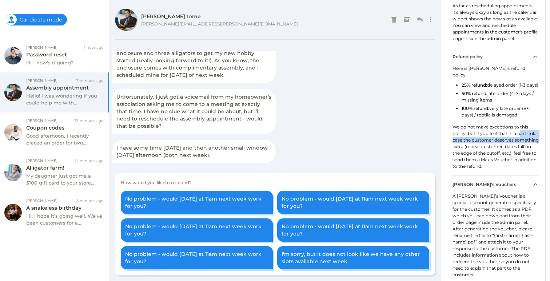
drag, startPoint x: 457, startPoint y: 160, endPoint x: 496, endPoint y: 167, distance: 40.4
click at [496, 167] on div "Here is Max's refund policy: 25% refund: delayed order (1-3 days) 50% refund: l…" at bounding box center [496, 120] width 87 height 110
drag, startPoint x: 496, startPoint y: 167, endPoint x: 496, endPoint y: 178, distance: 10.2
click at [496, 168] on div "Here is Max's refund policy: 25% refund: delayed order (1-3 days) 50% refund: l…" at bounding box center [496, 120] width 87 height 110
click at [496, 175] on div "Here is Max's refund policy: 25% refund: delayed order (1-3 days) 50% refund: l…" at bounding box center [496, 120] width 87 height 110
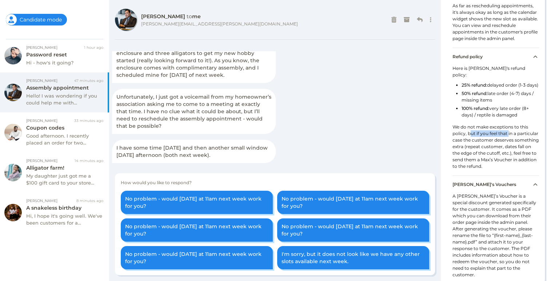
drag, startPoint x: 476, startPoint y: 153, endPoint x: 509, endPoint y: 153, distance: 33.1
click at [509, 153] on div "Here is Max's refund policy: 25% refund: delayed order (1-3 days) 50% refund: l…" at bounding box center [496, 120] width 87 height 110
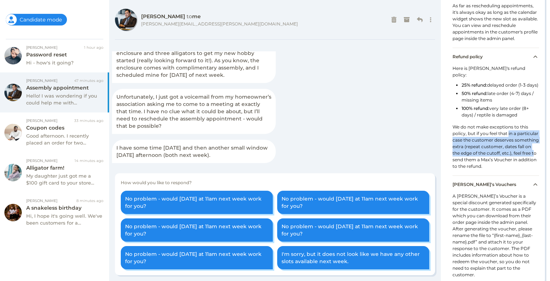
drag, startPoint x: 509, startPoint y: 153, endPoint x: 507, endPoint y: 175, distance: 22.2
click at [507, 175] on div "Here is Max's refund policy: 25% refund: delayed order (1-3 days) 50% refund: l…" at bounding box center [496, 120] width 87 height 110
drag, startPoint x: 480, startPoint y: 166, endPoint x: 458, endPoint y: 157, distance: 23.6
click at [480, 166] on div "Here is Max's refund policy: 25% refund: delayed order (1-3 days) 50% refund: l…" at bounding box center [496, 120] width 87 height 110
drag, startPoint x: 481, startPoint y: 160, endPoint x: 505, endPoint y: 175, distance: 28.5
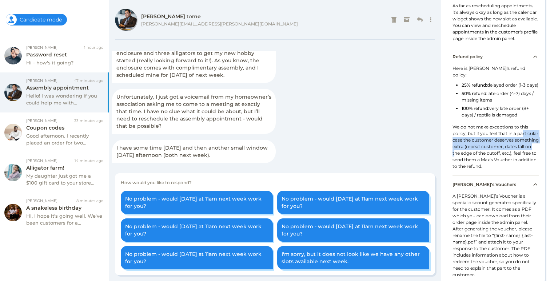
click at [505, 175] on div "Here is Max's refund policy: 25% refund: delayed order (1-3 days) 50% refund: l…" at bounding box center [496, 120] width 87 height 110
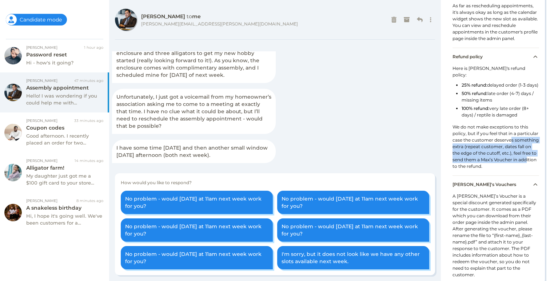
drag, startPoint x: 497, startPoint y: 168, endPoint x: 515, endPoint y: 183, distance: 24.3
click at [515, 175] on div "Here is Max's refund policy: 25% refund: delayed order (1-3 days) 50% refund: l…" at bounding box center [496, 120] width 87 height 110
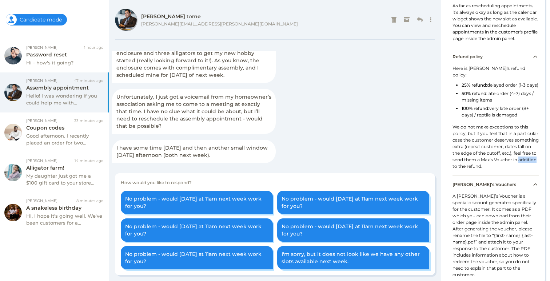
click at [515, 175] on div "Here is Max's refund policy: 25% refund: delayed order (1-3 days) 50% refund: l…" at bounding box center [496, 120] width 87 height 110
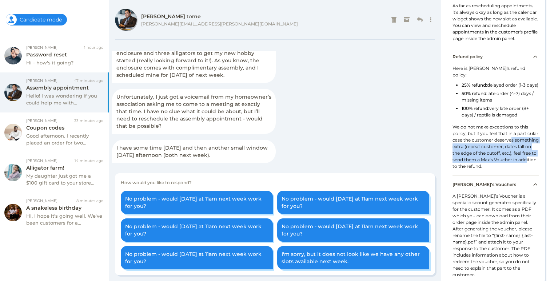
drag, startPoint x: 469, startPoint y: 166, endPoint x: 515, endPoint y: 187, distance: 50.5
click at [515, 175] on div "Here is Max's refund policy: 25% refund: delayed order (1-3 days) 50% refund: l…" at bounding box center [496, 120] width 87 height 110
drag, startPoint x: 460, startPoint y: 172, endPoint x: 497, endPoint y: 175, distance: 36.9
click at [497, 175] on div "Here is Max's refund policy: 25% refund: delayed order (1-3 days) 50% refund: l…" at bounding box center [496, 120] width 87 height 110
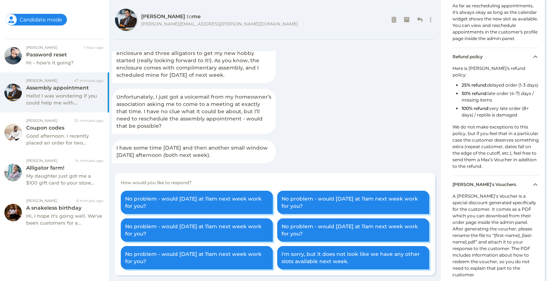
click at [497, 175] on div "Here is Max's refund policy: 25% refund: delayed order (1-3 days) 50% refund: l…" at bounding box center [496, 120] width 87 height 110
drag, startPoint x: 479, startPoint y: 172, endPoint x: 515, endPoint y: 175, distance: 36.5
click at [515, 175] on div "Here is Max's refund policy: 25% refund: delayed order (1-3 days) 50% refund: l…" at bounding box center [496, 120] width 87 height 110
drag, startPoint x: 515, startPoint y: 175, endPoint x: 515, endPoint y: 188, distance: 13.1
click at [516, 175] on div "Here is Max's refund policy: 25% refund: delayed order (1-3 days) 50% refund: l…" at bounding box center [496, 120] width 87 height 110
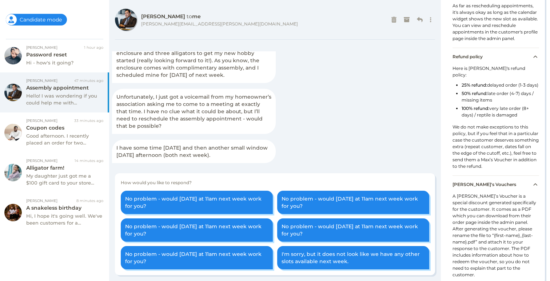
click at [515, 175] on div "Here is Max's refund policy: 25% refund: delayed order (1-3 days) 50% refund: l…" at bounding box center [496, 120] width 87 height 110
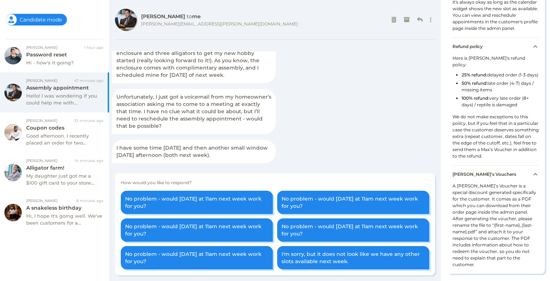
scroll to position [393, 0]
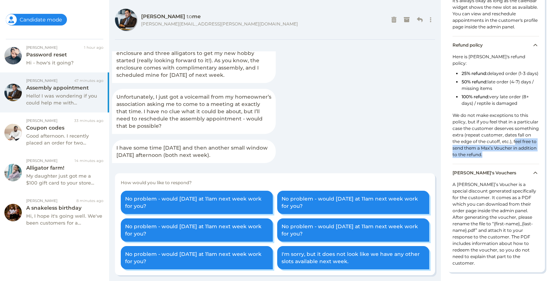
drag, startPoint x: 489, startPoint y: 168, endPoint x: 508, endPoint y: 182, distance: 23.4
click at [508, 164] on div "Here is Max's refund policy: 25% refund: delayed order (1-3 days) 50% refund: l…" at bounding box center [496, 108] width 87 height 110
click at [490, 164] on div "Here is Max's refund policy: 25% refund: delayed order (1-3 days) 50% refund: l…" at bounding box center [496, 108] width 87 height 110
click at [528, 181] on div "Max's Vouchers" at bounding box center [496, 172] width 87 height 17
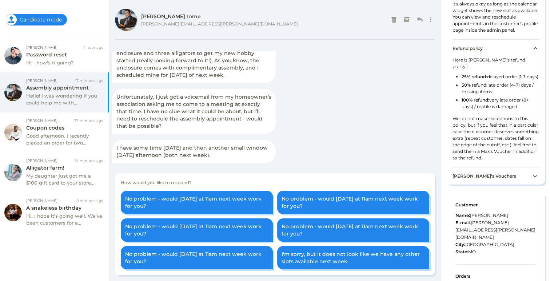
scroll to position [383, 0]
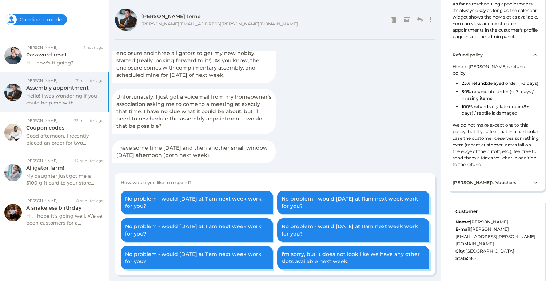
click at [478, 154] on div "Here is Max's refund policy: 25% refund: delayed order (1-3 days) 50% refund: l…" at bounding box center [496, 118] width 87 height 110
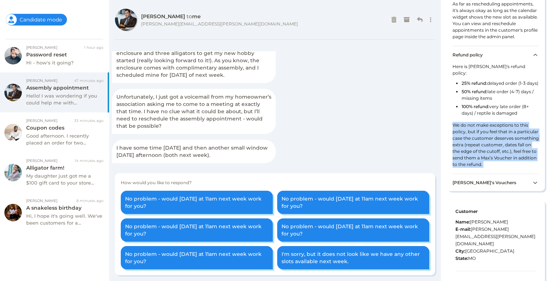
click at [478, 154] on div "Here is Max's refund policy: 25% refund: delayed order (1-3 days) 50% refund: l…" at bounding box center [496, 118] width 87 height 110
click at [479, 174] on div "Here is Max's refund policy: 25% refund: delayed order (1-3 days) 50% refund: l…" at bounding box center [496, 118] width 87 height 110
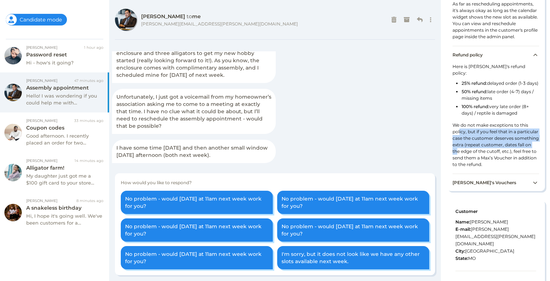
drag, startPoint x: 477, startPoint y: 154, endPoint x: 509, endPoint y: 168, distance: 35.0
click at [509, 168] on div "Here is Max's refund policy: 25% refund: delayed order (1-3 days) 50% refund: l…" at bounding box center [496, 118] width 87 height 110
drag
click at [509, 168] on div "Here is Max's refund policy: 25% refund: delayed order (1-3 days) 50% refund: l…" at bounding box center [496, 118] width 87 height 110
click at [505, 174] on div "Here is Max's refund policy: 25% refund: delayed order (1-3 days) 50% refund: l…" at bounding box center [496, 118] width 87 height 110
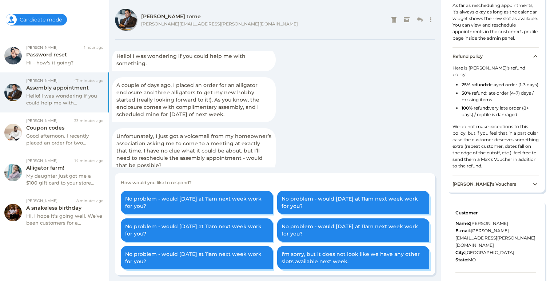
scroll to position [0, 0]
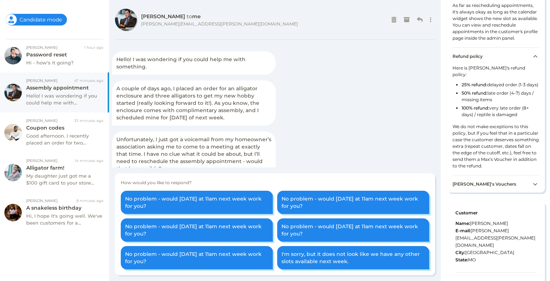
click at [56, 93] on div "Hello! I was wondering if you could help me with..." at bounding box center [64, 99] width 77 height 14
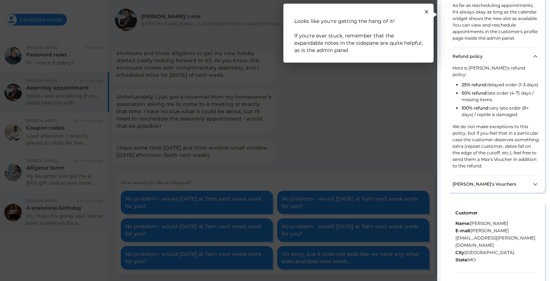
click at [44, 206] on rect at bounding box center [275, 140] width 550 height 281
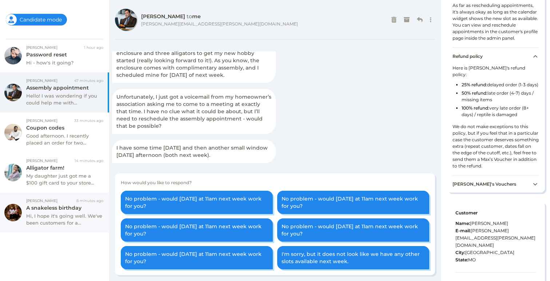
click at [45, 215] on div "Hi, I hope it's going well. We've been customers for a..." at bounding box center [64, 219] width 77 height 14
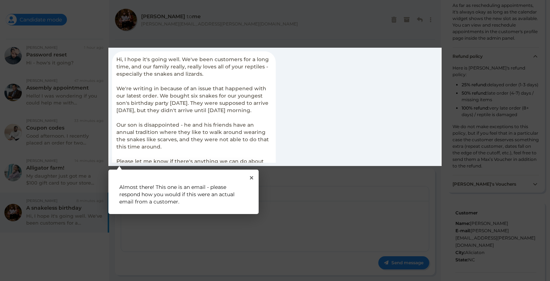
click at [250, 182] on div "1 Almost there! This one is an email - please respond how you would if this wer…" at bounding box center [183, 192] width 150 height 44
click at [250, 178] on icon "Close Tour" at bounding box center [251, 177] width 3 height 3
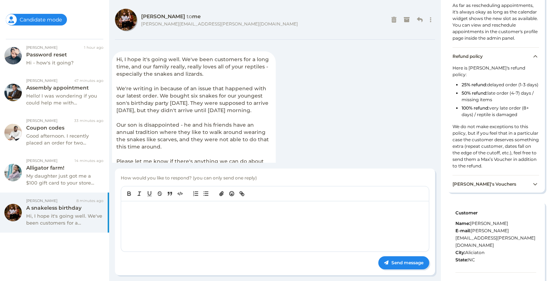
click at [223, 228] on div at bounding box center [275, 226] width 308 height 50
drag, startPoint x: 223, startPoint y: 228, endPoint x: 224, endPoint y: 224, distance: 4.3
click at [223, 228] on div at bounding box center [275, 226] width 308 height 50
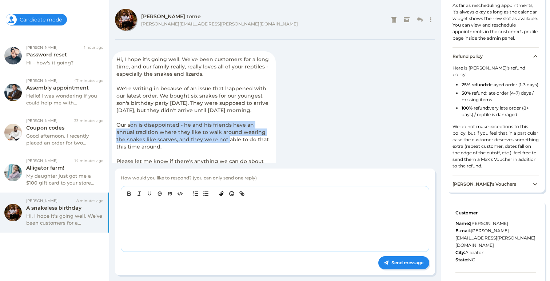
drag, startPoint x: 130, startPoint y: 129, endPoint x: 199, endPoint y: 146, distance: 71.7
click at [199, 146] on span "Hi, I hope it's going well. We've been customers for a long time, and our famil…" at bounding box center [192, 128] width 152 height 145
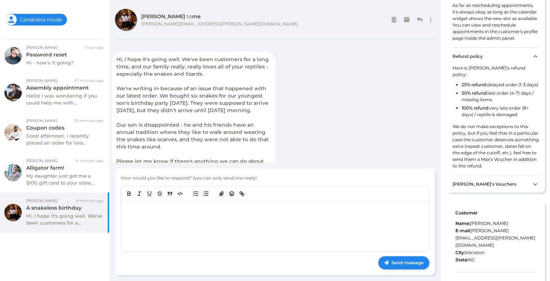
click at [133, 102] on span "Hi, I hope it's going well. We've been customers for a long time, and our famil…" at bounding box center [192, 128] width 152 height 145
drag, startPoint x: 199, startPoint y: 110, endPoint x: 211, endPoint y: 117, distance: 13.4
click at [211, 117] on div "Hi, I hope it's going well. We've been customers for a long time, and our famil…" at bounding box center [194, 128] width 164 height 154
click at [211, 118] on div "Hi, I hope it's going well. We've been customers for a long time, and our famil…" at bounding box center [194, 128] width 164 height 154
drag, startPoint x: 152, startPoint y: 84, endPoint x: 143, endPoint y: 77, distance: 10.9
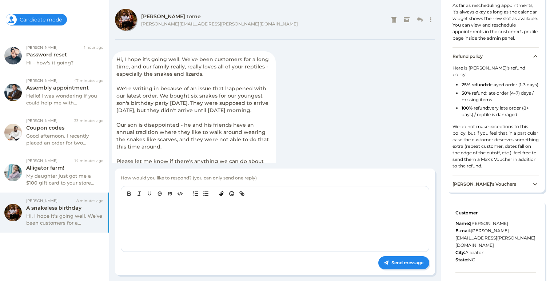
click at [151, 83] on div "Hi, I hope it's going well. We've been customers for a long time, and our famil…" at bounding box center [194, 128] width 164 height 154
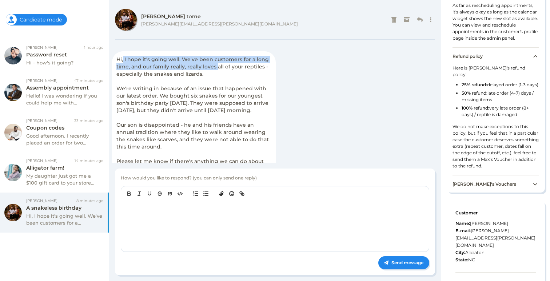
drag, startPoint x: 203, startPoint y: 65, endPoint x: 215, endPoint y: 67, distance: 12.9
click at [215, 67] on span "Hi, I hope it's going well. We've been customers for a long time, and our famil…" at bounding box center [192, 128] width 152 height 145
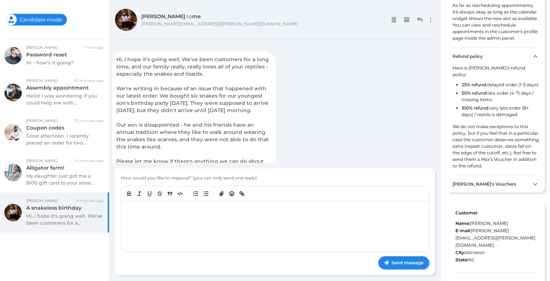
drag, startPoint x: 215, startPoint y: 67, endPoint x: 219, endPoint y: 91, distance: 24.7
click at [216, 68] on span "Hi, I hope it's going well. We've been customers for a long time, and our famil…" at bounding box center [192, 128] width 152 height 145
click at [219, 91] on div "Hi, I hope it's going well. We've been customers for a long time, and our famil…" at bounding box center [194, 128] width 164 height 154
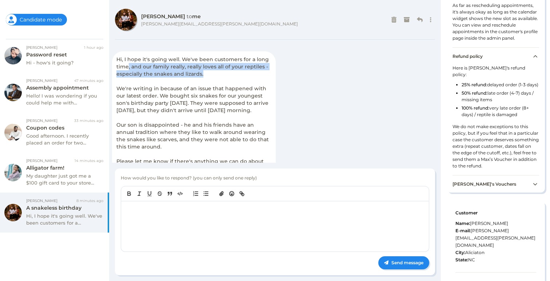
drag, startPoint x: 127, startPoint y: 70, endPoint x: 209, endPoint y: 73, distance: 81.9
click at [207, 73] on div "Hi, I hope it's going well. We've been customers for a long time, and our famil…" at bounding box center [194, 128] width 164 height 154
click at [209, 73] on div "Hi, I hope it's going well. We've been customers for a long time, and our famil…" at bounding box center [194, 128] width 164 height 154
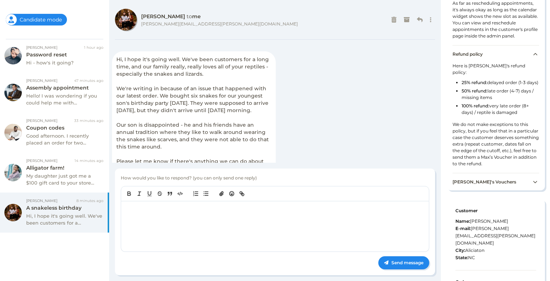
scroll to position [385, 0]
click at [466, 155] on div "Here is Max's refund policy: 25% refund: delayed order (1-3 days) 50% refund: l…" at bounding box center [496, 117] width 87 height 110
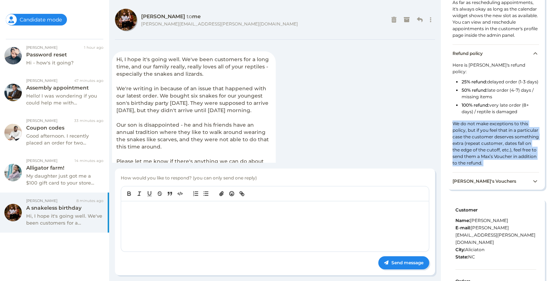
click at [466, 156] on div "Here is Max's refund policy: 25% refund: delayed order (1-3 days) 50% refund: l…" at bounding box center [496, 117] width 87 height 110
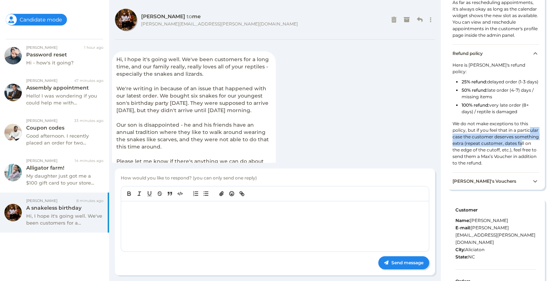
drag, startPoint x: 465, startPoint y: 155, endPoint x: 492, endPoint y: 171, distance: 31.8
click at [492, 171] on div "Here is Max's refund policy: 25% refund: delayed order (1-3 days) 50% refund: l…" at bounding box center [496, 117] width 87 height 110
drag, startPoint x: 469, startPoint y: 169, endPoint x: 509, endPoint y: 176, distance: 40.2
click at [509, 172] on div "Here is Max's refund policy: 25% refund: delayed order (1-3 days) 50% refund: l…" at bounding box center [496, 117] width 87 height 110
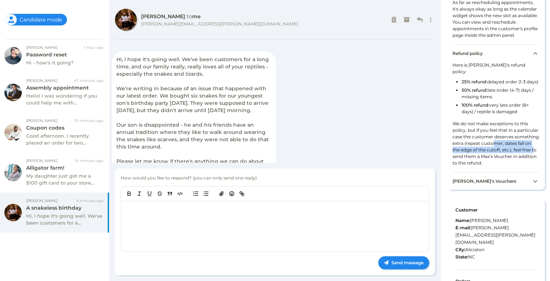
drag, startPoint x: 509, startPoint y: 176, endPoint x: 505, endPoint y: 185, distance: 9.9
click at [509, 172] on div "Here is Max's refund policy: 25% refund: delayed order (1-3 days) 50% refund: l…" at bounding box center [496, 117] width 87 height 110
click at [505, 172] on div "Here is Max's refund policy: 25% refund: delayed order (1-3 days) 50% refund: l…" at bounding box center [496, 117] width 87 height 110
drag, startPoint x: 465, startPoint y: 178, endPoint x: 500, endPoint y: 181, distance: 34.7
click at [500, 172] on div "Here is Max's refund policy: 25% refund: delayed order (1-3 days) 50% refund: l…" at bounding box center [496, 117] width 87 height 110
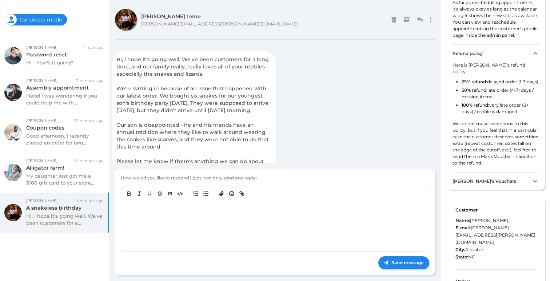
click at [500, 172] on div "Here is Max's refund policy: 25% refund: delayed order (1-3 days) 50% refund: l…" at bounding box center [496, 117] width 87 height 110
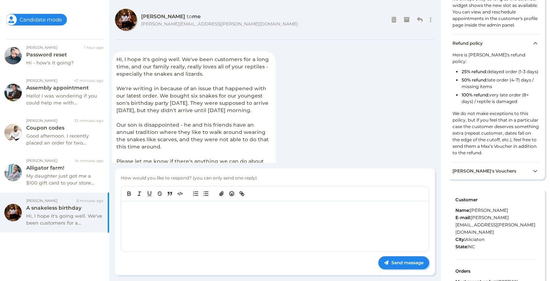
scroll to position [396, 0]
click at [487, 160] on div "Here is Max's refund policy: 25% refund: delayed order (1-3 days) 50% refund: l…" at bounding box center [496, 105] width 87 height 110
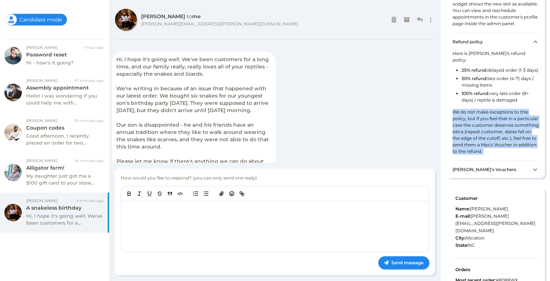
click at [487, 160] on div "Here is Max's refund policy: 25% refund: delayed order (1-3 days) 50% refund: l…" at bounding box center [496, 105] width 87 height 110
click at [485, 160] on div "Here is Max's refund policy: 25% refund: delayed order (1-3 days) 50% refund: l…" at bounding box center [496, 105] width 87 height 110
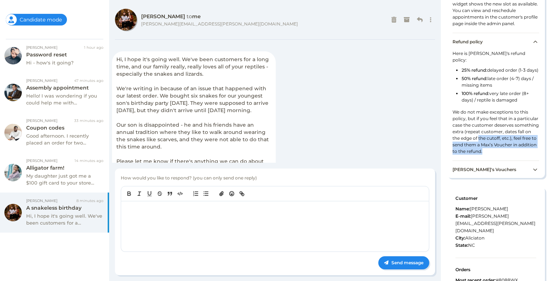
drag, startPoint x: 485, startPoint y: 179, endPoint x: 452, endPoint y: 163, distance: 36.9
click at [452, 160] on div "Refund policy Here is Max's refund policy: 25% refund: delayed order (1-3 days)…" at bounding box center [496, 97] width 98 height 128
click at [258, 120] on div "Hi, I hope it's going well. We've been customers for a long time, and our famil…" at bounding box center [194, 128] width 164 height 154
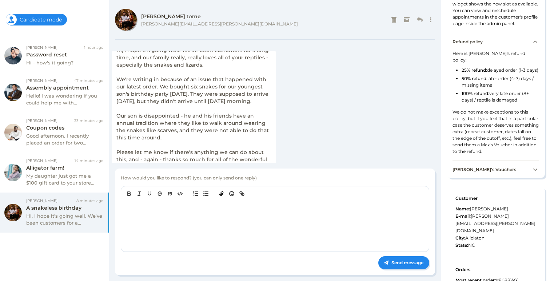
scroll to position [9, 0]
click at [47, 95] on div "Hello! I was wondering if you could help me with..." at bounding box center [64, 99] width 77 height 14
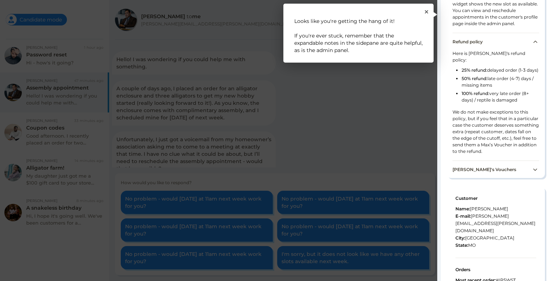
scroll to position [43, 0]
click at [425, 13] on div "1 Looks like you're getting the hang of it! If you're ever stuck, remember that…" at bounding box center [358, 33] width 150 height 59
click at [426, 12] on icon "Close Tour" at bounding box center [426, 11] width 3 height 3
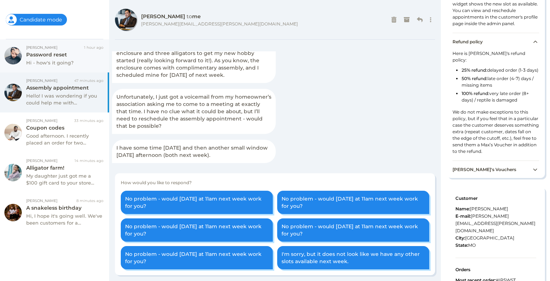
click at [55, 64] on div "Hi - how's it going?" at bounding box center [64, 62] width 77 height 7
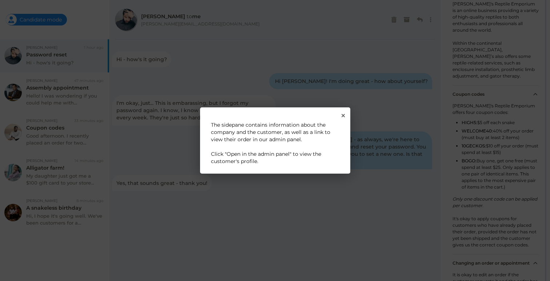
click at [51, 100] on rect at bounding box center [275, 140] width 550 height 281
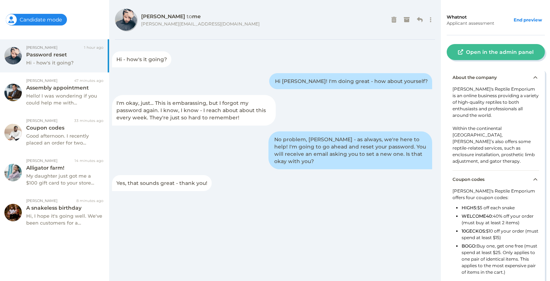
scroll to position [0, 0]
click at [51, 100] on div "Hello! I was wondering if you could help me with..." at bounding box center [64, 99] width 77 height 14
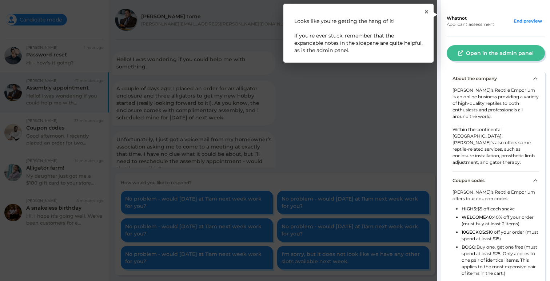
scroll to position [43, 0]
click at [427, 12] on icon "Close Tour" at bounding box center [426, 11] width 3 height 3
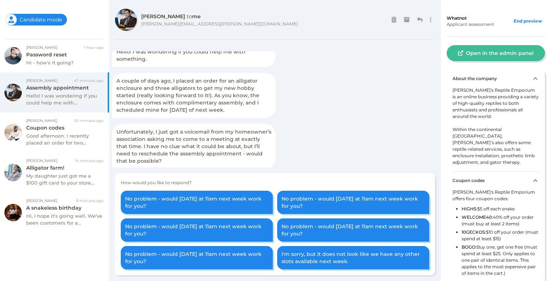
scroll to position [0, 0]
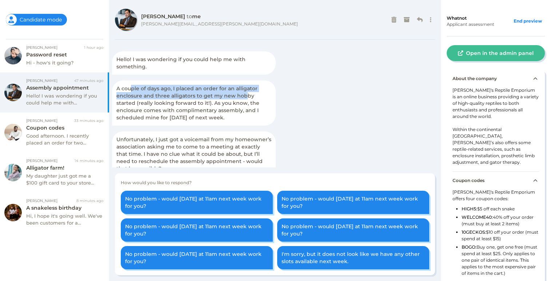
drag, startPoint x: 130, startPoint y: 91, endPoint x: 246, endPoint y: 95, distance: 116.1
click at [246, 95] on span "A couple of days ago, I placed an order for an alligator enclosure and three al…" at bounding box center [187, 103] width 143 height 36
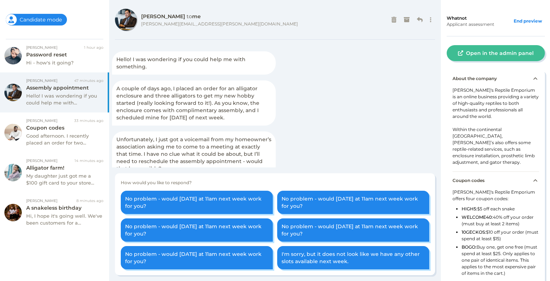
click at [233, 122] on div "A couple of days ago, I placed an order for an alligator enclosure and three al…" at bounding box center [194, 102] width 164 height 45
drag, startPoint x: 152, startPoint y: 100, endPoint x: 245, endPoint y: 107, distance: 93.0
click at [243, 106] on div "A couple of days ago, I placed an order for an alligator enclosure and three al…" at bounding box center [194, 102] width 164 height 45
click at [249, 107] on span "A couple of days ago, I placed an order for an alligator enclosure and three al…" at bounding box center [187, 103] width 143 height 36
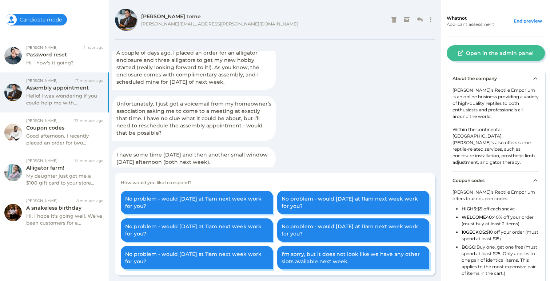
scroll to position [43, 0]
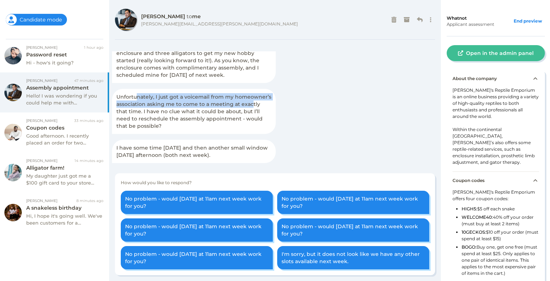
drag, startPoint x: 161, startPoint y: 96, endPoint x: 250, endPoint y: 104, distance: 89.1
click at [250, 104] on span "Unfortunately, I just got a voicemail from my homeowner’s association asking me…" at bounding box center [193, 111] width 155 height 36
click at [250, 105] on span "Unfortunately, I just got a voicemail from my homeowner’s association asking me…" at bounding box center [193, 111] width 155 height 36
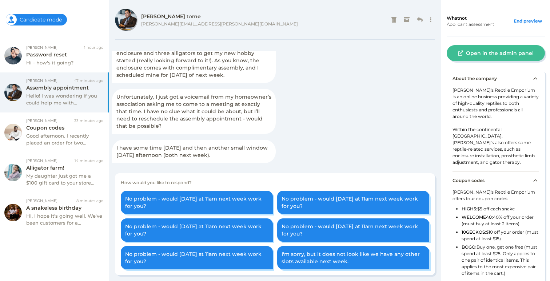
drag, startPoint x: 117, startPoint y: 146, endPoint x: 238, endPoint y: 159, distance: 121.5
click at [238, 159] on div "I have some time on Thursday and then another small window Friday afternoon (bo…" at bounding box center [194, 151] width 164 height 23
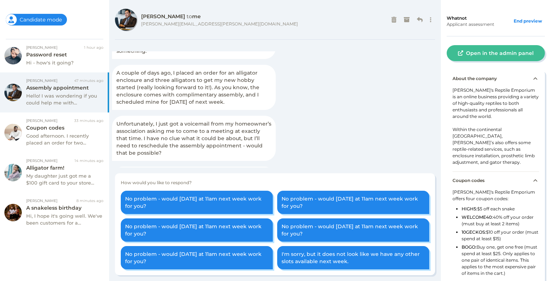
scroll to position [0, 0]
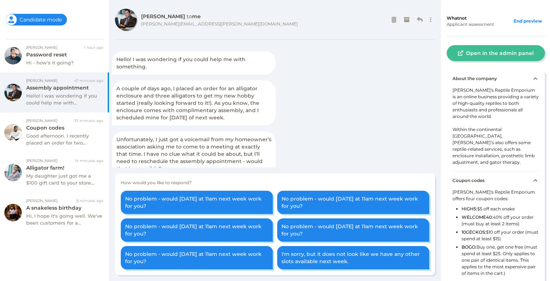
click at [533, 79] on icon at bounding box center [535, 78] width 4 height 4
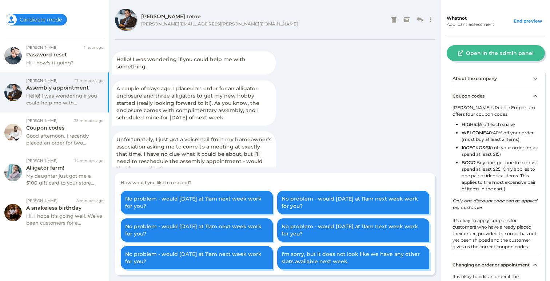
click at [533, 79] on icon at bounding box center [535, 78] width 4 height 4
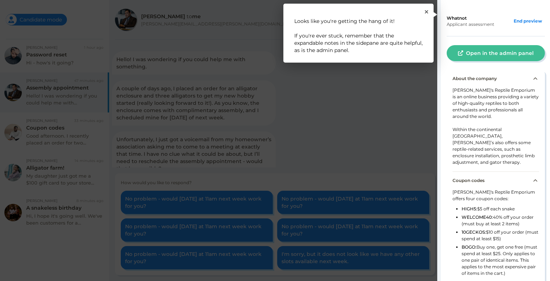
click at [530, 79] on rect at bounding box center [495, 144] width 116 height 288
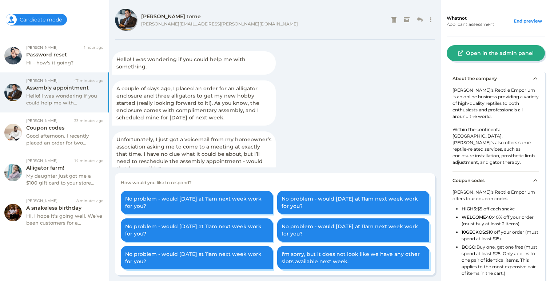
click at [493, 59] on button "Open in the admin panel" at bounding box center [496, 53] width 98 height 16
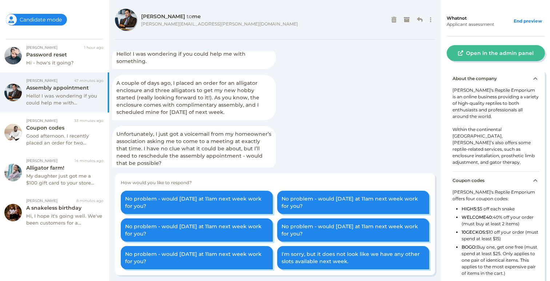
scroll to position [43, 0]
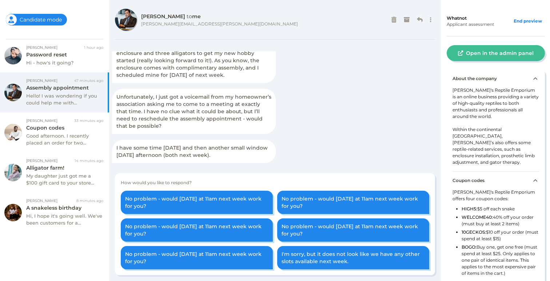
click at [154, 149] on span "I have some time on Thursday and then another small window Friday afternoon (bo…" at bounding box center [191, 151] width 151 height 14
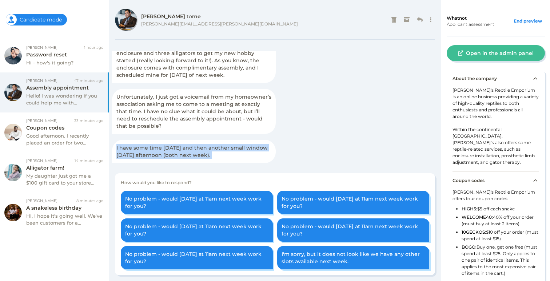
click at [154, 149] on span "I have some time on Thursday and then another small window Friday afternoon (bo…" at bounding box center [191, 151] width 151 height 14
click at [155, 149] on span "I have some time on Thursday and then another small window Friday afternoon (bo…" at bounding box center [191, 151] width 151 height 14
click at [272, 144] on div "I have some time on Thursday and then another small window Friday afternoon (bo…" at bounding box center [194, 151] width 164 height 23
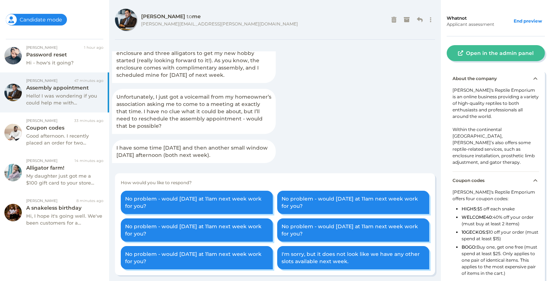
drag, startPoint x: 182, startPoint y: 148, endPoint x: 147, endPoint y: 151, distance: 35.0
click at [182, 148] on span "I have some time on Thursday and then another small window Friday afternoon (bo…" at bounding box center [191, 151] width 151 height 14
drag, startPoint x: 193, startPoint y: 151, endPoint x: 220, endPoint y: 152, distance: 26.6
click at [218, 151] on div "I have some time on Thursday and then another small window Friday afternoon (bo…" at bounding box center [194, 151] width 164 height 23
click at [220, 152] on span "I have some time on Thursday and then another small window Friday afternoon (bo…" at bounding box center [191, 151] width 151 height 14
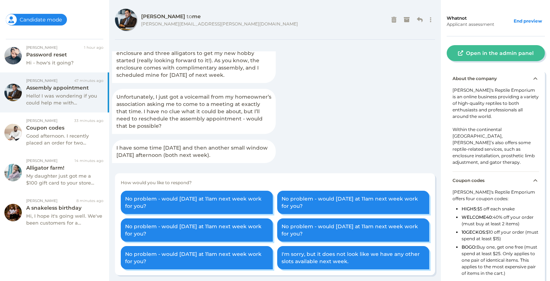
click at [202, 156] on span "I have some time on Thursday and then another small window Friday afternoon (bo…" at bounding box center [191, 151] width 151 height 14
drag, startPoint x: 207, startPoint y: 155, endPoint x: 241, endPoint y: 154, distance: 33.8
click at [241, 154] on div "I have some time on Thursday and then another small window Friday afternoon (bo…" at bounding box center [194, 151] width 164 height 23
drag, startPoint x: 241, startPoint y: 154, endPoint x: 245, endPoint y: 153, distance: 4.1
click at [241, 154] on div "I have some time on Thursday and then another small window Friday afternoon (bo…" at bounding box center [194, 151] width 164 height 23
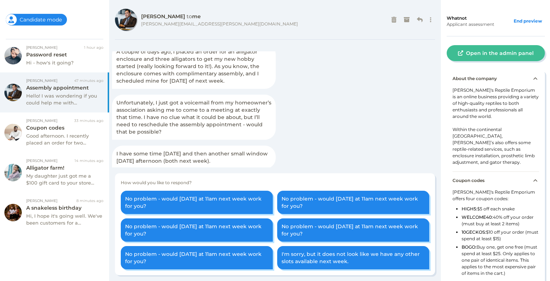
scroll to position [35, 0]
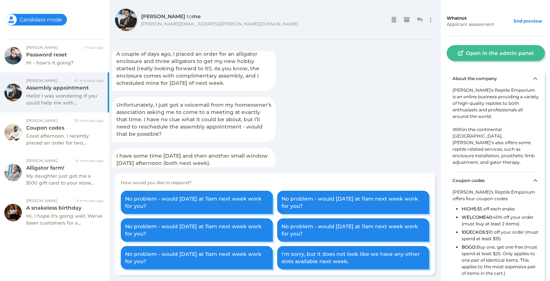
click at [59, 21] on div "Employer mode Candidate mode" at bounding box center [36, 20] width 61 height 12
click at [57, 17] on div "Employer mode Candidate mode" at bounding box center [36, 20] width 61 height 12
click at [523, 19] on div "End preview" at bounding box center [528, 21] width 34 height 10
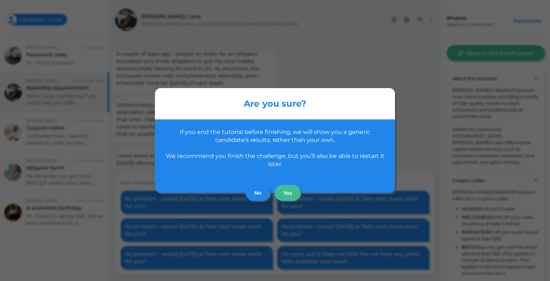
click at [255, 198] on button "No" at bounding box center [258, 193] width 25 height 16
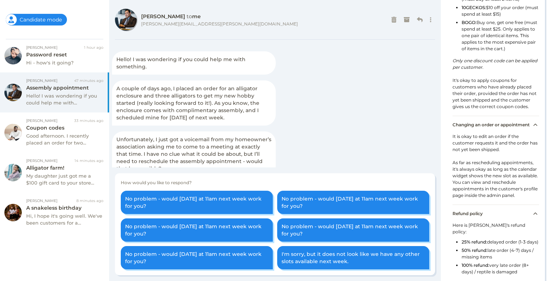
scroll to position [0, 0]
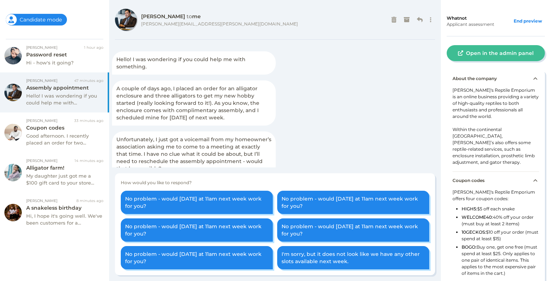
click at [531, 76] on div "About the company" at bounding box center [496, 78] width 87 height 17
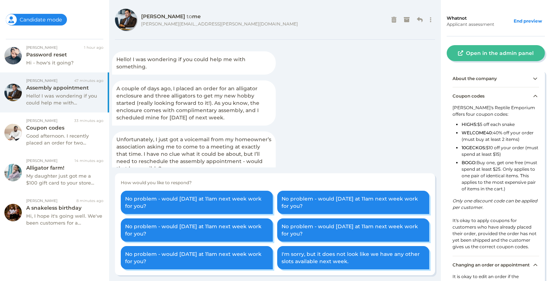
click at [533, 95] on icon at bounding box center [535, 96] width 4 height 4
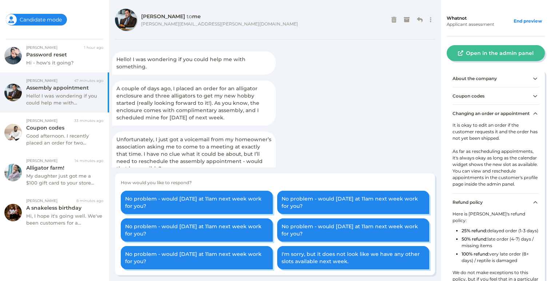
click at [530, 112] on div "Changing an order or appointment" at bounding box center [496, 112] width 87 height 17
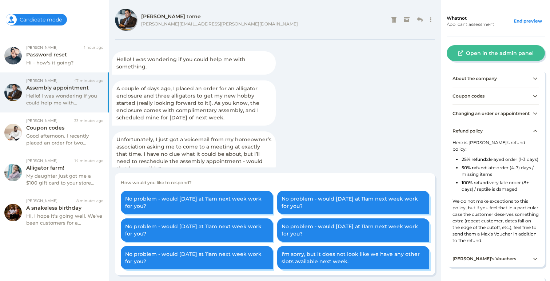
click at [530, 112] on div "Changing an order or appointment" at bounding box center [496, 112] width 87 height 17
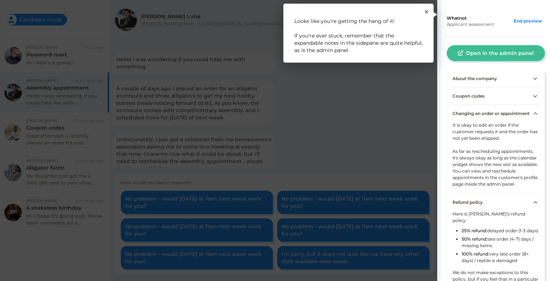
click at [476, 137] on rect at bounding box center [495, 144] width 116 height 288
click at [476, 137] on div "It is okay to edit an order if the customer requests it and the order has not y…" at bounding box center [496, 157] width 87 height 71
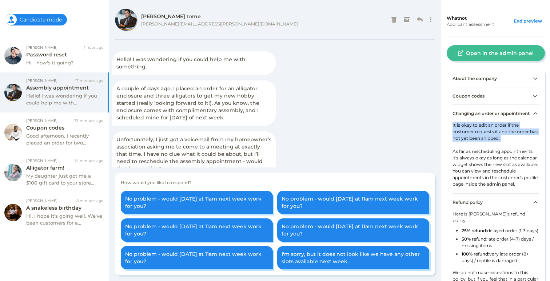
click at [476, 137] on div "It is okay to edit an order if the customer requests it and the order has not y…" at bounding box center [496, 157] width 87 height 71
click at [469, 146] on div "It is okay to edit an order if the customer requests it and the order has not y…" at bounding box center [496, 157] width 87 height 71
drag, startPoint x: 460, startPoint y: 141, endPoint x: 502, endPoint y: 141, distance: 41.5
click at [502, 141] on div "It is okay to edit an order if the customer requests it and the order has not y…" at bounding box center [496, 157] width 87 height 71
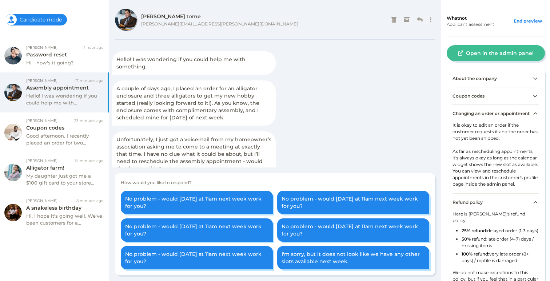
drag, startPoint x: 478, startPoint y: 162, endPoint x: 473, endPoint y: 161, distance: 5.2
click at [478, 162] on div "It is okay to edit an order if the customer requests it and the order has not y…" at bounding box center [496, 157] width 87 height 71
drag, startPoint x: 457, startPoint y: 158, endPoint x: 495, endPoint y: 173, distance: 41.1
click at [495, 173] on div "It is okay to edit an order if the customer requests it and the order has not y…" at bounding box center [496, 157] width 87 height 71
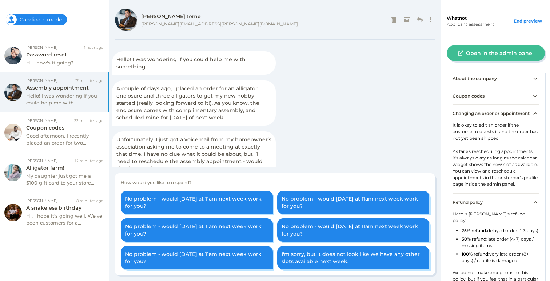
click at [477, 170] on div "It is okay to edit an order if the customer requests it and the order has not y…" at bounding box center [496, 157] width 87 height 71
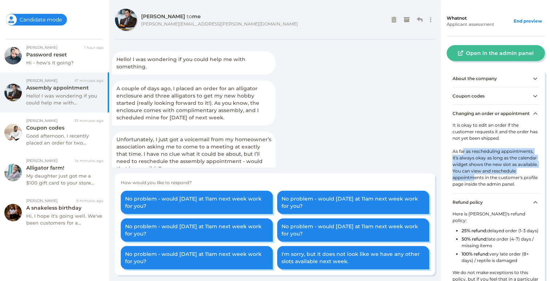
drag, startPoint x: 468, startPoint y: 157, endPoint x: 501, endPoint y: 182, distance: 41.0
click at [501, 182] on div "It is okay to edit an order if the customer requests it and the order has not y…" at bounding box center [496, 157] width 87 height 71
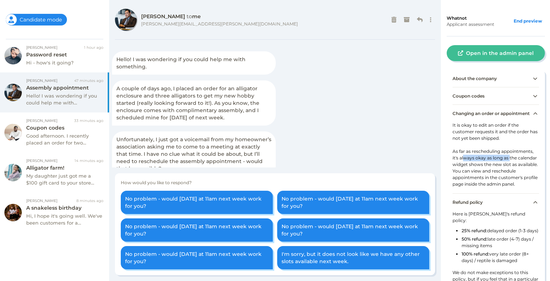
drag, startPoint x: 465, startPoint y: 166, endPoint x: 513, endPoint y: 166, distance: 48.4
click at [513, 166] on div "It is okay to edit an order if the customer requests it and the order has not y…" at bounding box center [496, 157] width 87 height 71
drag, startPoint x: 513, startPoint y: 166, endPoint x: 511, endPoint y: 176, distance: 10.3
click at [513, 166] on div "It is okay to edit an order if the customer requests it and the order has not y…" at bounding box center [496, 157] width 87 height 71
drag, startPoint x: 461, startPoint y: 174, endPoint x: 511, endPoint y: 178, distance: 49.7
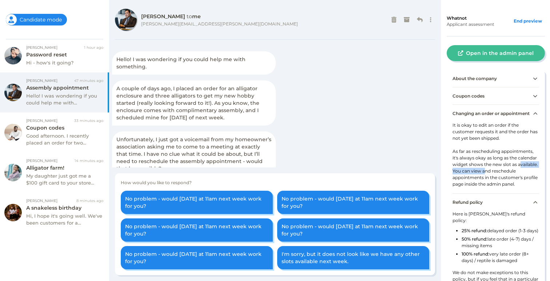
click at [511, 178] on div "It is okay to edit an order if the customer requests it and the order has not y…" at bounding box center [496, 157] width 87 height 71
drag, startPoint x: 511, startPoint y: 178, endPoint x: 511, endPoint y: 190, distance: 11.7
click at [511, 179] on div "It is okay to edit an order if the customer requests it and the order has not y…" at bounding box center [496, 157] width 87 height 71
click at [511, 191] on div "It is okay to edit an order if the customer requests it and the order has not y…" at bounding box center [496, 157] width 87 height 71
drag, startPoint x: 487, startPoint y: 172, endPoint x: 519, endPoint y: 172, distance: 32.0
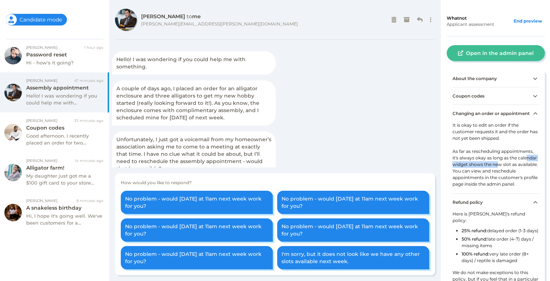
click at [519, 172] on div "It is okay to edit an order if the customer requests it and the order has not y…" at bounding box center [496, 157] width 87 height 71
click at [520, 175] on div "It is okay to edit an order if the customer requests it and the order has not y…" at bounding box center [496, 157] width 87 height 71
drag, startPoint x: 462, startPoint y: 182, endPoint x: 518, endPoint y: 192, distance: 57.4
click at [518, 192] on div "It is okay to edit an order if the customer requests it and the order has not y…" at bounding box center [496, 157] width 87 height 71
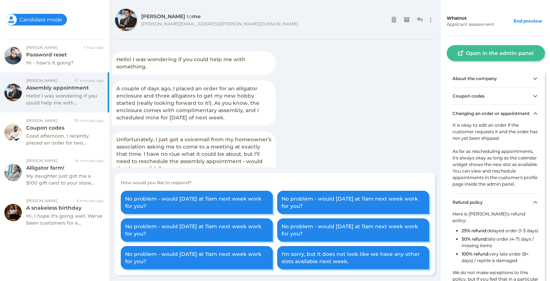
click at [489, 192] on div "It is okay to edit an order if the customer requests it and the order has not y…" at bounding box center [496, 157] width 87 height 71
click at [477, 193] on div "It is okay to edit an order if the customer requests it and the order has not y…" at bounding box center [496, 157] width 87 height 71
drag, startPoint x: 457, startPoint y: 183, endPoint x: 525, endPoint y: 191, distance: 68.5
click at [525, 191] on div "It is okay to edit an order if the customer requests it and the order has not y…" at bounding box center [496, 157] width 87 height 71
drag, startPoint x: 525, startPoint y: 191, endPoint x: 511, endPoint y: 201, distance: 16.7
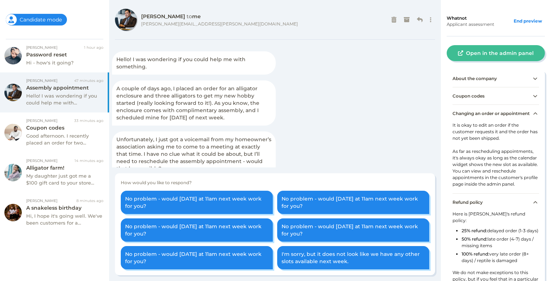
click at [523, 192] on div "It is okay to edit an order if the customer requests it and the order has not y…" at bounding box center [496, 157] width 87 height 71
drag, startPoint x: 474, startPoint y: 192, endPoint x: 513, endPoint y: 195, distance: 39.5
click at [513, 193] on div "It is okay to edit an order if the customer requests it and the order has not y…" at bounding box center [496, 157] width 87 height 71
drag, startPoint x: 470, startPoint y: 195, endPoint x: 503, endPoint y: 195, distance: 33.1
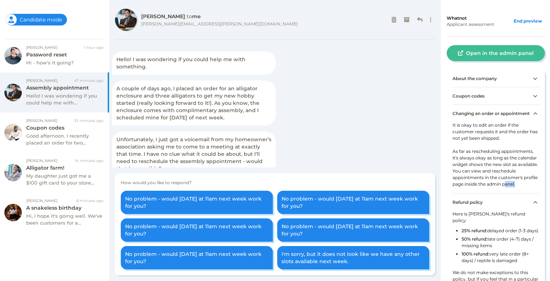
click at [503, 193] on div "It is okay to edit an order if the customer requests it and the order has not y…" at bounding box center [496, 157] width 87 height 71
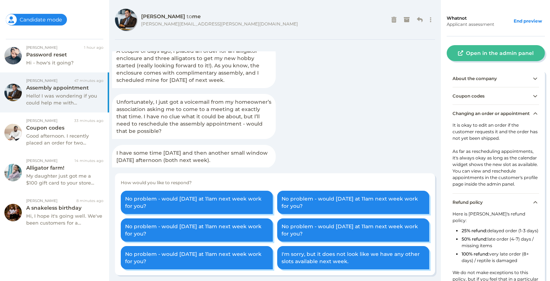
scroll to position [43, 0]
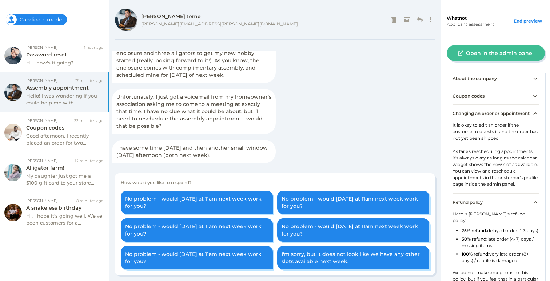
drag, startPoint x: 170, startPoint y: 154, endPoint x: 253, endPoint y: 158, distance: 83.1
click at [253, 158] on div "I have some time on Thursday and then another small window Friday afternoon (bo…" at bounding box center [194, 151] width 164 height 23
drag, startPoint x: 253, startPoint y: 158, endPoint x: 300, endPoint y: 143, distance: 49.7
click at [253, 158] on div "I have some time on Thursday and then another small window Friday afternoon (bo…" at bounding box center [194, 151] width 164 height 23
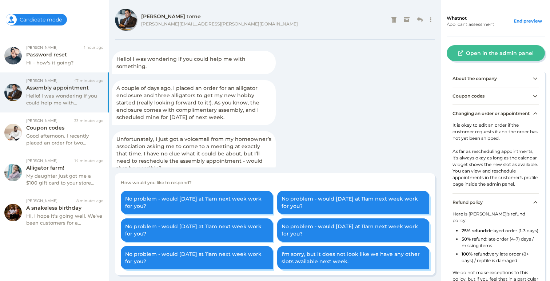
scroll to position [0, 0]
click at [169, 24] on div "[PERSON_NAME][EMAIL_ADDRESS][PERSON_NAME][DOMAIN_NAME]" at bounding box center [219, 23] width 157 height 5
copy div "[PERSON_NAME][EMAIL_ADDRESS][PERSON_NAME][DOMAIN_NAME]"
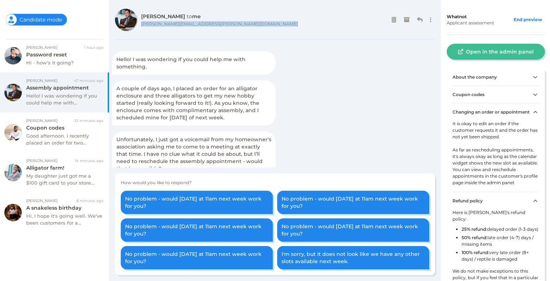
scroll to position [9, 0]
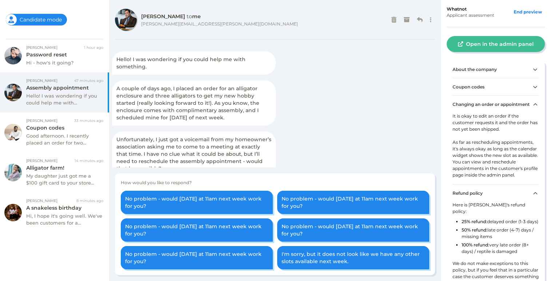
click at [461, 152] on div "It is okay to edit an order if the customer requests it and the order has not y…" at bounding box center [496, 148] width 87 height 71
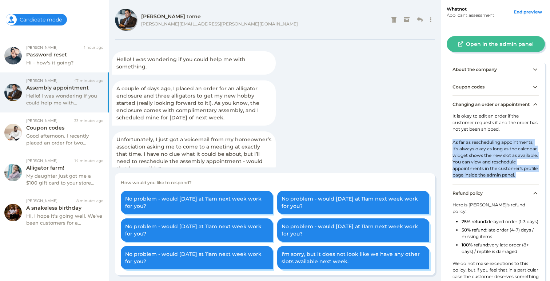
click at [461, 152] on div "It is okay to edit an order if the customer requests it and the order has not y…" at bounding box center [496, 148] width 87 height 71
drag, startPoint x: 471, startPoint y: 155, endPoint x: 476, endPoint y: 155, distance: 4.4
click at [474, 155] on div "Changing an order or appointment It is okay to edit an order if the customer re…" at bounding box center [496, 139] width 98 height 89
click at [476, 155] on div "It is okay to edit an order if the customer requests it and the order has not y…" at bounding box center [496, 148] width 87 height 71
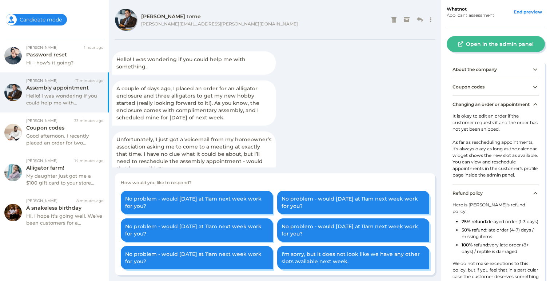
click at [474, 162] on div "It is okay to edit an order if the customer requests it and the order has not y…" at bounding box center [496, 148] width 87 height 71
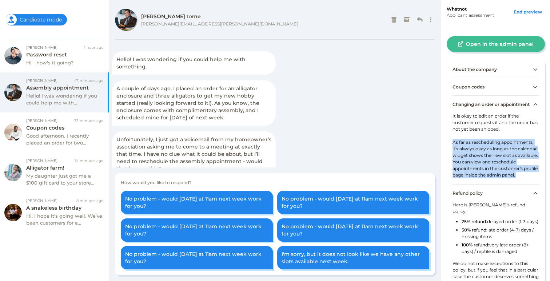
click at [474, 162] on div "It is okay to edit an order if the customer requests it and the order has not y…" at bounding box center [496, 148] width 87 height 71
click at [472, 175] on div "It is okay to edit an order if the customer requests it and the order has not y…" at bounding box center [496, 148] width 87 height 71
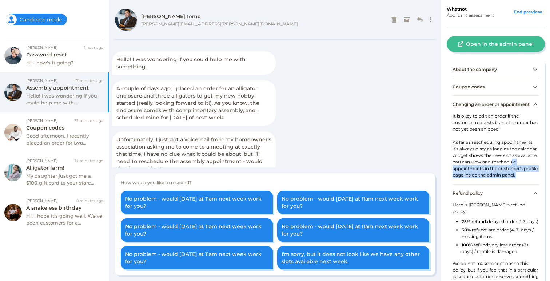
click at [472, 174] on div "It is okay to edit an order if the customer requests it and the order has not y…" at bounding box center [496, 148] width 87 height 71
drag, startPoint x: 483, startPoint y: 161, endPoint x: 511, endPoint y: 158, distance: 28.5
click at [508, 158] on div "It is okay to edit an order if the customer requests it and the order has not y…" at bounding box center [496, 148] width 87 height 71
click at [511, 158] on div "It is okay to edit an order if the customer requests it and the order has not y…" at bounding box center [496, 148] width 87 height 71
click at [459, 168] on div "It is okay to edit an order if the customer requests it and the order has not y…" at bounding box center [496, 148] width 87 height 71
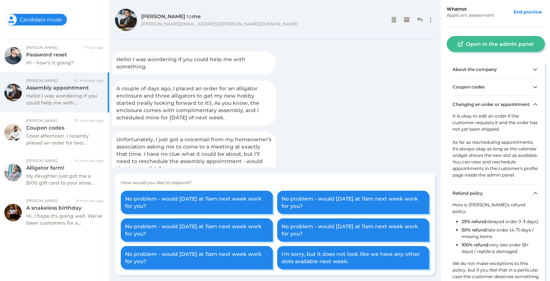
click at [461, 165] on div "It is okay to edit an order if the customer requests it and the order has not y…" at bounding box center [496, 148] width 87 height 71
click at [459, 174] on div "It is okay to edit an order if the customer requests it and the order has not y…" at bounding box center [496, 148] width 87 height 71
drag, startPoint x: 468, startPoint y: 168, endPoint x: 493, endPoint y: 169, distance: 25.5
click at [487, 169] on div "It is okay to edit an order if the customer requests it and the order has not y…" at bounding box center [496, 148] width 87 height 71
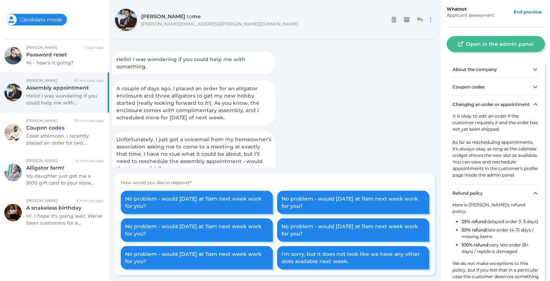
click at [494, 169] on div "It is okay to edit an order if the customer requests it and the order has not y…" at bounding box center [496, 148] width 87 height 71
click at [489, 181] on div "It is okay to edit an order if the customer requests it and the order has not y…" at bounding box center [496, 148] width 87 height 71
drag, startPoint x: 452, startPoint y: 173, endPoint x: 499, endPoint y: 186, distance: 49.1
click at [499, 184] on div "Changing an order or appointment It is okay to edit an order if the customer re…" at bounding box center [496, 139] width 98 height 89
click at [499, 184] on div "It is okay to edit an order if the customer requests it and the order has not y…" at bounding box center [496, 148] width 87 height 71
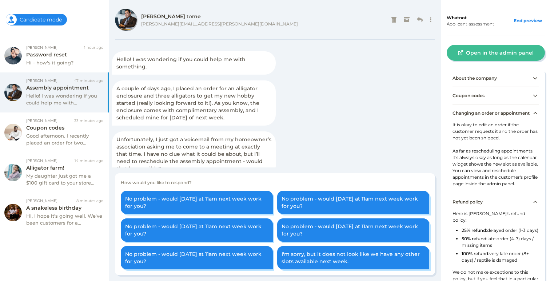
scroll to position [0, 0]
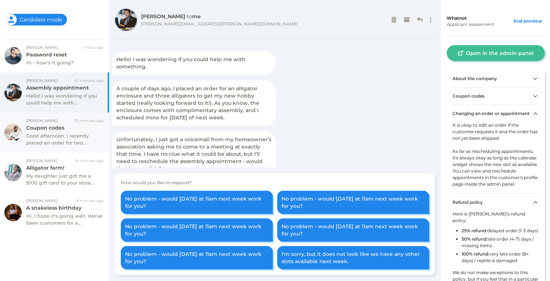
click at [52, 136] on div "Good afternoon. I recently placed an order for two..." at bounding box center [64, 139] width 77 height 14
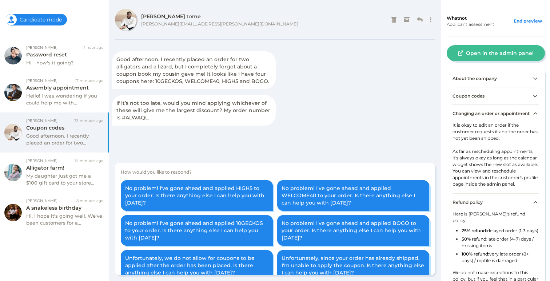
click at [322, 90] on div "Good afternoon. I recently placed an order for two alligators and a lizard, but…" at bounding box center [275, 90] width 326 height 79
click at [64, 132] on div "Good afternoon. I recently placed an order for two..." at bounding box center [64, 139] width 77 height 14
drag, startPoint x: 130, startPoint y: 105, endPoint x: 135, endPoint y: 101, distance: 5.7
click at [131, 105] on span "If it’s not too late, would you mind applying whichever of these will give me t…" at bounding box center [193, 110] width 154 height 21
drag, startPoint x: 155, startPoint y: 61, endPoint x: 196, endPoint y: 61, distance: 41.1
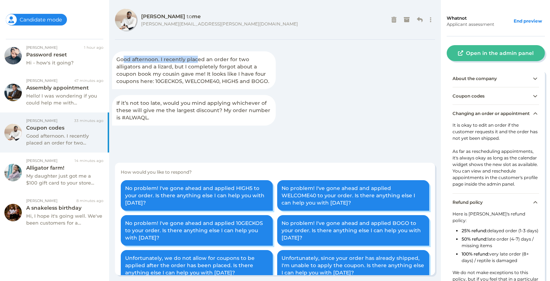
click at [196, 61] on span "Good afternoon. I recently placed an order for two alligators and a lizard, but…" at bounding box center [192, 70] width 153 height 28
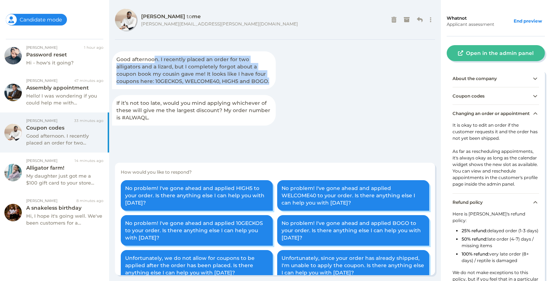
drag, startPoint x: 173, startPoint y: 63, endPoint x: 227, endPoint y: 87, distance: 59.8
click at [227, 87] on div "Good afternoon. I recently placed an order for two alligators and a lizard, but…" at bounding box center [194, 70] width 164 height 38
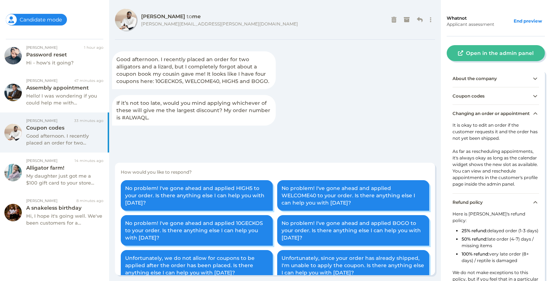
click at [229, 86] on div "Good afternoon. I recently placed an order for two alligators and a lizard, but…" at bounding box center [194, 70] width 164 height 38
click at [230, 84] on span "Good afternoon. I recently placed an order for two alligators and a lizard, but…" at bounding box center [192, 70] width 153 height 28
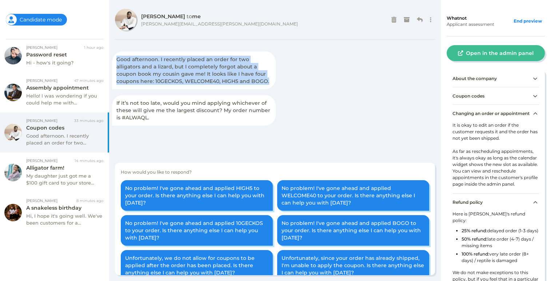
click at [230, 84] on span "Good afternoon. I recently placed an order for two alligators and a lizard, but…" at bounding box center [192, 70] width 153 height 28
click at [197, 70] on div "Good afternoon. I recently placed an order for two alligators and a lizard, but…" at bounding box center [194, 70] width 164 height 38
drag, startPoint x: 159, startPoint y: 57, endPoint x: 240, endPoint y: 86, distance: 86.4
click at [240, 86] on div "Good afternoon. I recently placed an order for two alligators and a lizard, but…" at bounding box center [194, 70] width 164 height 38
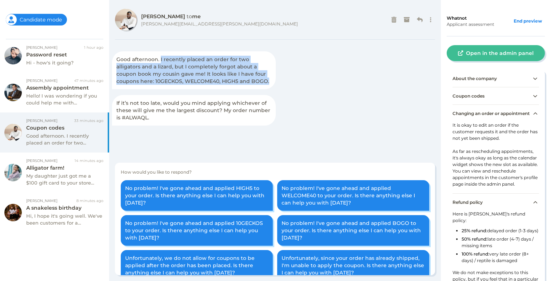
click at [241, 86] on div "Good afternoon. I recently placed an order for two alligators and a lizard, but…" at bounding box center [194, 70] width 164 height 38
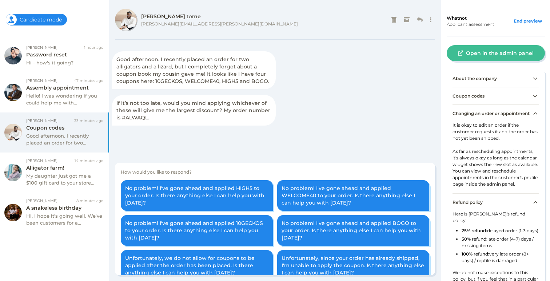
click at [239, 84] on div "Good afternoon. I recently placed an order for two alligators and a lizard, but…" at bounding box center [194, 70] width 164 height 38
click at [239, 83] on div "Good afternoon. I recently placed an order for two alligators and a lizard, but…" at bounding box center [194, 70] width 164 height 38
click at [480, 98] on span "Coupon codes" at bounding box center [469, 95] width 32 height 5
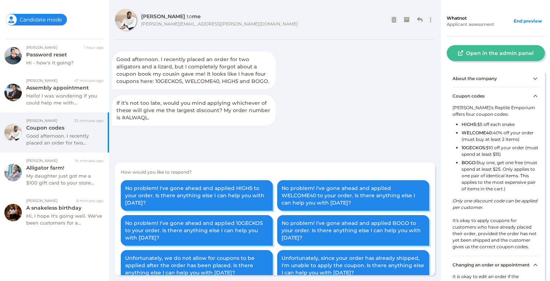
click at [238, 62] on span "Good afternoon. I recently placed an order for two alligators and a lizard, but…" at bounding box center [192, 70] width 153 height 28
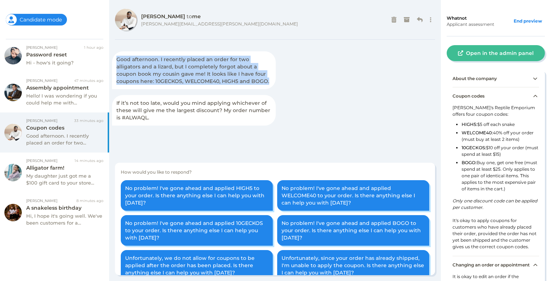
click at [238, 62] on span "Good afternoon. I recently placed an order for two alligators and a lizard, but…" at bounding box center [192, 70] width 153 height 28
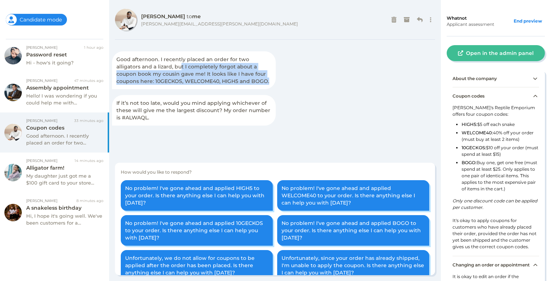
drag, startPoint x: 158, startPoint y: 68, endPoint x: 242, endPoint y: 70, distance: 84.8
click at [239, 69] on span "Good afternoon. I recently placed an order for two alligators and a lizard, but…" at bounding box center [192, 70] width 153 height 28
click at [242, 70] on div "Good afternoon. I recently placed an order for two alligators and a lizard, but…" at bounding box center [194, 70] width 164 height 38
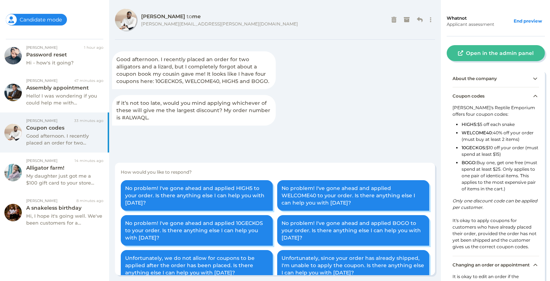
drag, startPoint x: 225, startPoint y: 76, endPoint x: 188, endPoint y: 77, distance: 37.1
click at [225, 76] on span "Good afternoon. I recently placed an order for two alligators and a lizard, but…" at bounding box center [192, 70] width 153 height 28
drag, startPoint x: 135, startPoint y: 77, endPoint x: 187, endPoint y: 77, distance: 52.4
click at [187, 77] on span "Good afternoon. I recently placed an order for two alligators and a lizard, but…" at bounding box center [192, 70] width 153 height 28
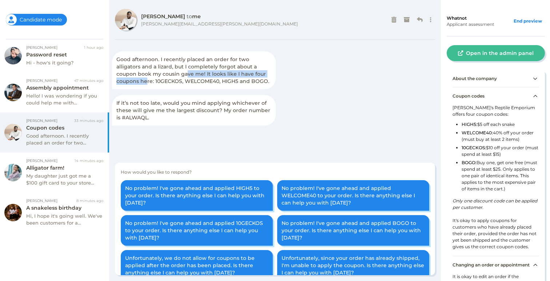
drag, startPoint x: 252, startPoint y: 75, endPoint x: 259, endPoint y: 76, distance: 7.4
click at [259, 76] on span "Good afternoon. I recently placed an order for two alligators and a lizard, but…" at bounding box center [192, 70] width 153 height 28
click at [258, 82] on div "Good afternoon. I recently placed an order for two alligators and a lizard, but…" at bounding box center [194, 70] width 164 height 38
drag, startPoint x: 166, startPoint y: 81, endPoint x: 225, endPoint y: 83, distance: 58.9
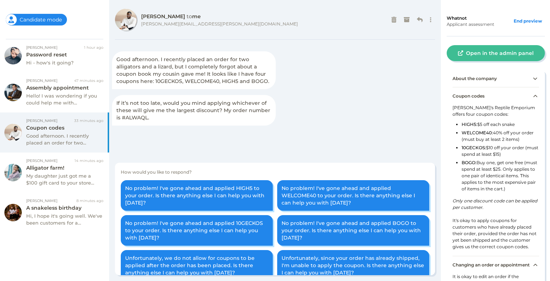
click at [224, 83] on span "Good afternoon. I recently placed an order for two alligators and a lizard, but…" at bounding box center [192, 70] width 153 height 28
click at [225, 83] on span "Good afternoon. I recently placed an order for two alligators and a lizard, but…" at bounding box center [192, 70] width 153 height 28
drag, startPoint x: 161, startPoint y: 101, endPoint x: 244, endPoint y: 109, distance: 83.7
click at [244, 109] on span "If it’s not too late, would you mind applying whichever of these will give me t…" at bounding box center [193, 110] width 154 height 21
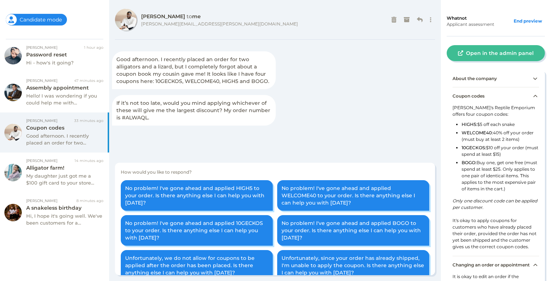
click at [245, 117] on div "If it’s not too late, would you mind applying whichever of these will give me t…" at bounding box center [194, 110] width 164 height 31
drag, startPoint x: 123, startPoint y: 102, endPoint x: 196, endPoint y: 110, distance: 73.9
click at [195, 109] on span "If it’s not too late, would you mind applying whichever of these will give me t…" at bounding box center [193, 110] width 154 height 21
drag, startPoint x: 196, startPoint y: 110, endPoint x: 194, endPoint y: 120, distance: 10.3
click at [196, 110] on span "If it’s not too late, would you mind applying whichever of these will give me t…" at bounding box center [193, 110] width 154 height 21
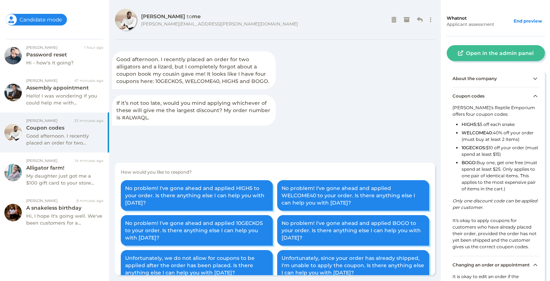
click at [194, 120] on div "If it’s not too late, would you mind applying whichever of these will give me t…" at bounding box center [194, 110] width 164 height 31
drag, startPoint x: 143, startPoint y: 76, endPoint x: 243, endPoint y: 78, distance: 100.4
click at [243, 78] on div "Good afternoon. I recently placed an order for two alligators and a lizard, but…" at bounding box center [194, 70] width 164 height 38
drag, startPoint x: 243, startPoint y: 78, endPoint x: 243, endPoint y: 96, distance: 18.2
click at [244, 79] on div "Good afternoon. I recently placed an order for two alligators and a lizard, but…" at bounding box center [194, 70] width 164 height 38
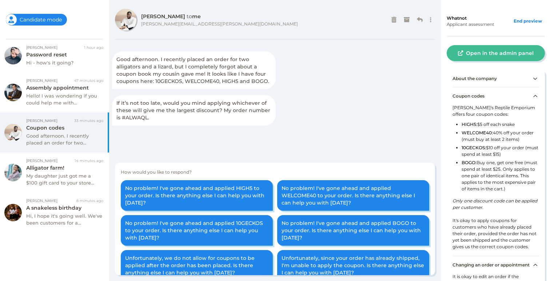
click at [243, 96] on div "If it’s not too late, would you mind applying whichever of these will give me t…" at bounding box center [194, 110] width 164 height 31
drag, startPoint x: 186, startPoint y: 71, endPoint x: 271, endPoint y: 75, distance: 85.6
click at [271, 75] on div "Good afternoon. I recently placed an order for two alligators and a lizard, but…" at bounding box center [194, 70] width 164 height 38
drag, startPoint x: 271, startPoint y: 75, endPoint x: 247, endPoint y: 100, distance: 34.0
click at [271, 75] on div "Good afternoon. I recently placed an order for two alligators and a lizard, but…" at bounding box center [194, 70] width 164 height 38
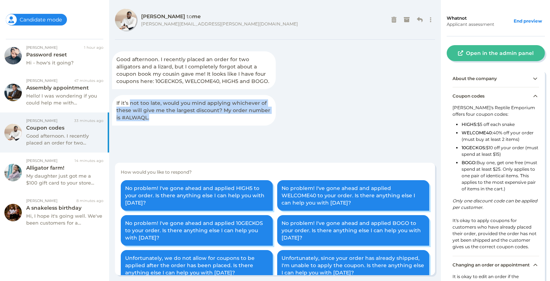
drag, startPoint x: 133, startPoint y: 101, endPoint x: 203, endPoint y: 114, distance: 71.1
click at [203, 114] on div "If it’s not too late, would you mind applying whichever of these will give me t…" at bounding box center [194, 110] width 164 height 31
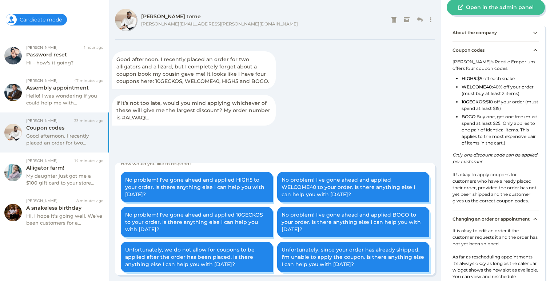
scroll to position [12, 0]
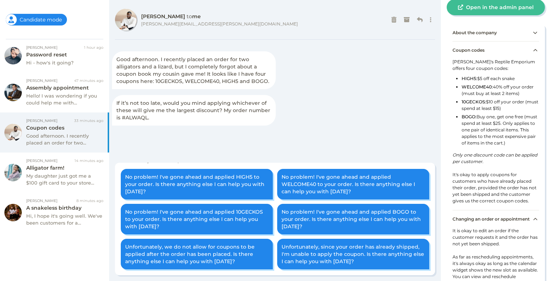
click at [131, 101] on span "If it’s not too late, would you mind applying whichever of these will give me t…" at bounding box center [193, 110] width 154 height 21
click at [132, 101] on span "If it’s not too late, would you mind applying whichever of these will give me t…" at bounding box center [193, 110] width 154 height 21
click at [144, 114] on span "If it’s not too late, would you mind applying whichever of these will give me t…" at bounding box center [193, 110] width 154 height 21
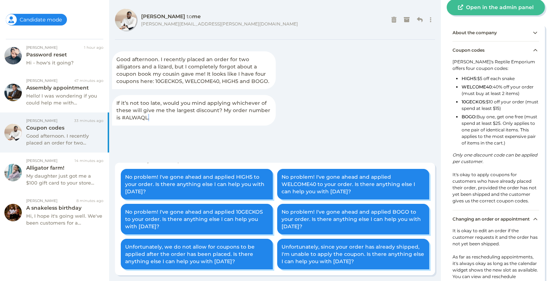
click at [144, 114] on span "If it’s not too late, would you mind applying whichever of these will give me t…" at bounding box center [193, 110] width 154 height 21
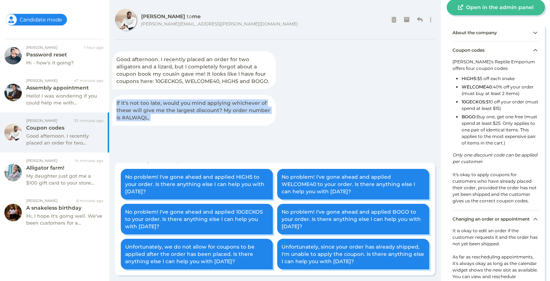
click at [144, 114] on span "If it’s not too late, would you mind applying whichever of these will give me t…" at bounding box center [193, 110] width 154 height 21
click at [140, 117] on span "If it’s not too late, would you mind applying whichever of these will give me t…" at bounding box center [193, 110] width 154 height 21
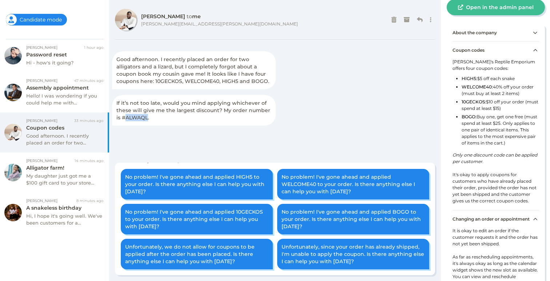
click at [140, 117] on span "If it’s not too late, would you mind applying whichever of these will give me t…" at bounding box center [193, 110] width 154 height 21
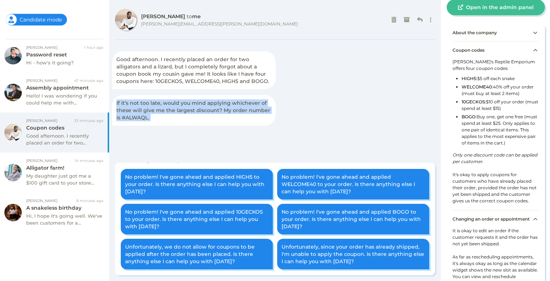
click at [140, 117] on span "If it’s not too late, would you mind applying whichever of these will give me t…" at bounding box center [193, 110] width 154 height 21
click at [139, 120] on span "If it’s not too late, would you mind applying whichever of these will give me t…" at bounding box center [193, 110] width 154 height 21
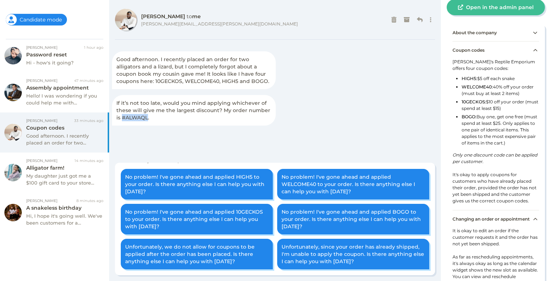
drag, startPoint x: 144, startPoint y: 118, endPoint x: 115, endPoint y: 116, distance: 29.2
click at [115, 116] on div "If it’s not too late, would you mind applying whichever of these will give me t…" at bounding box center [194, 110] width 164 height 31
copy span "#ALWAQL"
click at [151, 108] on span "If it’s not too late, would you mind applying whichever of these will give me t…" at bounding box center [193, 110] width 154 height 21
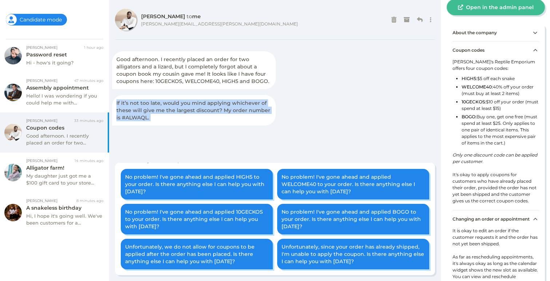
click at [151, 108] on span "If it’s not too late, would you mind applying whichever of these will give me t…" at bounding box center [193, 110] width 154 height 21
click at [208, 120] on div "If it’s not too late, would you mind applying whichever of these will give me t…" at bounding box center [194, 110] width 164 height 31
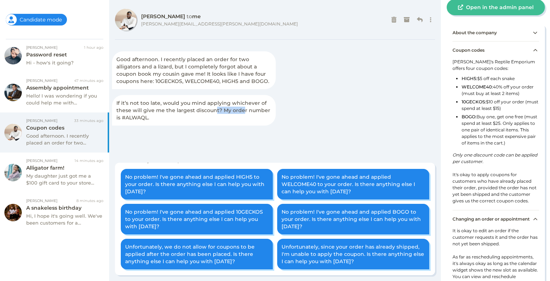
drag, startPoint x: 236, startPoint y: 110, endPoint x: 241, endPoint y: 111, distance: 5.2
click at [241, 111] on span "If it’s not too late, would you mind applying whichever of these will give me t…" at bounding box center [193, 110] width 154 height 21
click at [128, 71] on span "Good afternoon. I recently placed an order for two alligators and a lizard, but…" at bounding box center [192, 70] width 153 height 28
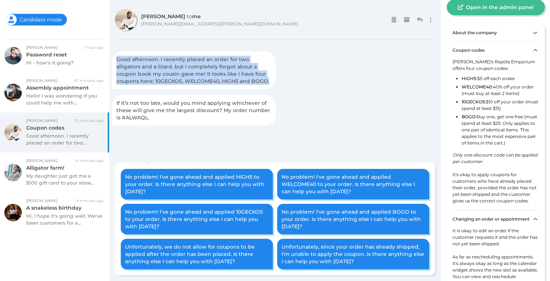
drag, startPoint x: 117, startPoint y: 58, endPoint x: 242, endPoint y: 86, distance: 127.3
click at [242, 86] on div "Good afternoon. I recently placed an order for two alligators and a lizard, but…" at bounding box center [194, 70] width 164 height 38
click at [242, 85] on div "Good afternoon. I recently placed an order for two alligators and a lizard, but…" at bounding box center [194, 70] width 164 height 38
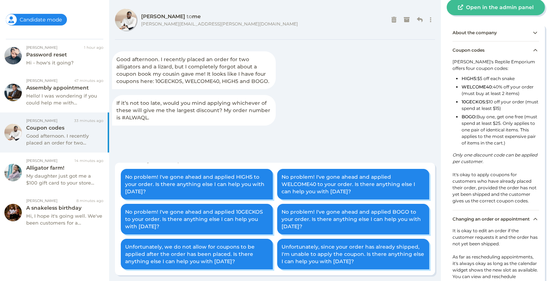
click at [242, 85] on div "Good afternoon. I recently placed an order for two alligators and a lizard, but…" at bounding box center [194, 70] width 164 height 38
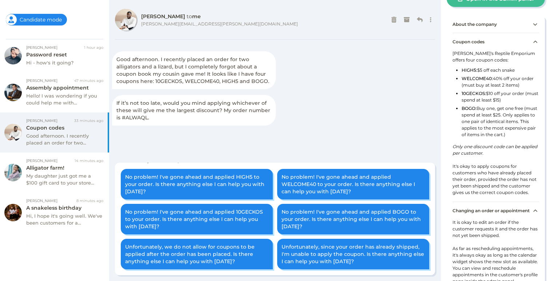
click at [467, 70] on b "HIGH5:" at bounding box center [470, 69] width 16 height 5
click at [484, 92] on b "10GECKOS:" at bounding box center [474, 93] width 24 height 5
drag, startPoint x: 453, startPoint y: 51, endPoint x: 491, endPoint y: 89, distance: 54.0
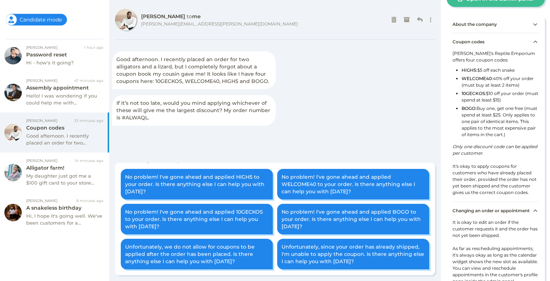
click at [491, 89] on div "Max's Reptile Emporium offers four coupon codes: HIGH5: $5 off each snake WELCO…" at bounding box center [496, 125] width 87 height 151
click at [495, 82] on li "WELCOME40: 40% off your order (must buy at least 2 items)" at bounding box center [500, 82] width 77 height 15
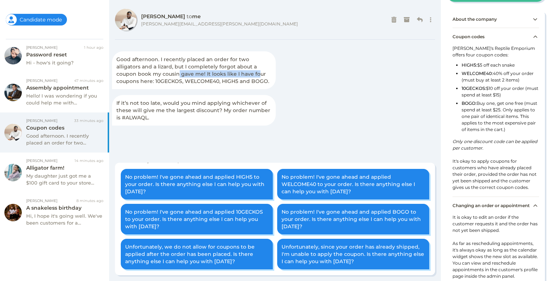
drag, startPoint x: 154, startPoint y: 73, endPoint x: 223, endPoint y: 76, distance: 69.6
click at [223, 76] on span "Good afternoon. I recently placed an order for two alligators and a lizard, but…" at bounding box center [192, 70] width 153 height 28
drag, startPoint x: 187, startPoint y: 72, endPoint x: 260, endPoint y: 82, distance: 74.1
click at [260, 82] on div "Good afternoon. I recently placed an order for two alligators and a lizard, but…" at bounding box center [194, 70] width 164 height 38
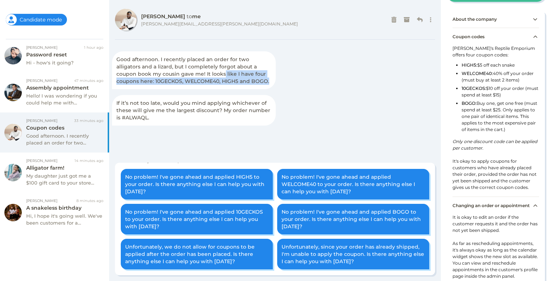
click at [260, 82] on div "Good afternoon. I recently placed an order for two alligators and a lizard, but…" at bounding box center [194, 70] width 164 height 38
click at [478, 72] on b "WELCOME40:" at bounding box center [477, 73] width 31 height 5
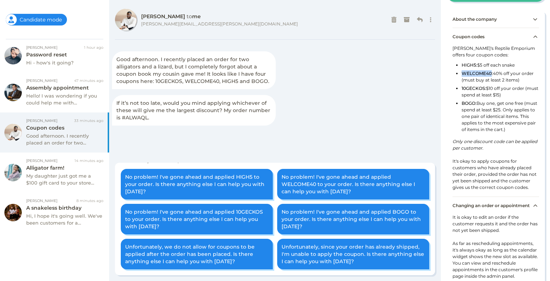
click at [478, 72] on b "WELCOME40:" at bounding box center [477, 73] width 31 height 5
click at [480, 82] on li "WELCOME40: 40% off your order (must buy at least 2 items)" at bounding box center [500, 77] width 77 height 15
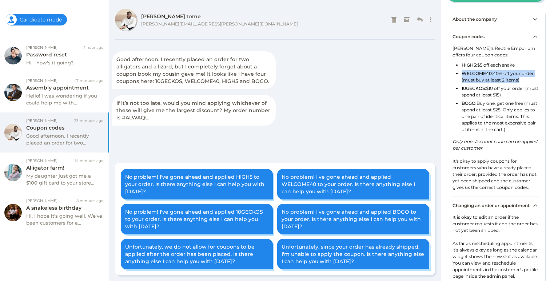
click at [480, 82] on li "WELCOME40: 40% off your order (must buy at least 2 items)" at bounding box center [500, 77] width 77 height 15
click at [472, 92] on li "10GECKOS: $10 off your order (must spend at least $15)" at bounding box center [500, 92] width 77 height 15
click at [473, 104] on b "BOGO:" at bounding box center [469, 102] width 15 height 5
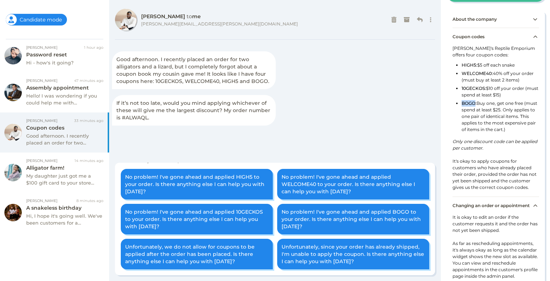
click at [473, 104] on b "BOGO:" at bounding box center [469, 102] width 15 height 5
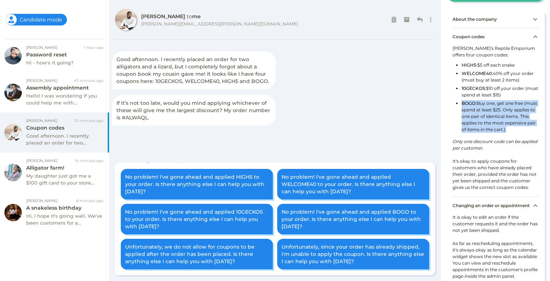
click at [473, 104] on b "BOGO:" at bounding box center [469, 102] width 15 height 5
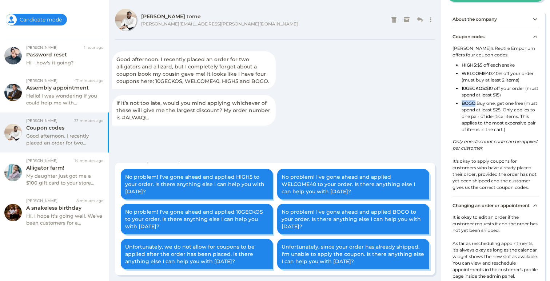
click at [473, 104] on b "BOGO:" at bounding box center [469, 102] width 15 height 5
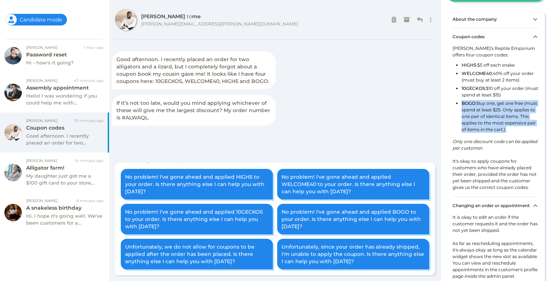
click at [473, 104] on b "BOGO:" at bounding box center [469, 102] width 15 height 5
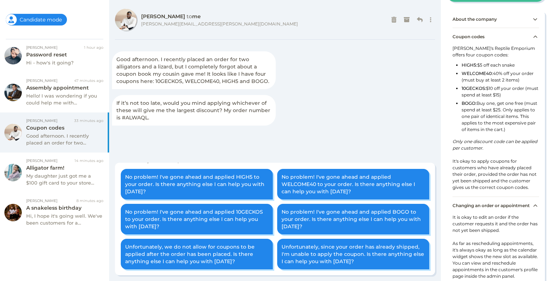
click at [372, 104] on div "Good afternoon. I recently placed an order for two alligators and a lizard, but…" at bounding box center [275, 90] width 326 height 79
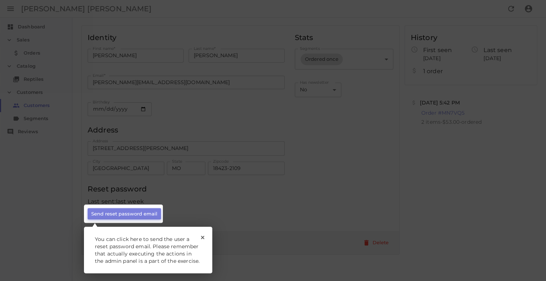
click at [229, 214] on rect at bounding box center [275, 140] width 550 height 281
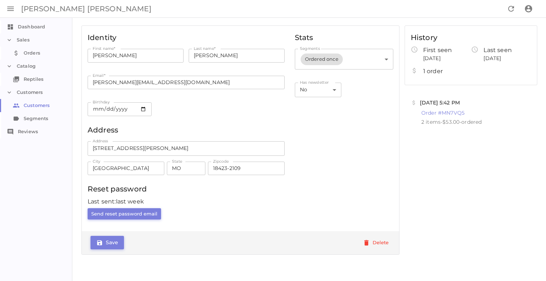
click at [43, 104] on link "Customers Customers" at bounding box center [36, 105] width 73 height 13
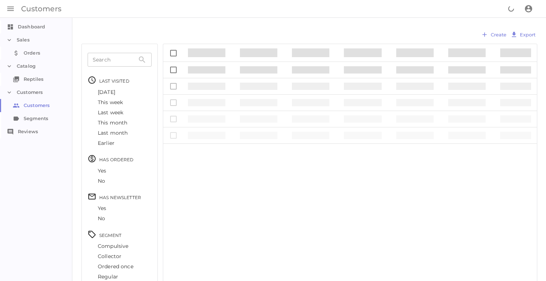
click at [31, 92] on li "Customers" at bounding box center [36, 92] width 73 height 13
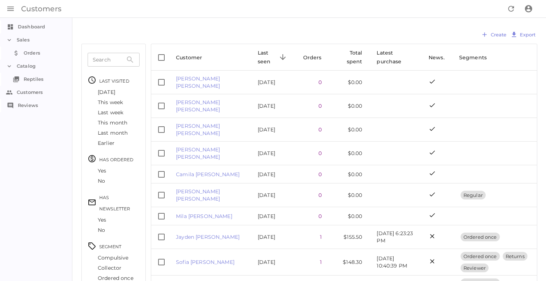
click at [31, 81] on link "Reptiles Reptiles" at bounding box center [36, 79] width 73 height 13
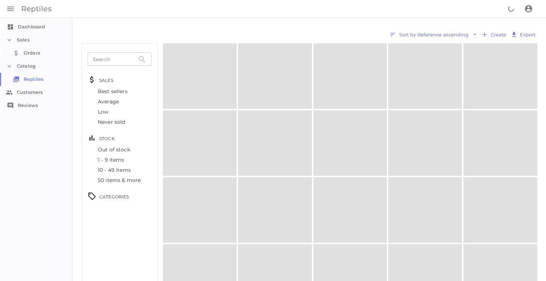
click at [32, 55] on link "Orders Orders" at bounding box center [36, 53] width 73 height 13
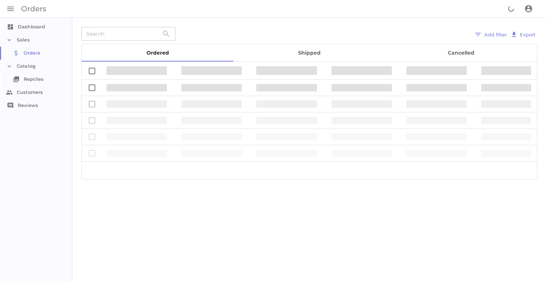
click at [41, 25] on link "Dashboard Dashboard" at bounding box center [36, 26] width 73 height 13
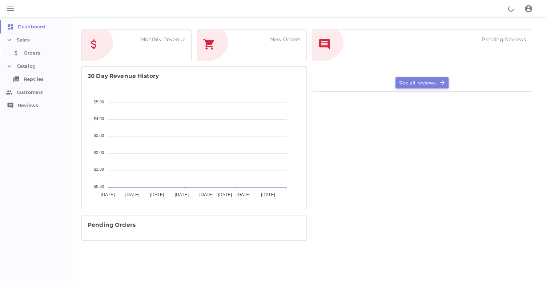
click at [32, 42] on li "Sales" at bounding box center [36, 39] width 73 height 13
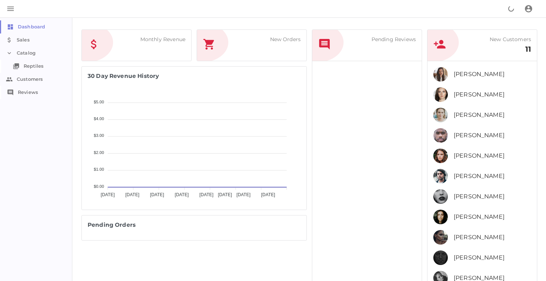
click at [25, 95] on link "Reviews Reviews" at bounding box center [36, 92] width 73 height 13
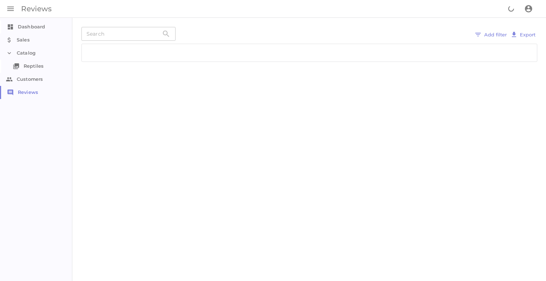
click at [28, 83] on li "Customers" at bounding box center [36, 79] width 73 height 13
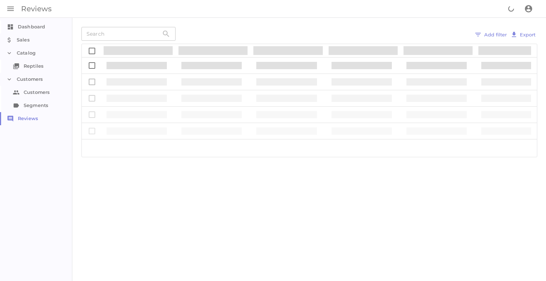
click at [37, 92] on link "Customers Customers" at bounding box center [36, 92] width 73 height 13
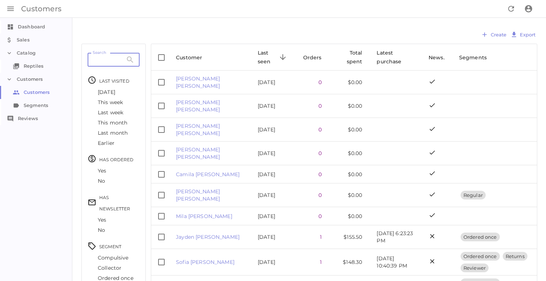
click at [108, 59] on input "Search" at bounding box center [105, 60] width 35 height 14
type input "[PERSON_NAME]"
click at [135, 62] on button "Clear value" at bounding box center [130, 59] width 9 height 9
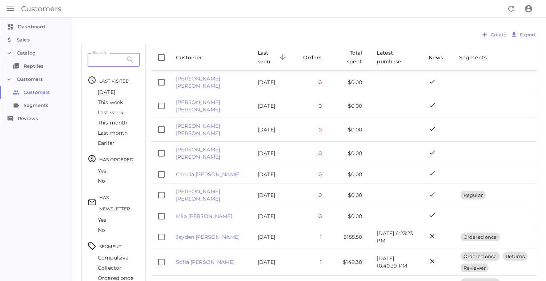
click at [36, 105] on link "Segments Segments" at bounding box center [36, 105] width 73 height 13
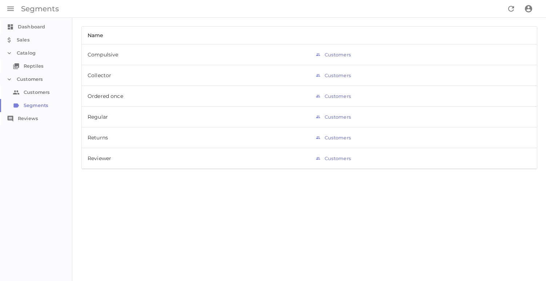
click at [25, 41] on li "Sales" at bounding box center [36, 39] width 73 height 13
click at [25, 68] on li "Catalog" at bounding box center [36, 66] width 73 height 13
click at [34, 87] on link "Customers Customers" at bounding box center [36, 92] width 73 height 13
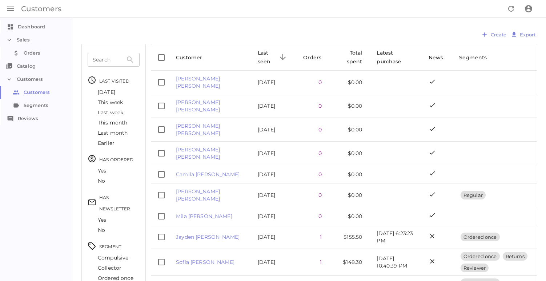
click at [135, 61] on icon at bounding box center [130, 59] width 9 height 9
click at [109, 60] on input "Search" at bounding box center [105, 60] width 35 height 14
paste input "[URL][DOMAIN_NAME]"
type input "[URL][DOMAIN_NAME]"
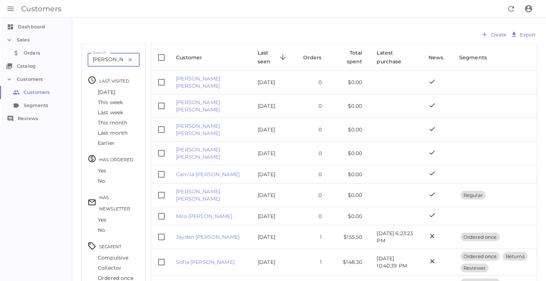
type input "[PERSON_NAME]"
click at [21, 37] on li "Sales" at bounding box center [36, 39] width 73 height 13
click at [25, 27] on link "Dashboard Dashboard" at bounding box center [36, 26] width 73 height 13
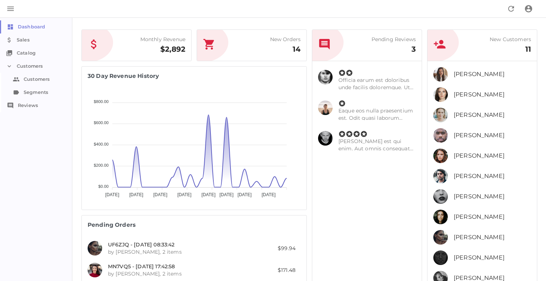
click at [29, 68] on li "Customers" at bounding box center [36, 66] width 73 height 13
click at [29, 77] on link "Customers Customers" at bounding box center [36, 79] width 73 height 13
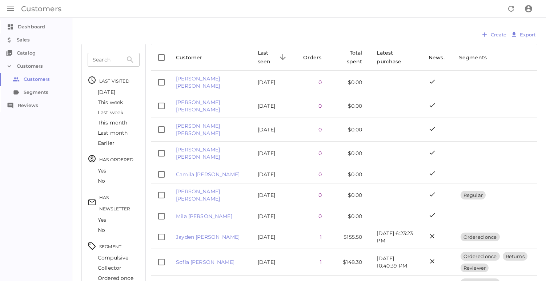
click at [10, 12] on button "button" at bounding box center [10, 8] width 17 height 17
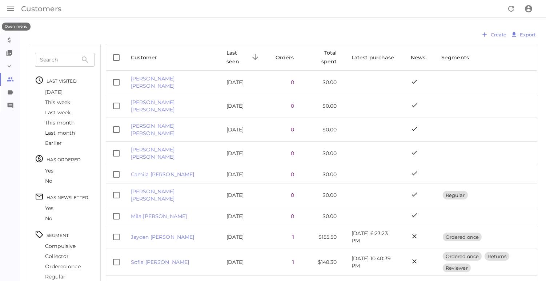
click at [10, 12] on button "button" at bounding box center [10, 8] width 17 height 17
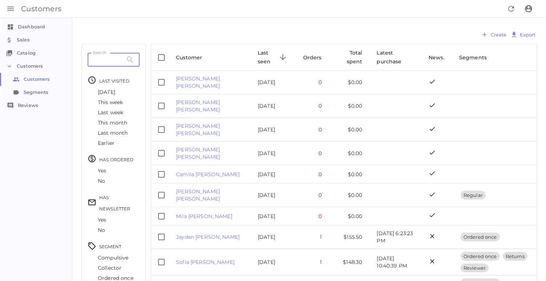
click at [117, 59] on input "Search" at bounding box center [105, 60] width 35 height 14
paste input "[PERSON_NAME][EMAIL_ADDRESS][PERSON_NAME][DOMAIN_NAME]"
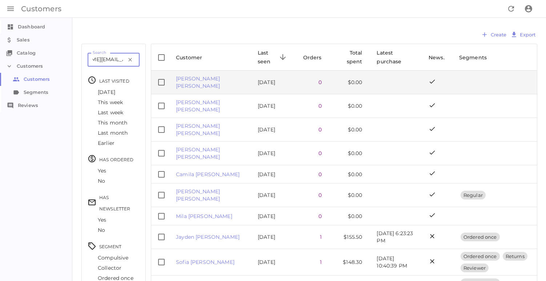
type input "[PERSON_NAME][EMAIL_ADDRESS][PERSON_NAME][DOMAIN_NAME]"
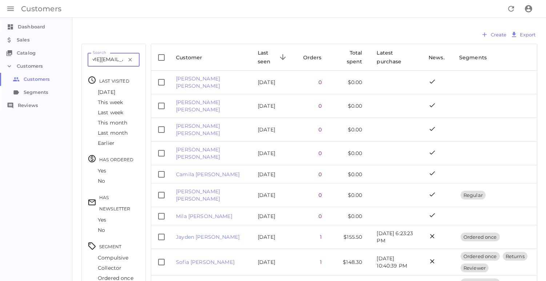
click at [135, 60] on button "Clear value" at bounding box center [130, 59] width 9 height 9
click at [114, 119] on div "This month" at bounding box center [114, 122] width 52 height 10
click at [111, 103] on div "This week" at bounding box center [114, 102] width 52 height 10
click at [113, 106] on div "This week" at bounding box center [114, 102] width 52 height 10
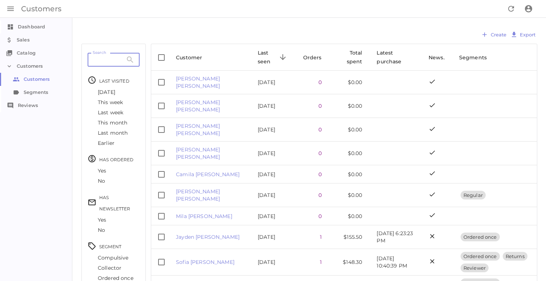
click at [121, 63] on input "Search" at bounding box center [105, 60] width 35 height 14
paste input "[PERSON_NAME][EMAIL_ADDRESS][PERSON_NAME][DOMAIN_NAME]"
type input "[PERSON_NAME][EMAIL_ADDRESS][PERSON_NAME][DOMAIN_NAME]"
click at [123, 59] on input "[PERSON_NAME]" at bounding box center [105, 60] width 35 height 14
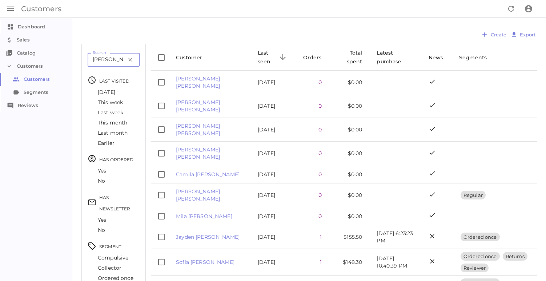
click at [123, 59] on input "[PERSON_NAME]" at bounding box center [105, 60] width 35 height 14
type input "[PERSON_NAME]"
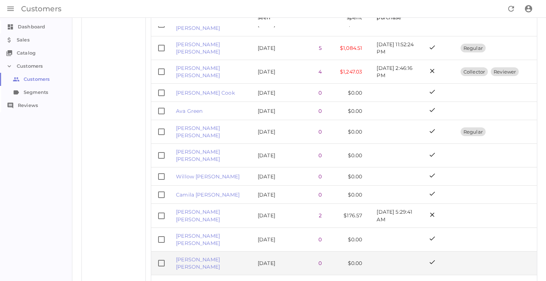
scroll to position [375, 0]
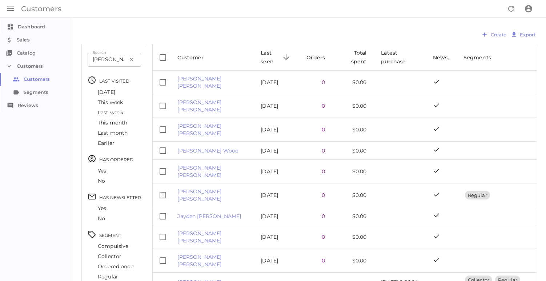
click at [111, 171] on div "Yes" at bounding box center [114, 171] width 53 height 10
click at [103, 183] on div "No" at bounding box center [114, 181] width 53 height 10
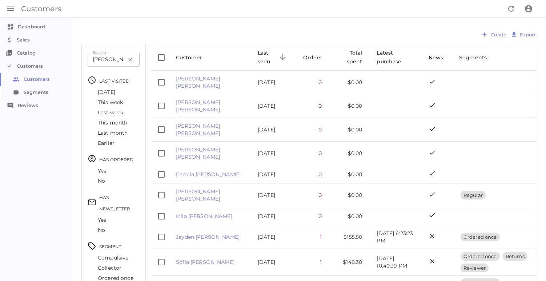
click at [135, 62] on button "Clear value" at bounding box center [130, 59] width 9 height 9
click at [30, 68] on li "Customers" at bounding box center [36, 66] width 73 height 13
click at [23, 53] on li "Catalog" at bounding box center [36, 53] width 73 height 13
click at [32, 106] on link "Segments Segments" at bounding box center [36, 105] width 73 height 13
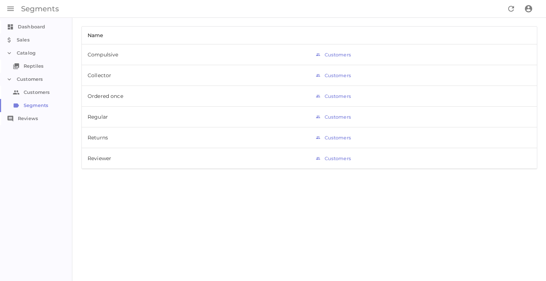
click at [35, 92] on link "Customers Customers" at bounding box center [36, 92] width 73 height 13
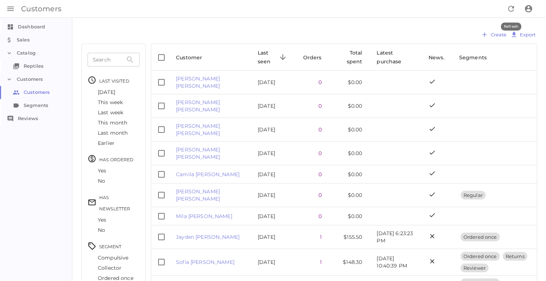
click at [510, 10] on button "Refresh" at bounding box center [511, 8] width 17 height 17
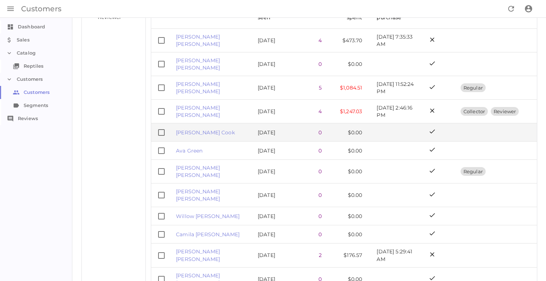
scroll to position [375, 0]
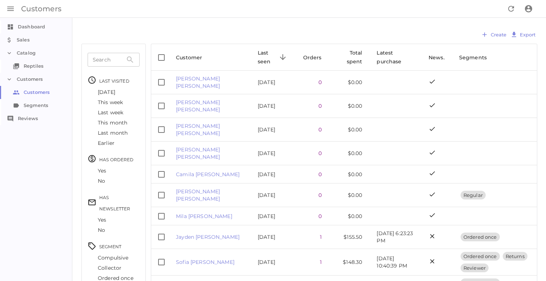
click at [129, 64] on div "Search" at bounding box center [114, 60] width 52 height 14
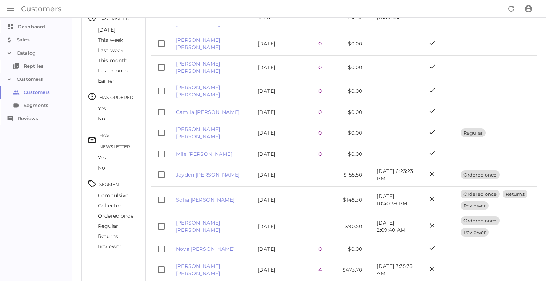
scroll to position [41, 0]
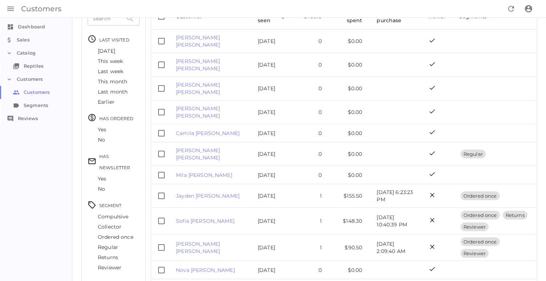
click at [33, 117] on link "Reviews Reviews" at bounding box center [36, 118] width 73 height 13
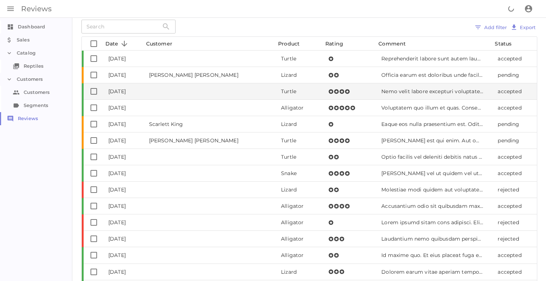
scroll to position [10, 0]
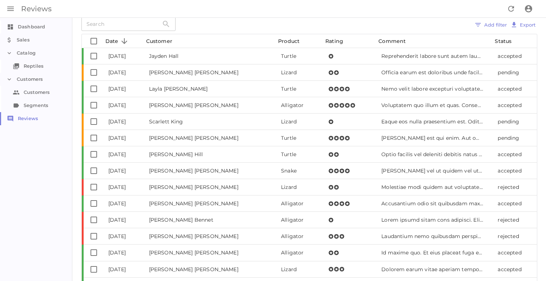
click at [125, 27] on input "text" at bounding box center [119, 24] width 77 height 14
type input "[PERSON_NAME]"
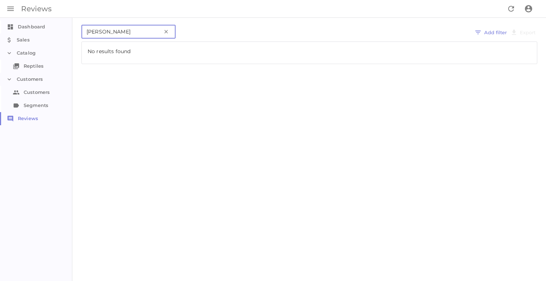
click at [162, 33] on button "Clear value" at bounding box center [166, 31] width 9 height 9
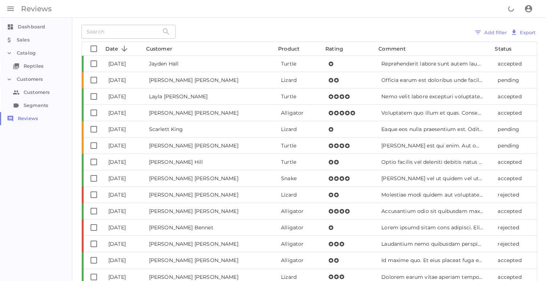
click at [30, 81] on li "Customers" at bounding box center [36, 79] width 73 height 13
click at [14, 81] on li "Customers" at bounding box center [36, 79] width 73 height 13
click at [37, 92] on link "Customers Customers" at bounding box center [36, 92] width 73 height 13
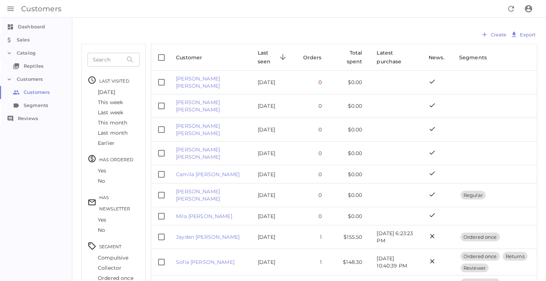
click at [105, 90] on div "[DATE]" at bounding box center [114, 92] width 52 height 10
click at [20, 24] on link "Dashboard Dashboard" at bounding box center [36, 26] width 73 height 13
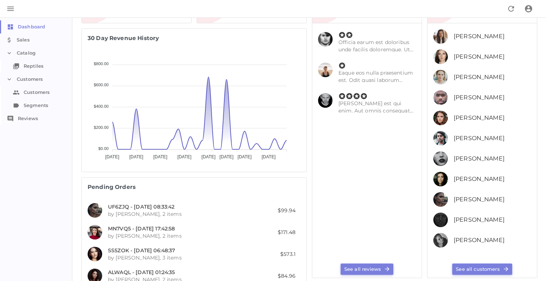
scroll to position [126, 0]
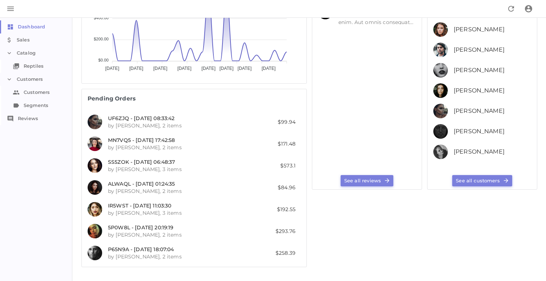
click at [481, 178] on link "See all customers" at bounding box center [483, 180] width 60 height 11
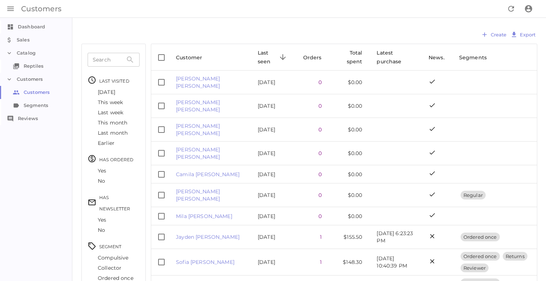
click at [18, 23] on link "Dashboard Dashboard" at bounding box center [36, 26] width 73 height 13
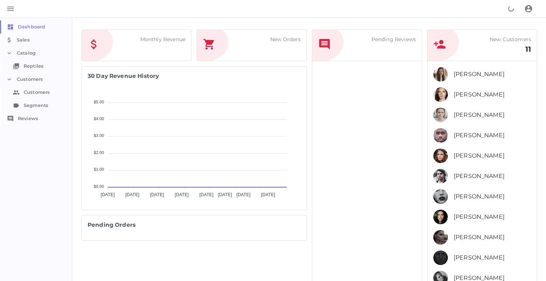
click at [131, 224] on span "Pending Orders" at bounding box center [194, 225] width 213 height 8
click at [14, 8] on button "button" at bounding box center [10, 8] width 17 height 17
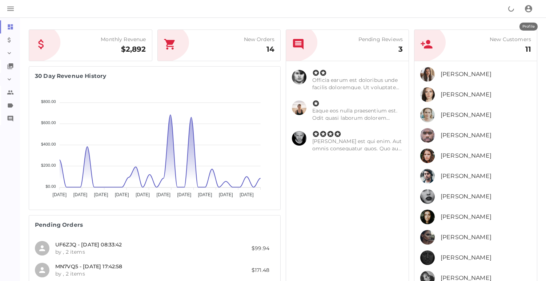
click at [528, 8] on button "Profile" at bounding box center [528, 8] width 17 height 17
click at [528, 8] on div at bounding box center [273, 140] width 546 height 281
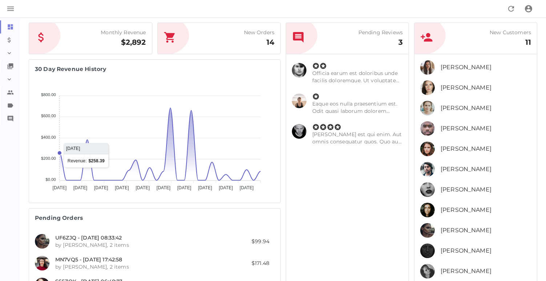
scroll to position [9, 0]
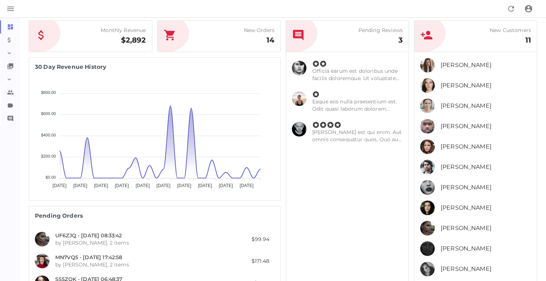
click at [11, 82] on li "Customers" at bounding box center [8, 79] width 16 height 13
click at [13, 27] on link "Dashboard Dashboard" at bounding box center [8, 26] width 16 height 13
click at [8, 4] on button "button" at bounding box center [10, 8] width 17 height 17
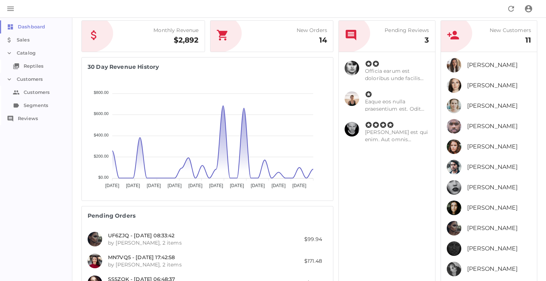
click at [21, 38] on li "Sales" at bounding box center [36, 39] width 73 height 13
click at [24, 49] on link "Orders Orders" at bounding box center [36, 53] width 73 height 13
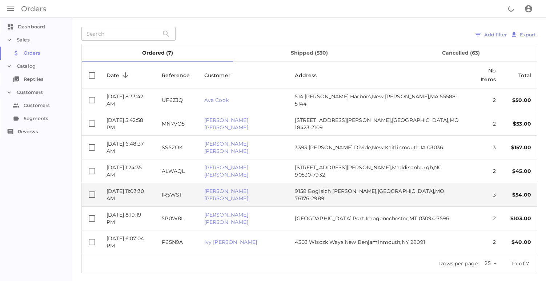
click at [255, 183] on td "[PERSON_NAME]" at bounding box center [244, 195] width 91 height 24
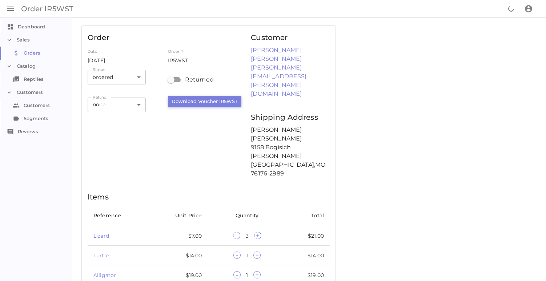
click at [185, 137] on div "Order Date [DATE] Order # IR5WST Status ordered ordered Status ​ Refund none no…" at bounding box center [209, 221] width 254 height 391
click at [105, 62] on span "[DATE]" at bounding box center [96, 60] width 17 height 7
click at [142, 55] on div "Date [DATE]" at bounding box center [128, 56] width 80 height 21
click at [278, 51] on link "[PERSON_NAME]" at bounding box center [290, 54] width 79 height 17
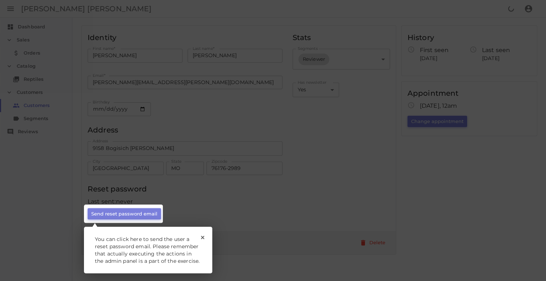
click at [205, 234] on div "1 You can click here to send the user a reset password email. Please remember t…" at bounding box center [148, 250] width 128 height 47
click at [200, 237] on div "1 You can click here to send the user a reset password email. Please remember t…" at bounding box center [148, 250] width 128 height 47
click at [204, 239] on icon "Close Tour" at bounding box center [202, 237] width 3 height 3
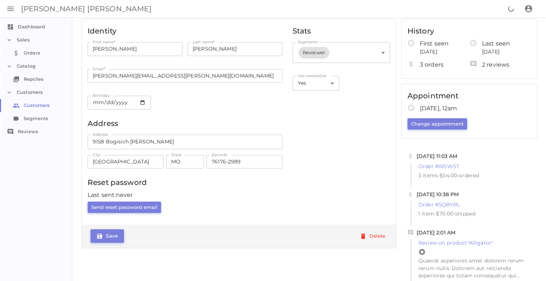
scroll to position [7, 0]
click at [426, 124] on button "Change appointment" at bounding box center [438, 122] width 60 height 11
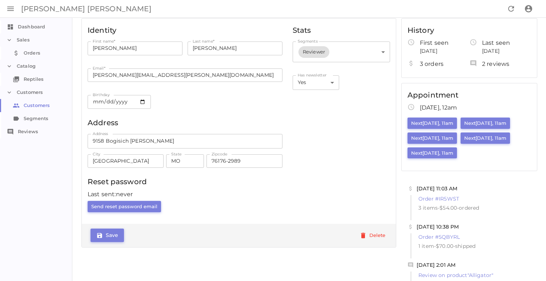
click at [348, 127] on div "Stats Segments Reviewer reviewer ​ ​ Has newsletter Yes true Has newsletter ​" at bounding box center [341, 118] width 97 height 188
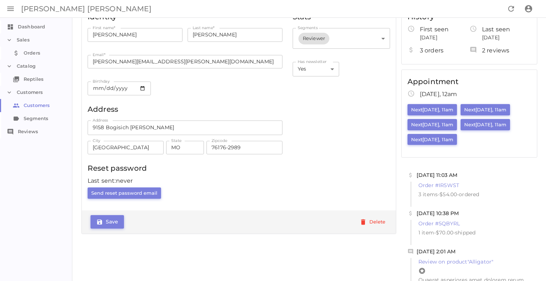
scroll to position [0, 0]
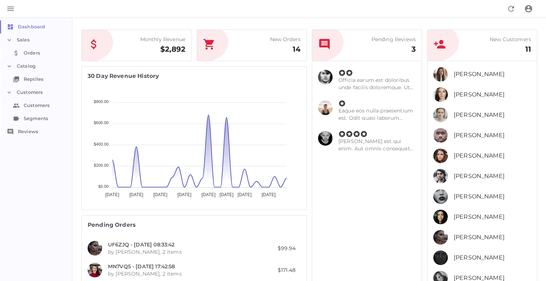
click at [33, 53] on link "Orders Orders" at bounding box center [36, 53] width 73 height 13
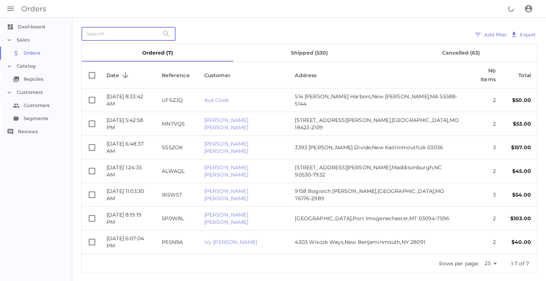
click at [127, 30] on input "text" at bounding box center [119, 34] width 77 height 14
click at [130, 35] on input "text" at bounding box center [119, 34] width 77 height 14
paste input "#ALWAQL"
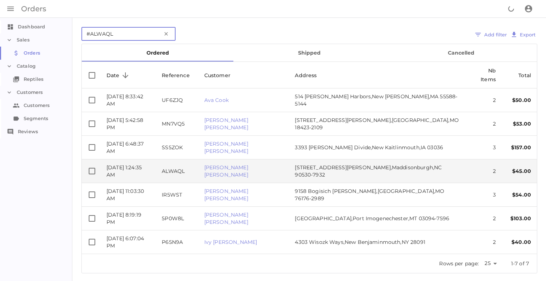
type input "#ALWAQL"
click at [156, 159] on td "[DATE] 1:24:35 AM" at bounding box center [128, 171] width 55 height 24
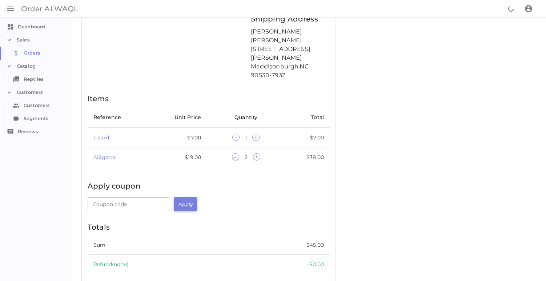
scroll to position [102, 0]
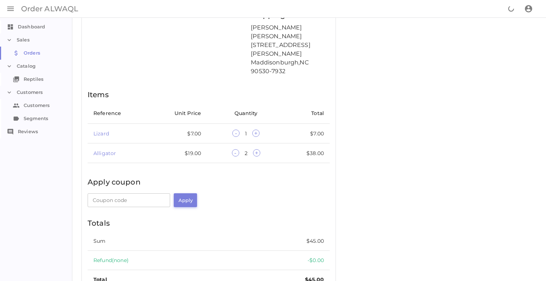
click at [244, 190] on div "Coupon code Coupon code ​ Apply" at bounding box center [208, 203] width 240 height 27
click at [129, 193] on input "Coupon code" at bounding box center [129, 200] width 83 height 14
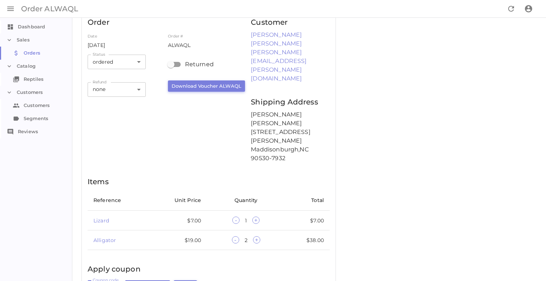
scroll to position [0, 0]
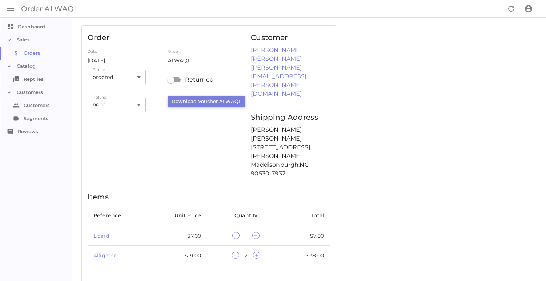
click at [204, 114] on div "Returned ​ Download Voucher ALWAQL" at bounding box center [208, 94] width 80 height 55
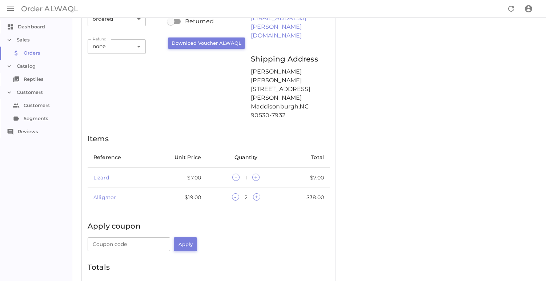
scroll to position [69, 0]
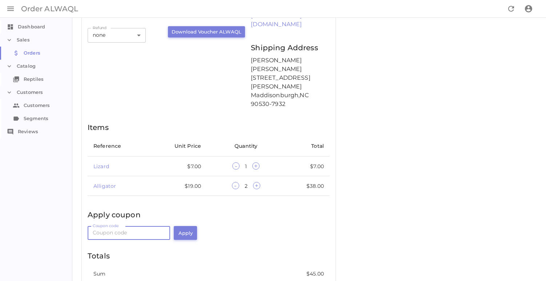
click at [131, 226] on input "Coupon code" at bounding box center [129, 233] width 83 height 14
click at [225, 223] on div "Coupon code Coupon code ​ Apply" at bounding box center [208, 236] width 240 height 27
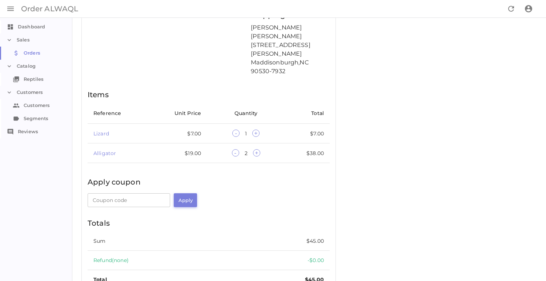
click at [238, 190] on div "Coupon code Coupon code ​ Apply" at bounding box center [208, 203] width 240 height 27
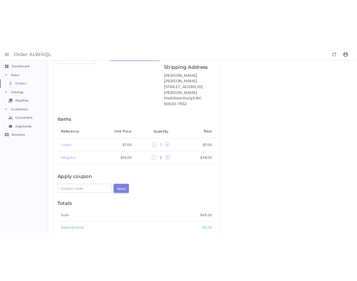
scroll to position [88, 0]
